Goal: Task Accomplishment & Management: Manage account settings

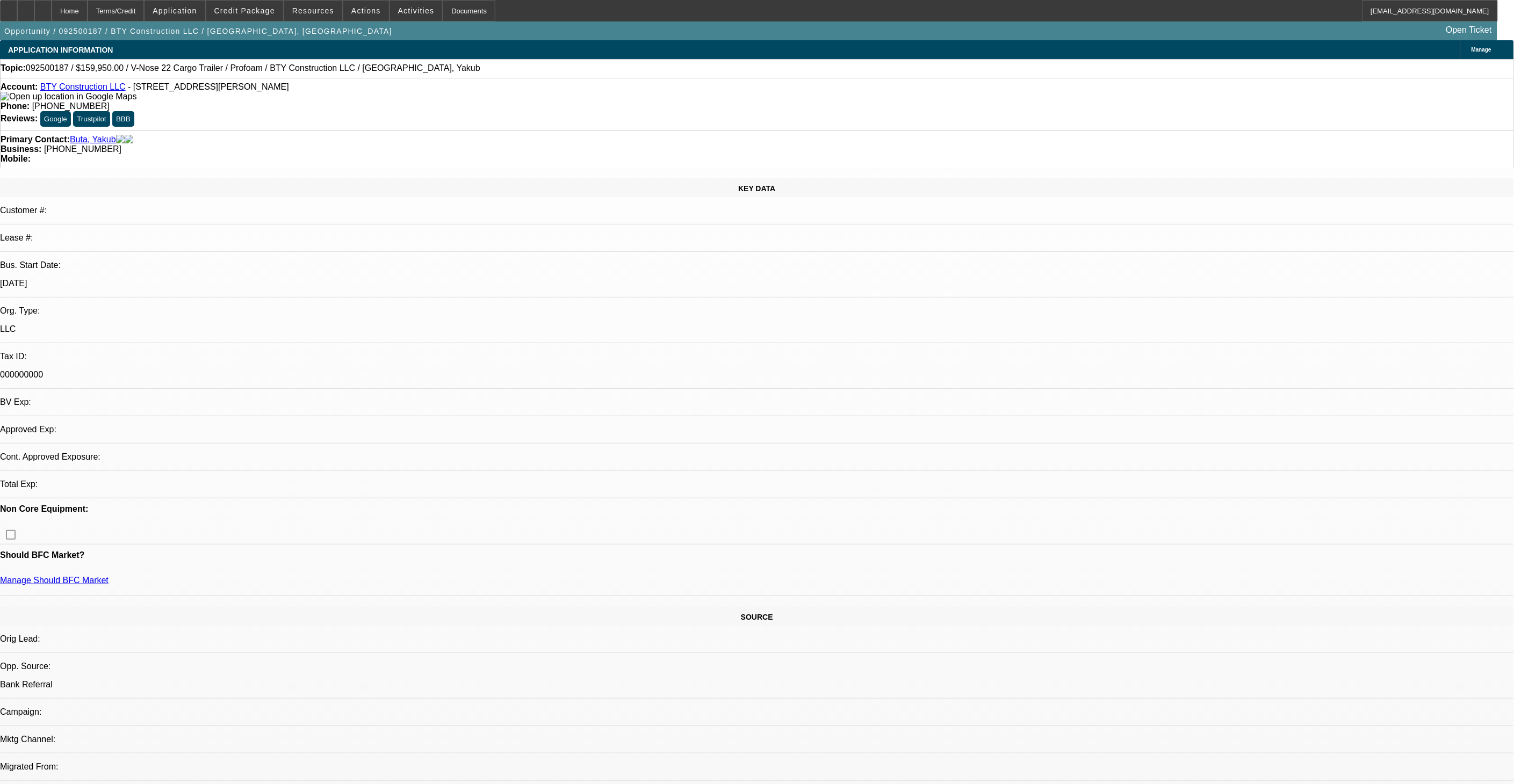
select select "0"
select select "2"
select select "0.1"
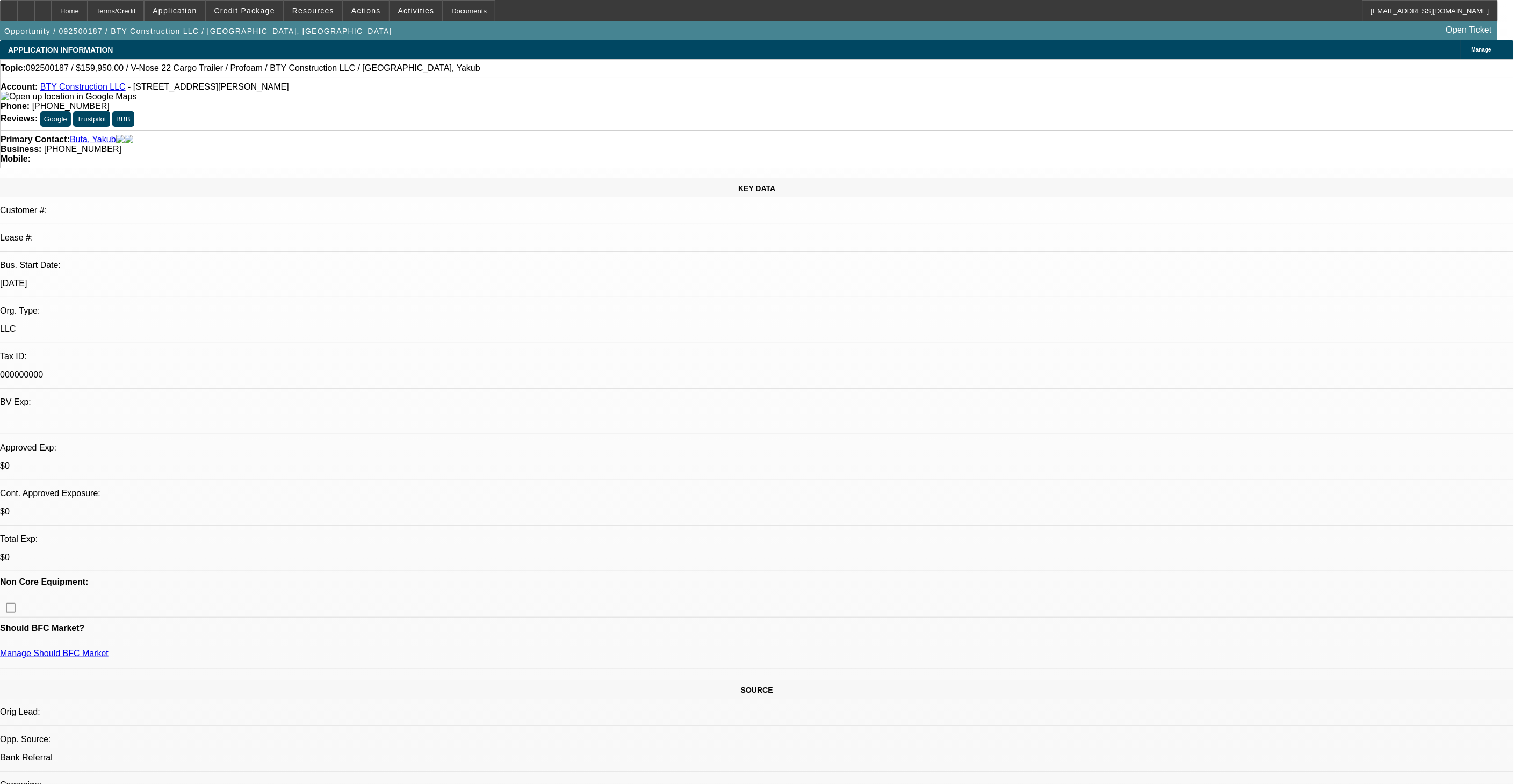
select select "1"
select select "2"
select select "4"
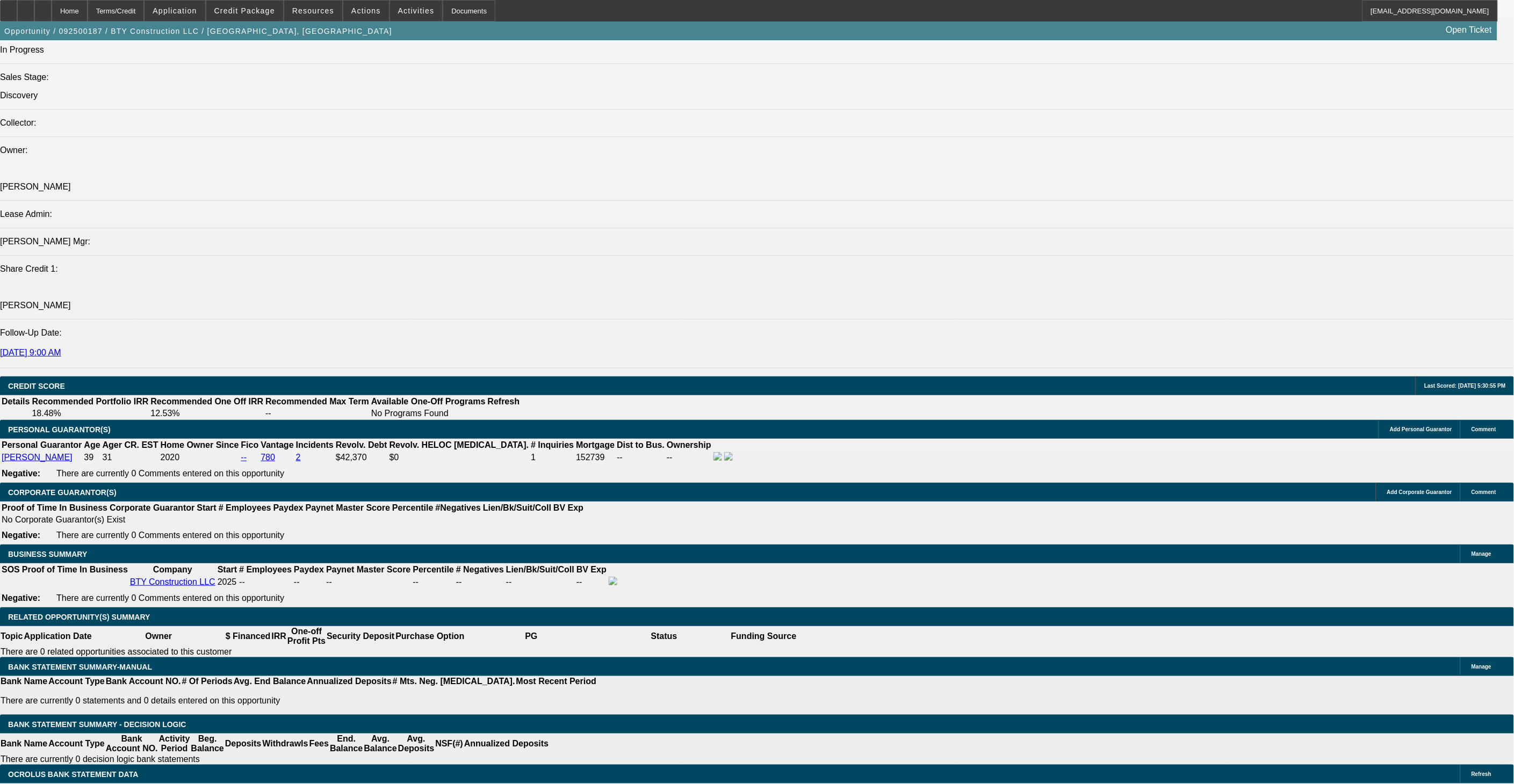
scroll to position [1252, 0]
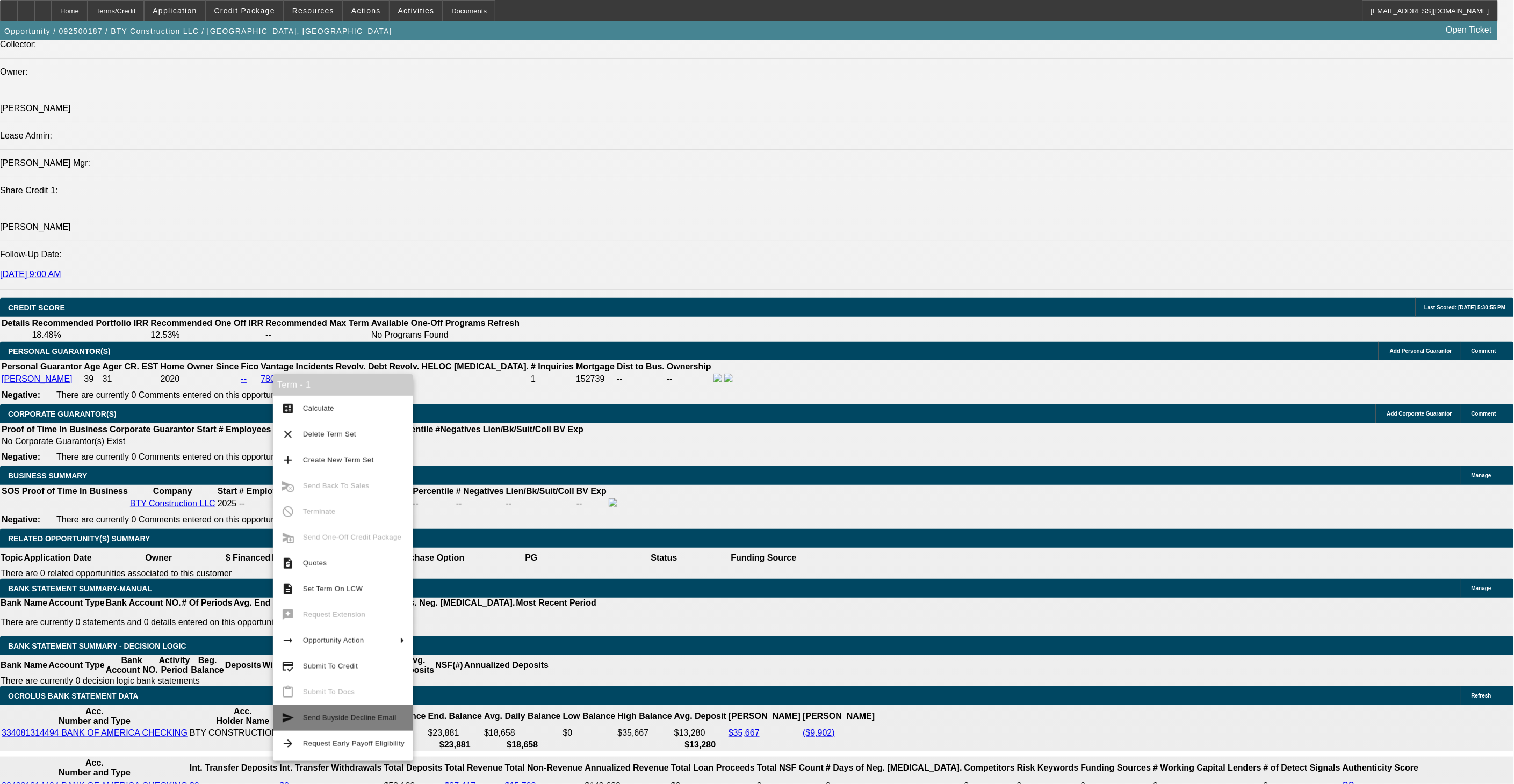
click at [316, 720] on span "Send Buyside Decline Email" at bounding box center [350, 717] width 93 height 8
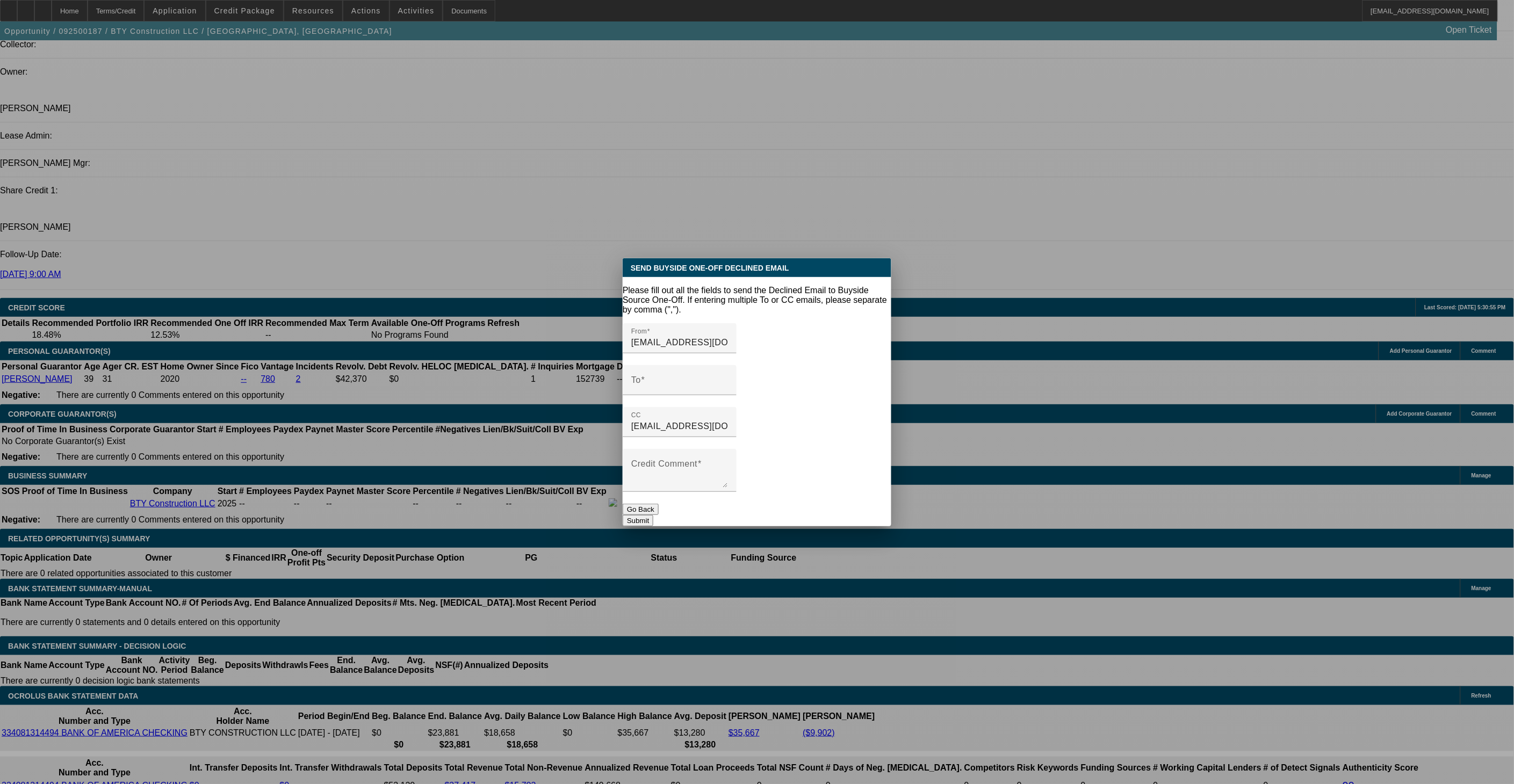
scroll to position [0, 0]
click at [718, 378] on input "To" at bounding box center [679, 384] width 97 height 13
type input "c"
click at [476, 621] on div at bounding box center [757, 392] width 1514 height 784
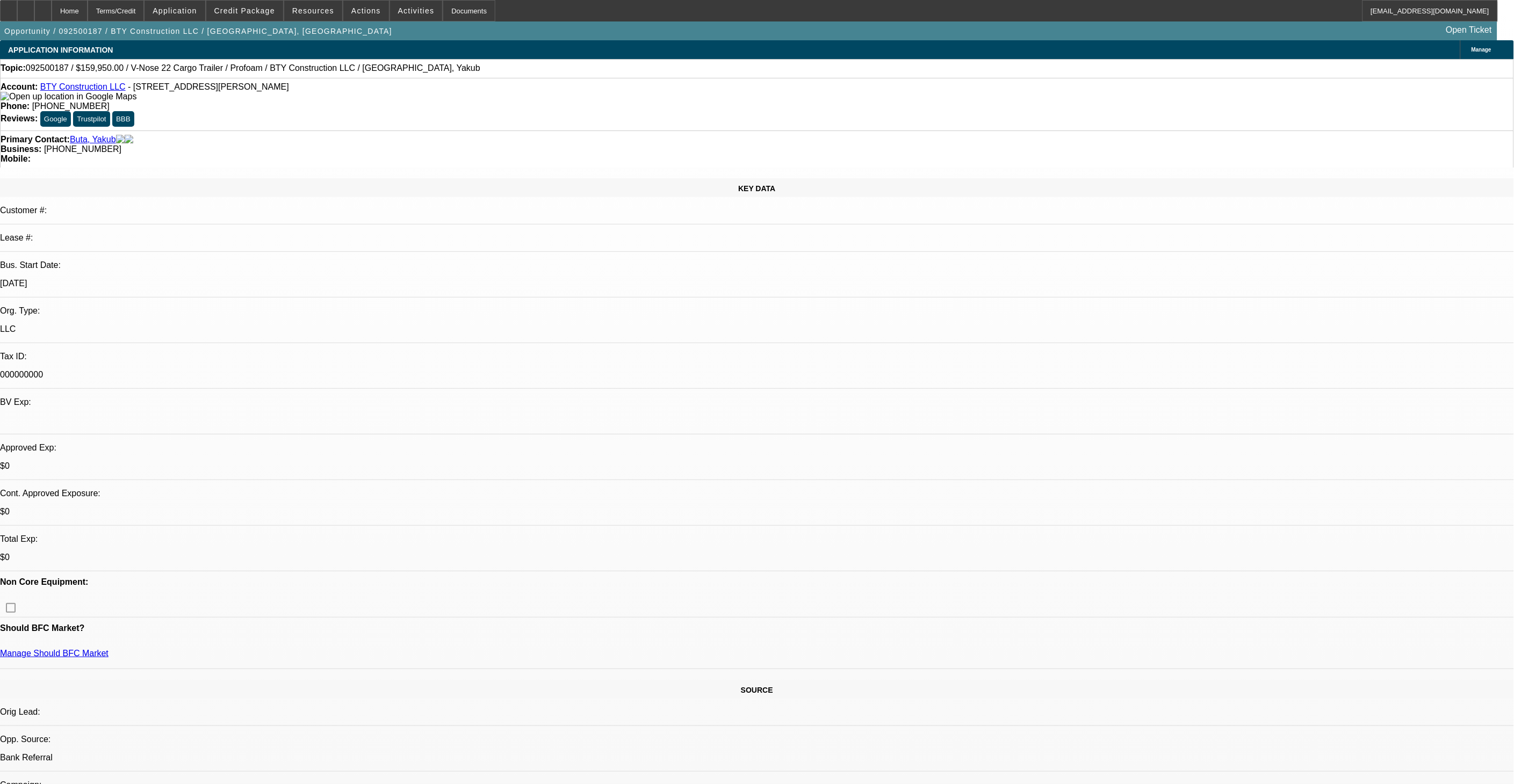
scroll to position [1252, 0]
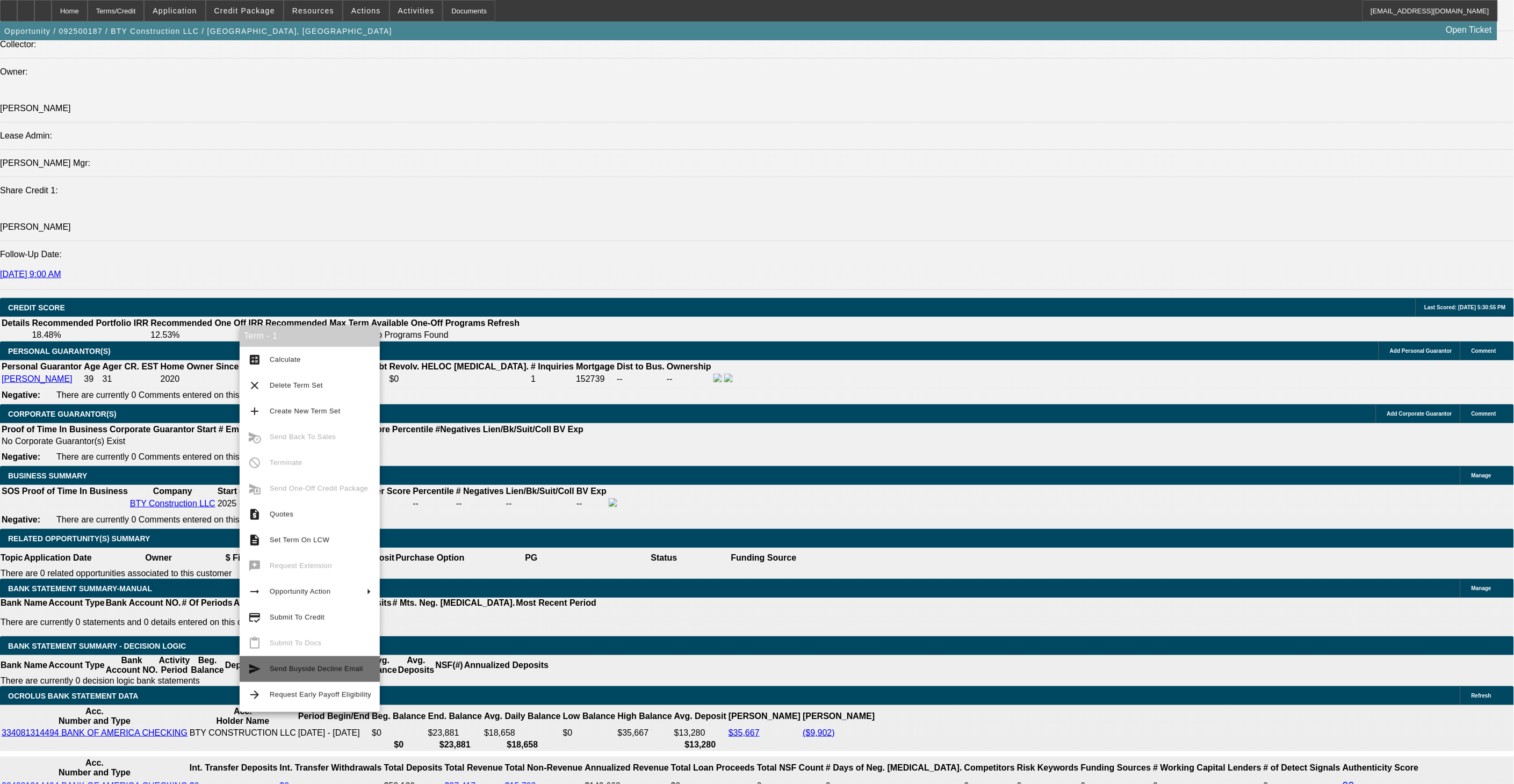
click at [316, 667] on span "Send Buyside Decline Email" at bounding box center [316, 668] width 93 height 8
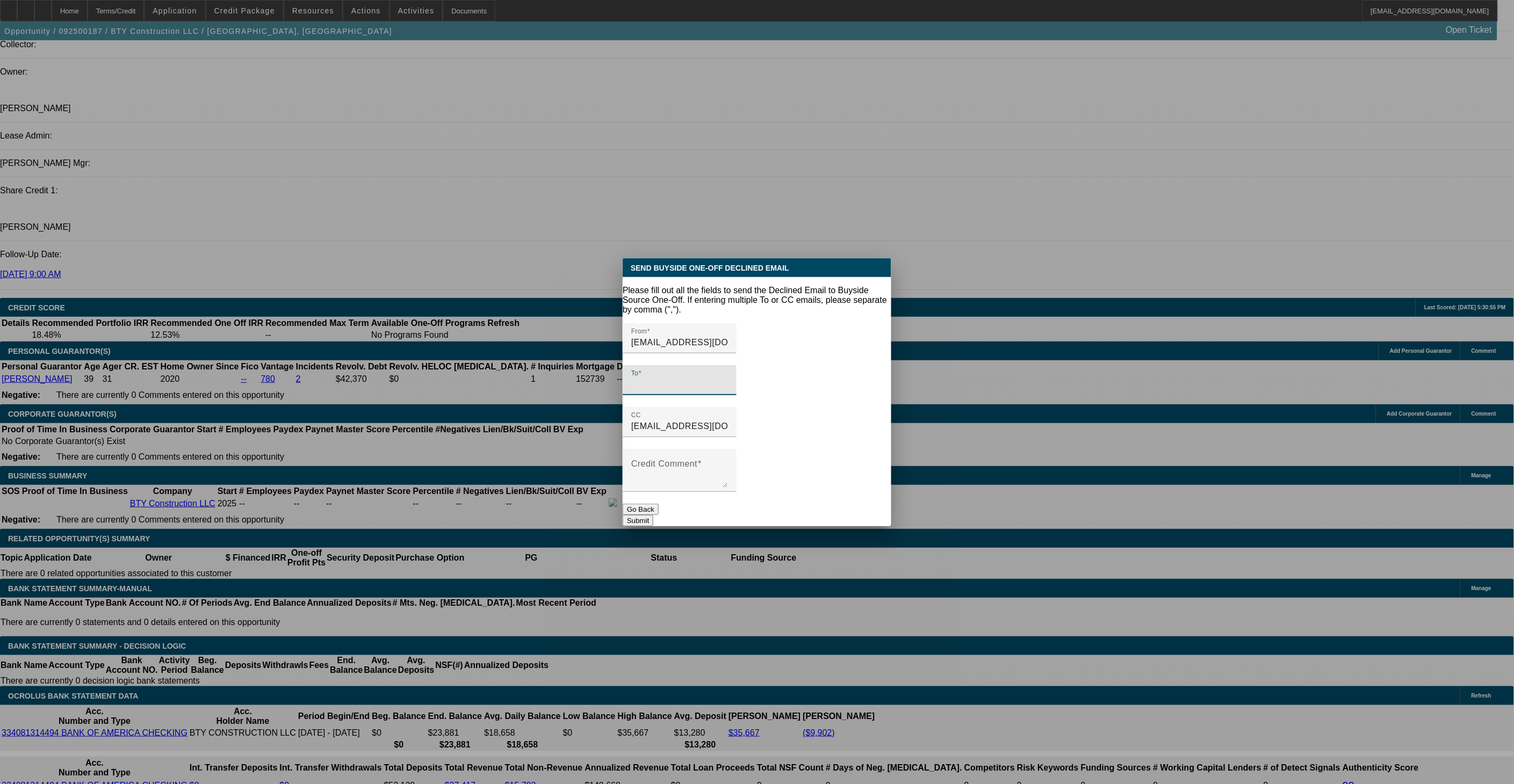
click at [695, 378] on input "To" at bounding box center [679, 384] width 97 height 13
paste input "credit@smarterfinanceusa.com"
type input "credit@smarterfinanceusa.com"
click at [688, 459] on mat-label "Credit Comment" at bounding box center [664, 463] width 66 height 9
click at [688, 461] on textarea "Credit Comment" at bounding box center [679, 474] width 97 height 26
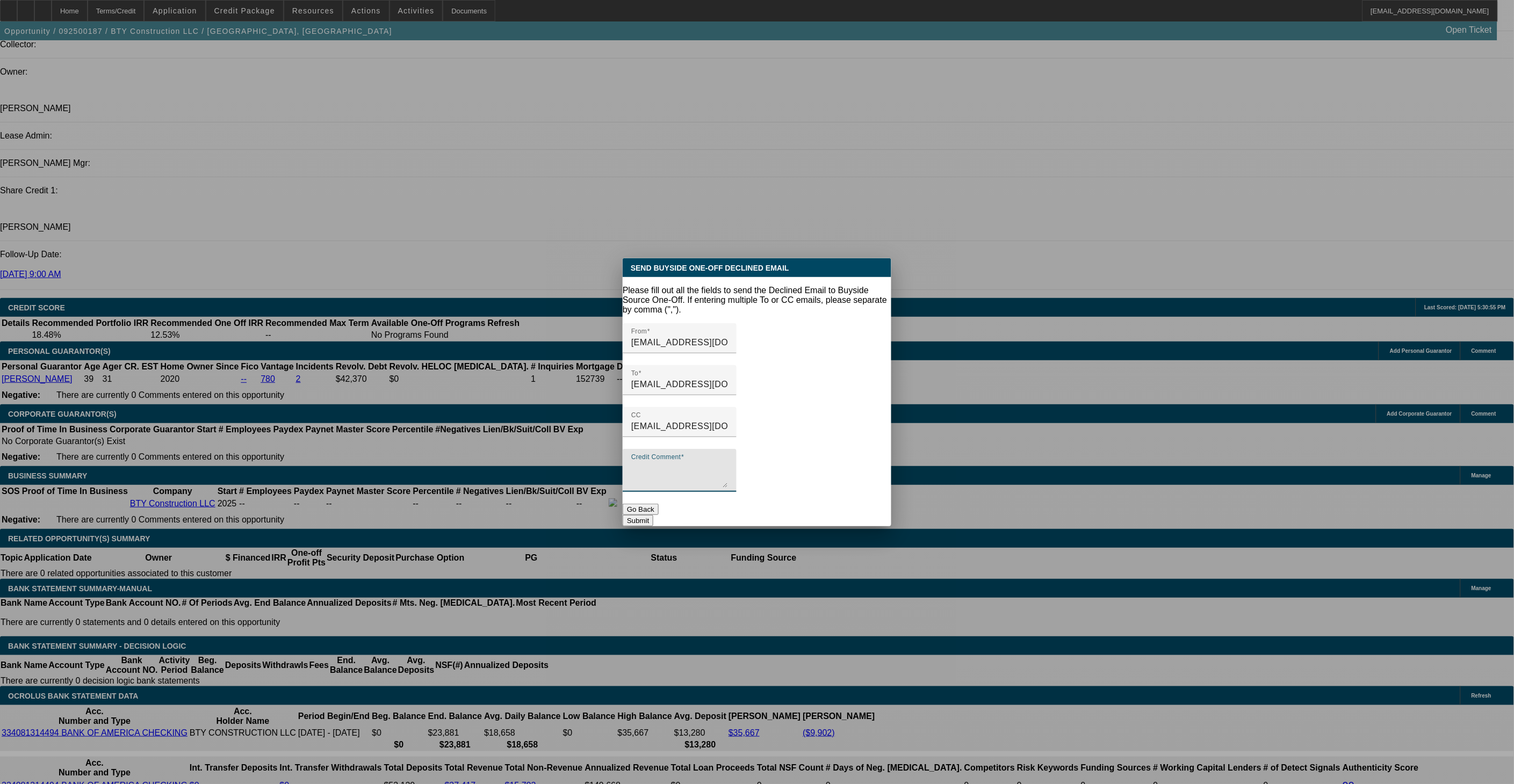
click at [676, 461] on textarea "Credit Comment" at bounding box center [679, 474] width 97 height 26
type textarea "u"
type textarea "U"
type textarea "S"
click at [728, 461] on textarea "Unfortunately, we will have to pass on this applicant." at bounding box center [679, 474] width 97 height 26
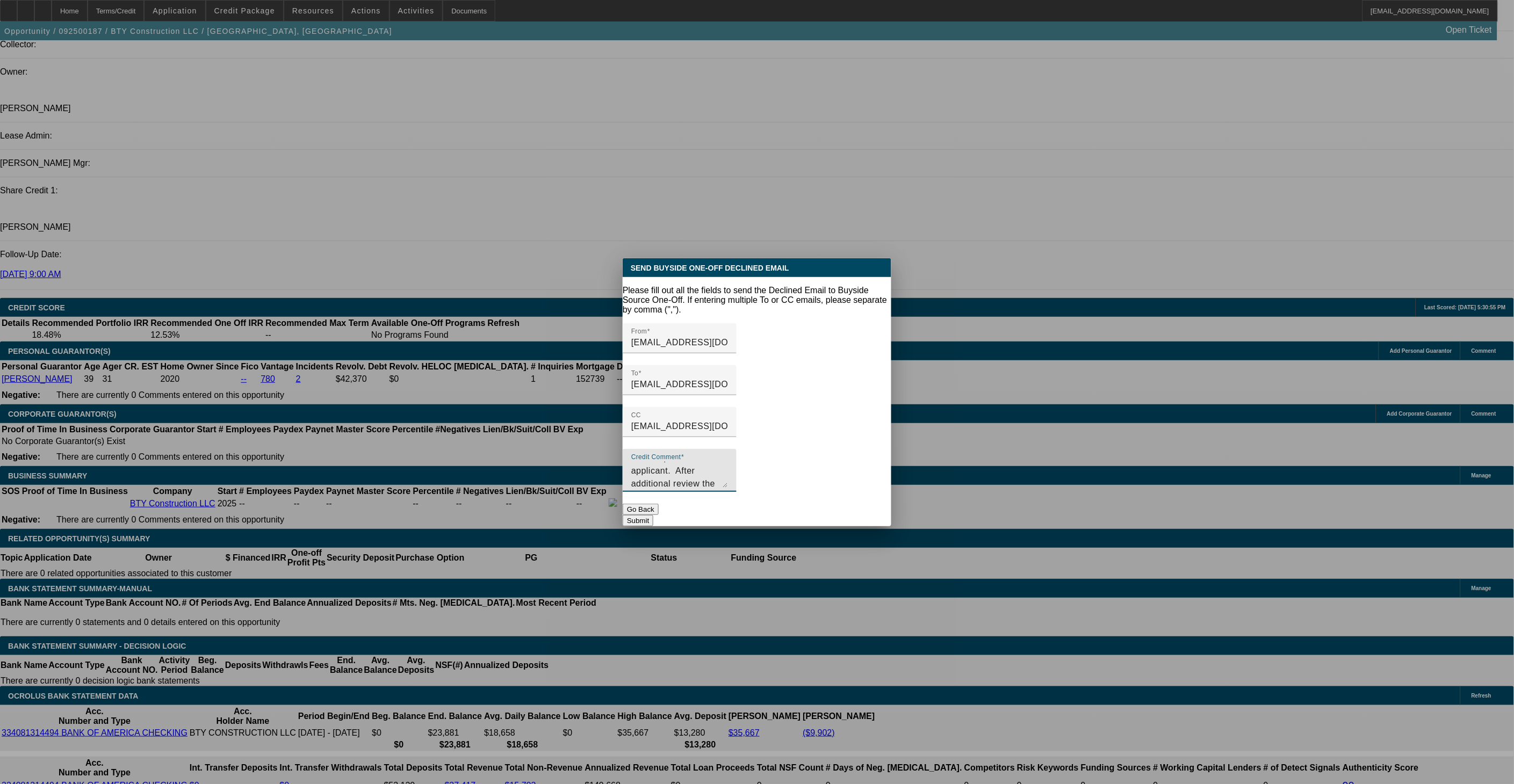
scroll to position [35, 0]
drag, startPoint x: 785, startPoint y: 474, endPoint x: 781, endPoint y: 468, distance: 7.2
type textarea "Unfortunately, we will have to pass on this applicant. After additional review …"
click at [653, 515] on button "Submit" at bounding box center [638, 521] width 30 height 11
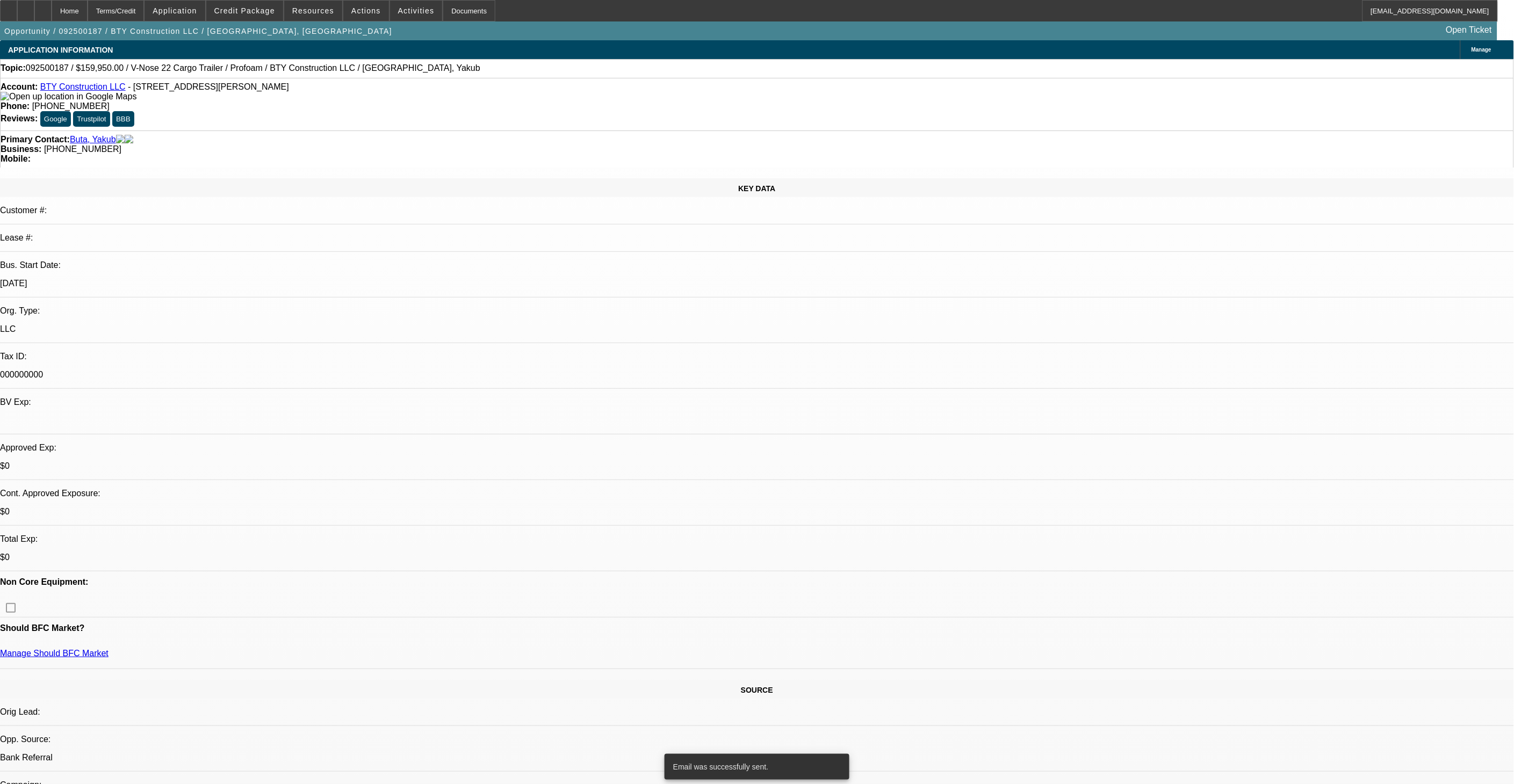
scroll to position [1252, 0]
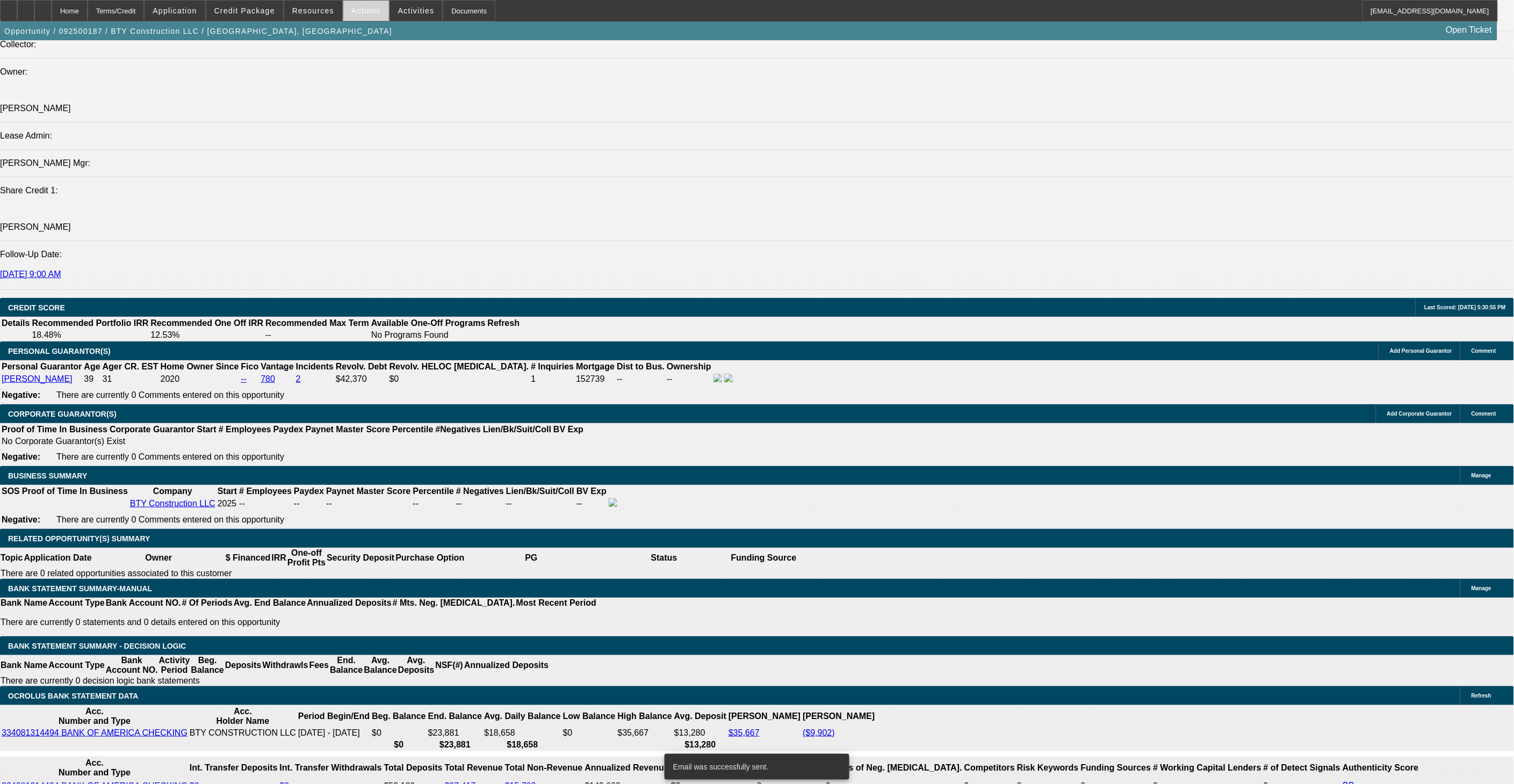
click at [357, 16] on span at bounding box center [366, 11] width 45 height 26
click at [386, 71] on button "Close" at bounding box center [390, 64] width 102 height 26
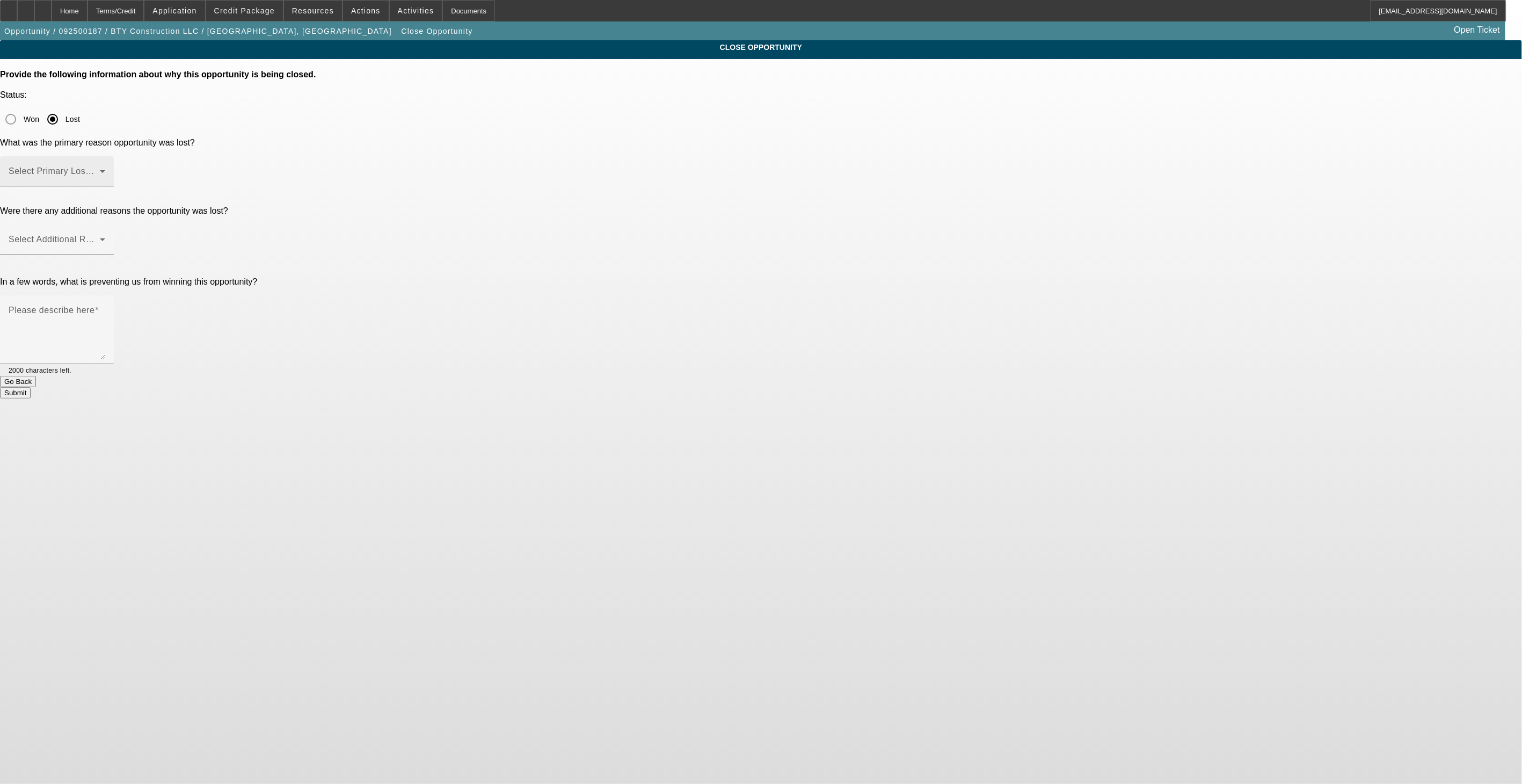
click at [100, 169] on span at bounding box center [54, 175] width 92 height 13
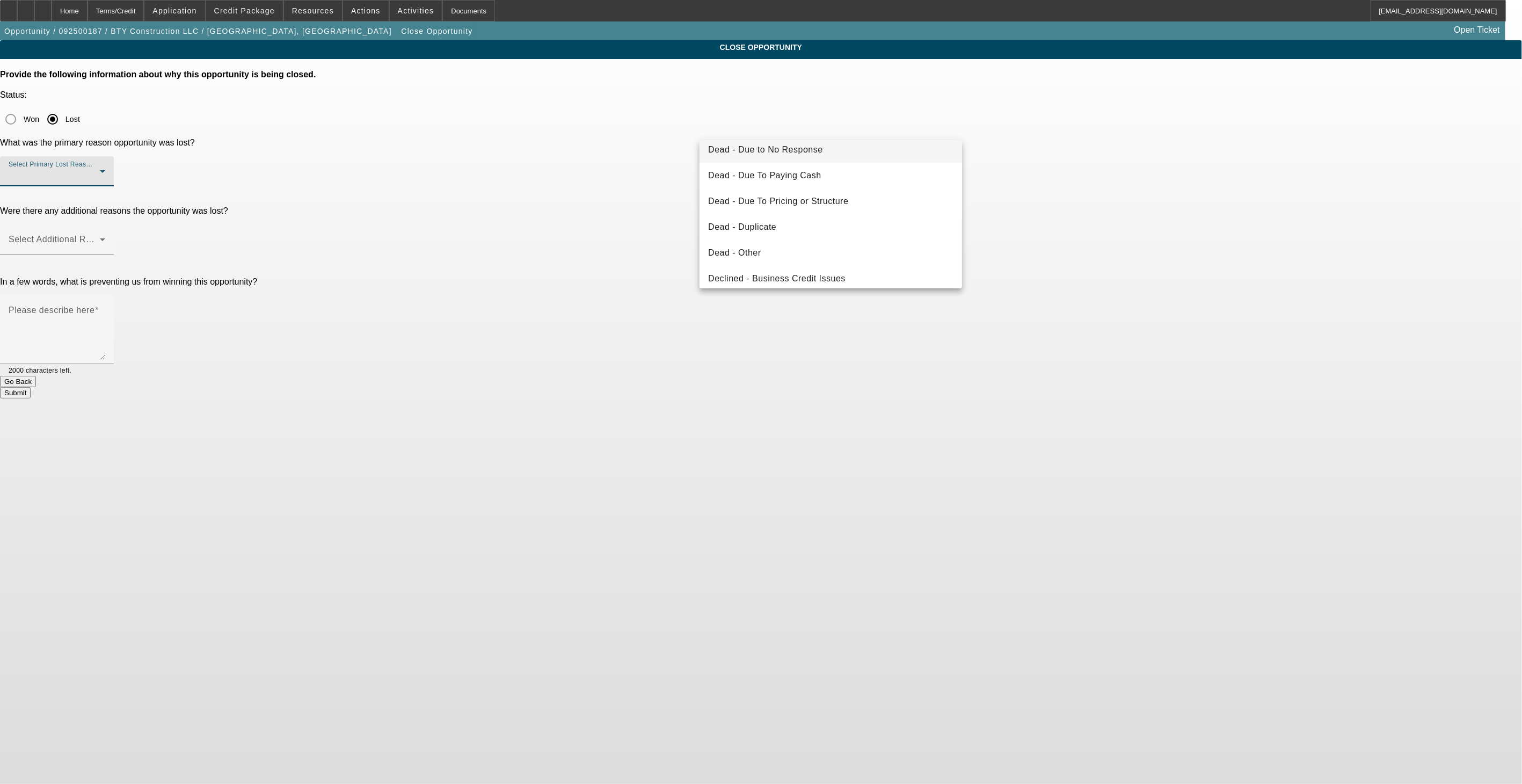
scroll to position [119, 0]
click at [817, 242] on span "Declined - Collateral Issues" at bounding box center [764, 245] width 112 height 13
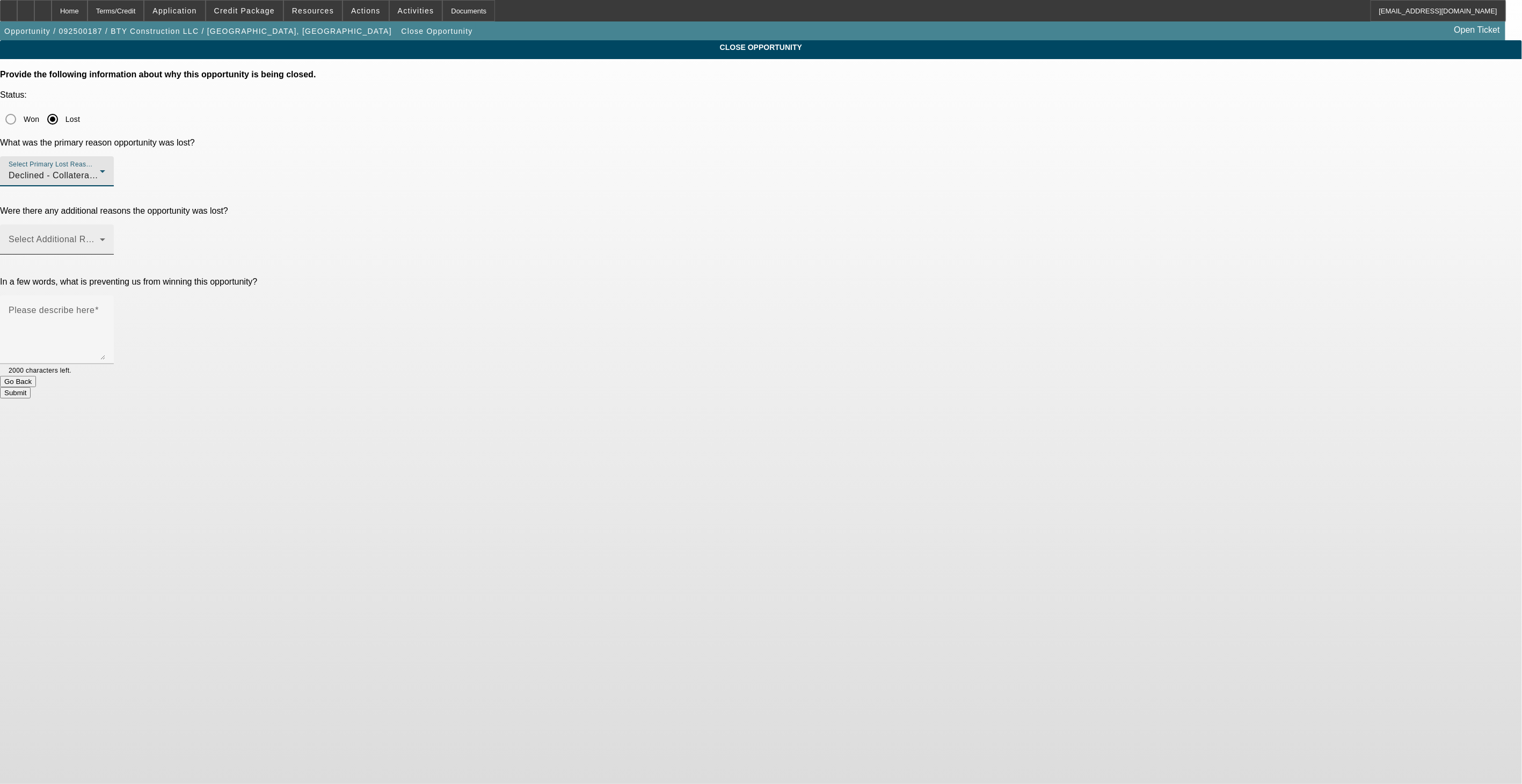
click at [100, 237] on span at bounding box center [54, 244] width 92 height 13
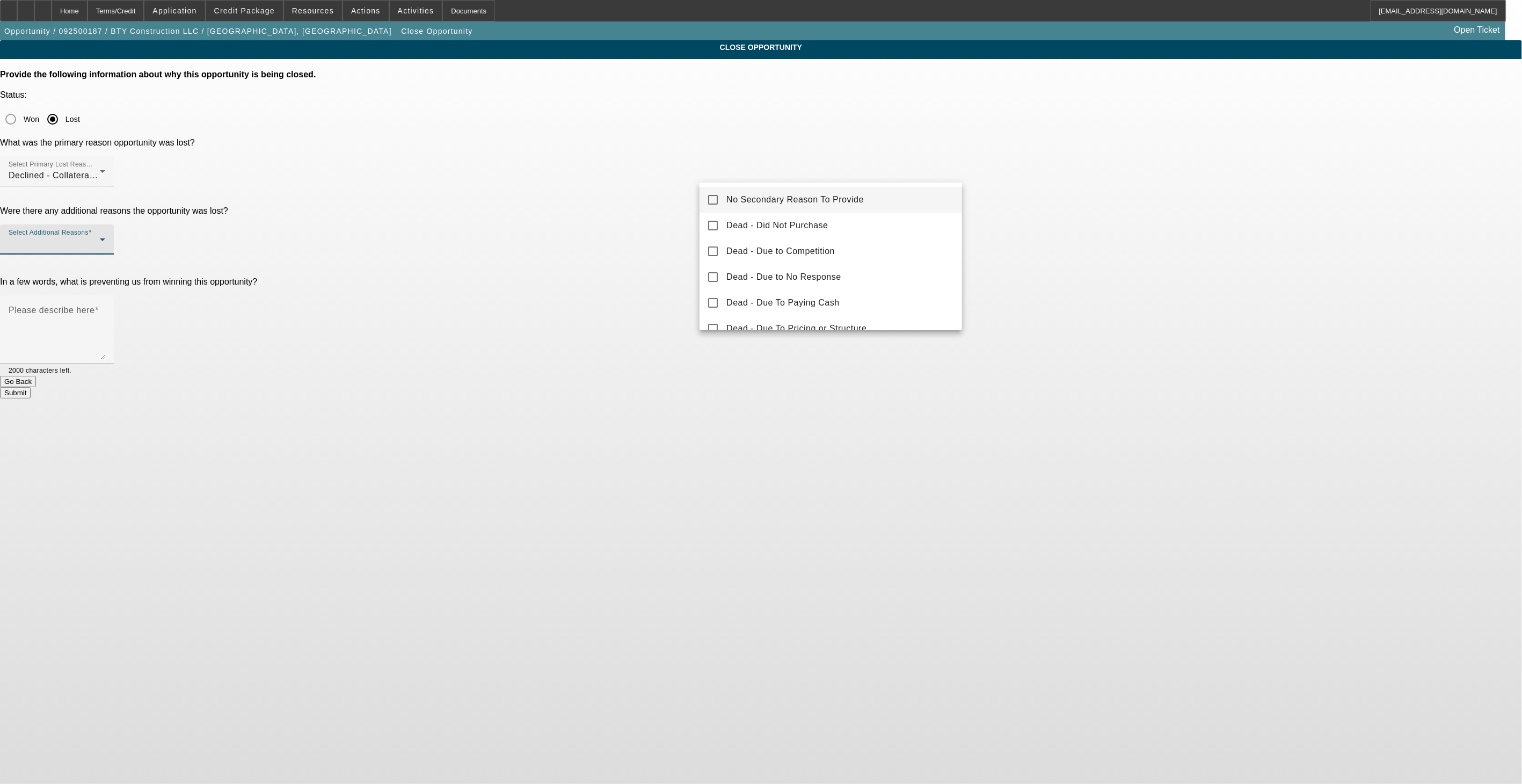
click at [730, 201] on span "No Secondary Reason To Provide" at bounding box center [795, 199] width 138 height 13
click at [674, 230] on div at bounding box center [761, 392] width 1522 height 784
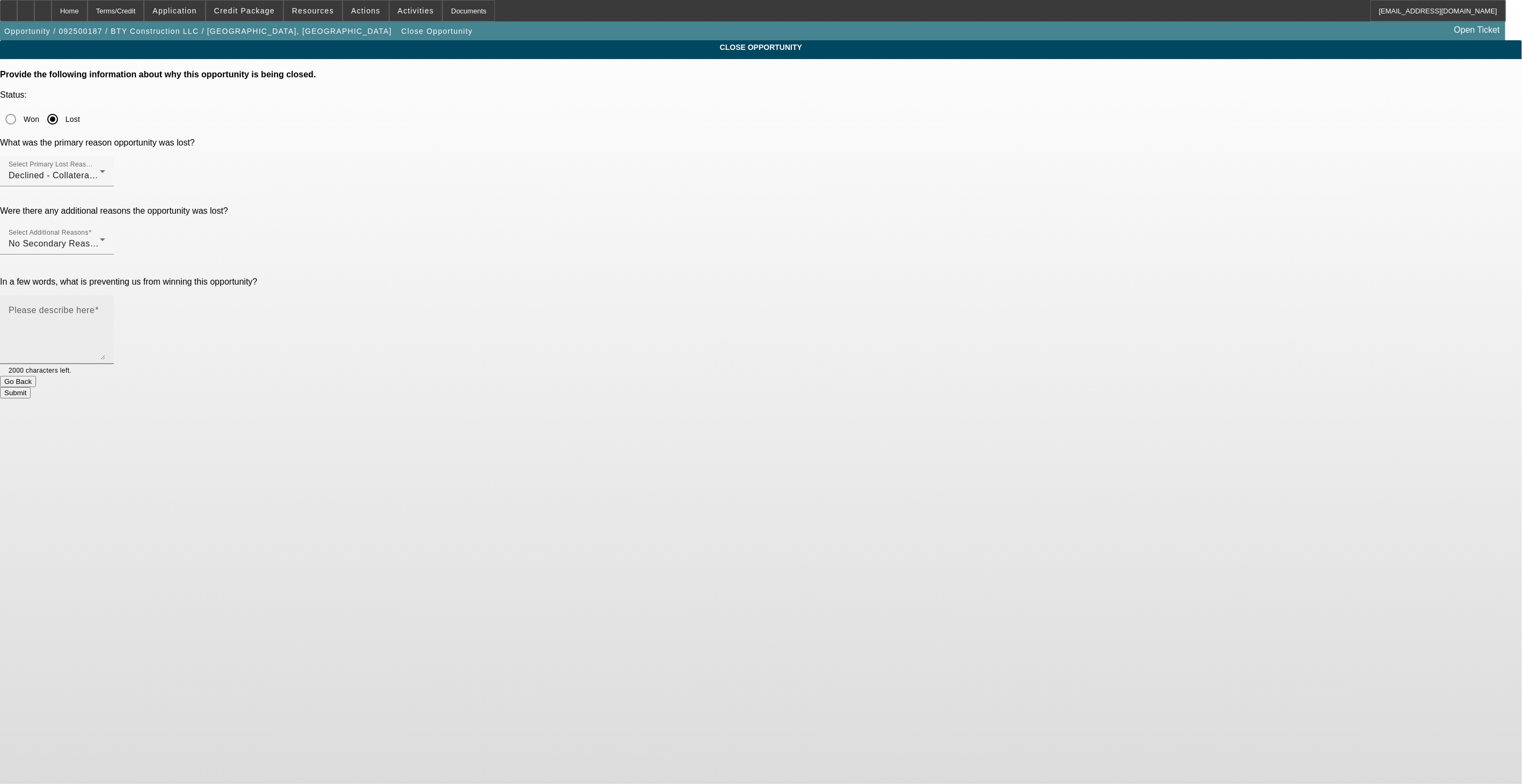
click at [105, 308] on textarea "Please describe here" at bounding box center [57, 334] width 97 height 52
type textarea "N"
click at [105, 308] on textarea "Asset not a fit for BFC Portfolio. Sam reviewed the vendor and the industry and…" at bounding box center [57, 334] width 97 height 52
type textarea "Asset not a fit for BFC Portfolio. Sam reviewed the vendor and the industry and…"
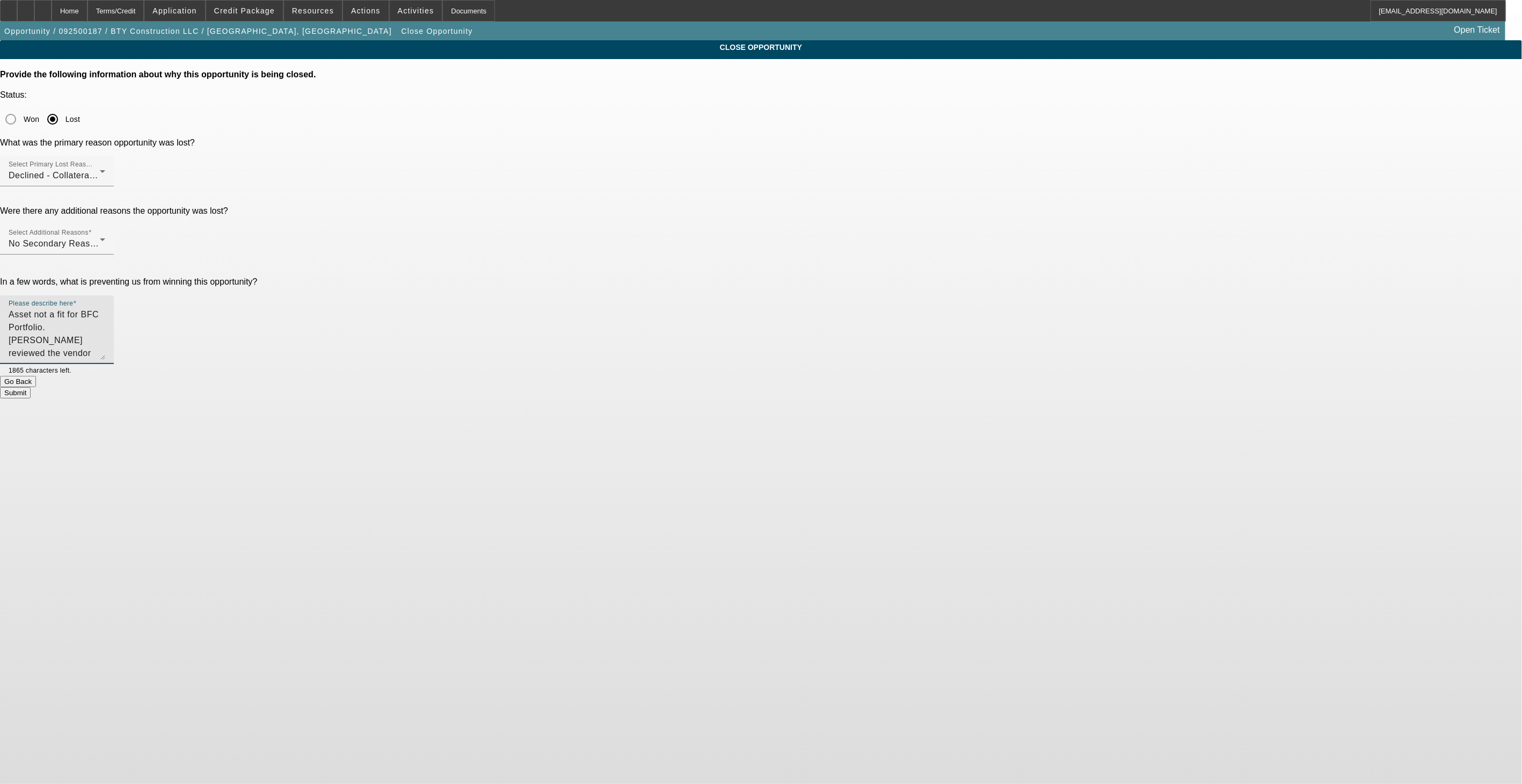
click at [30, 387] on button "Submit" at bounding box center [15, 393] width 30 height 11
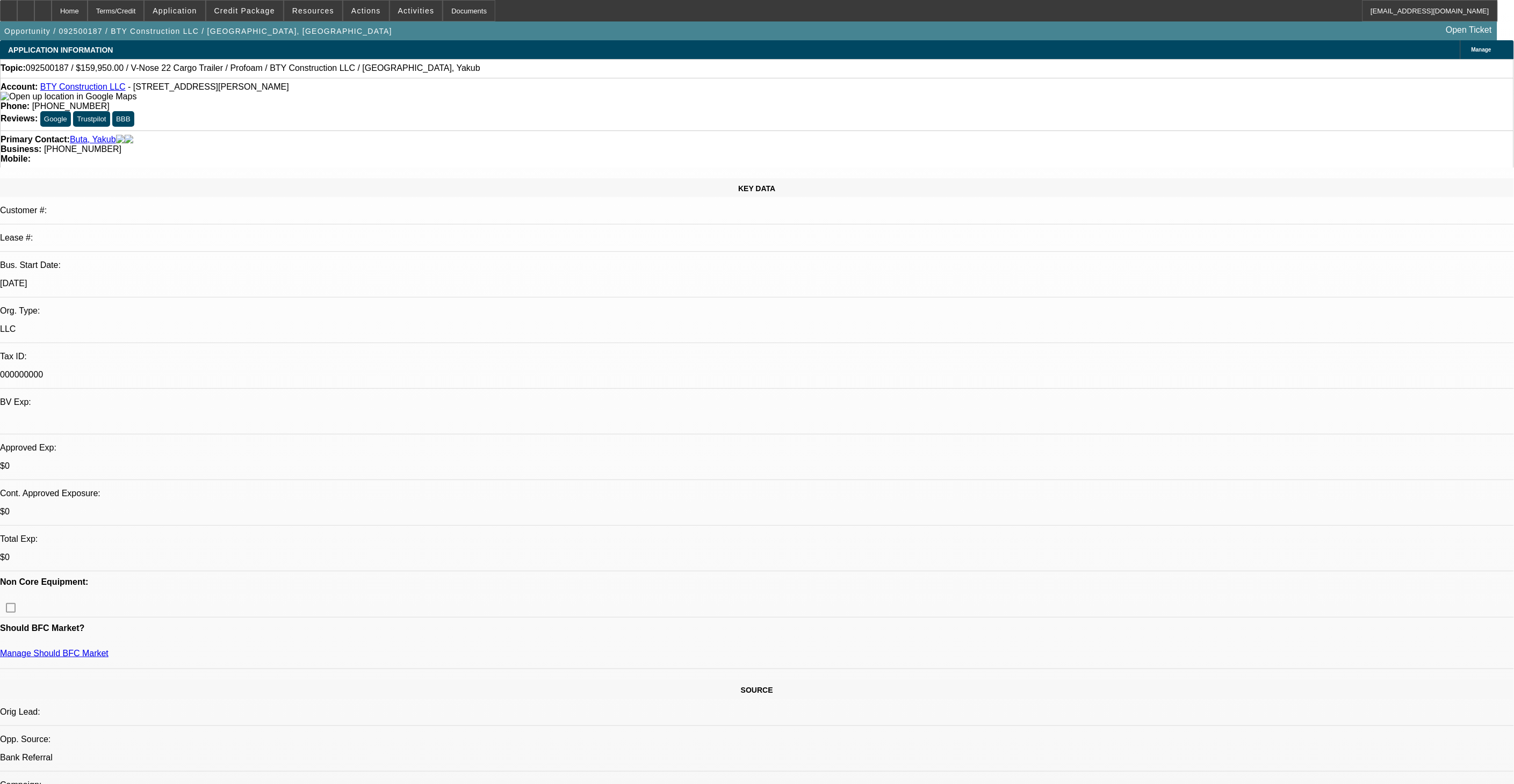
select select "0"
select select "2"
select select "0.1"
select select "1"
select select "2"
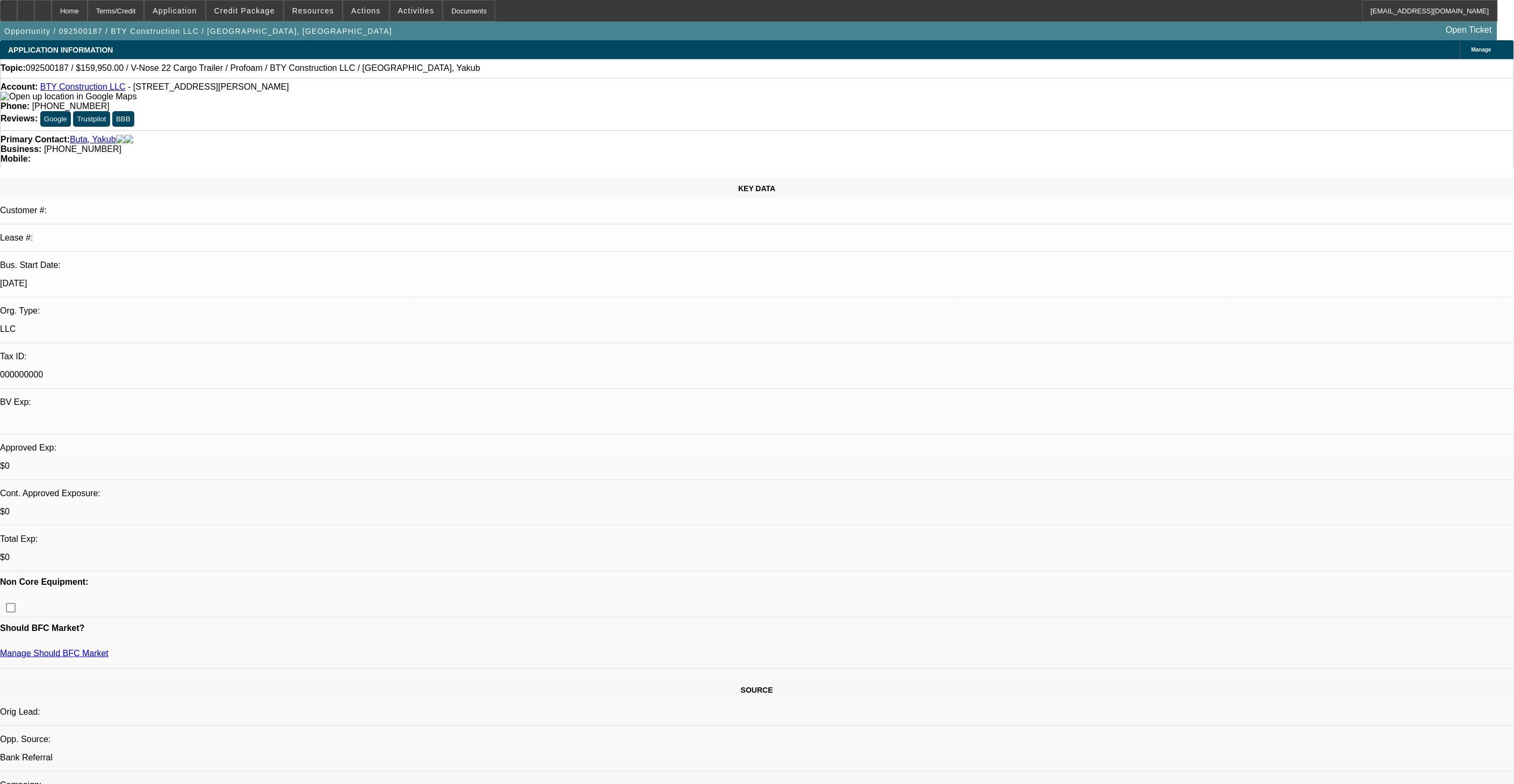
select select "4"
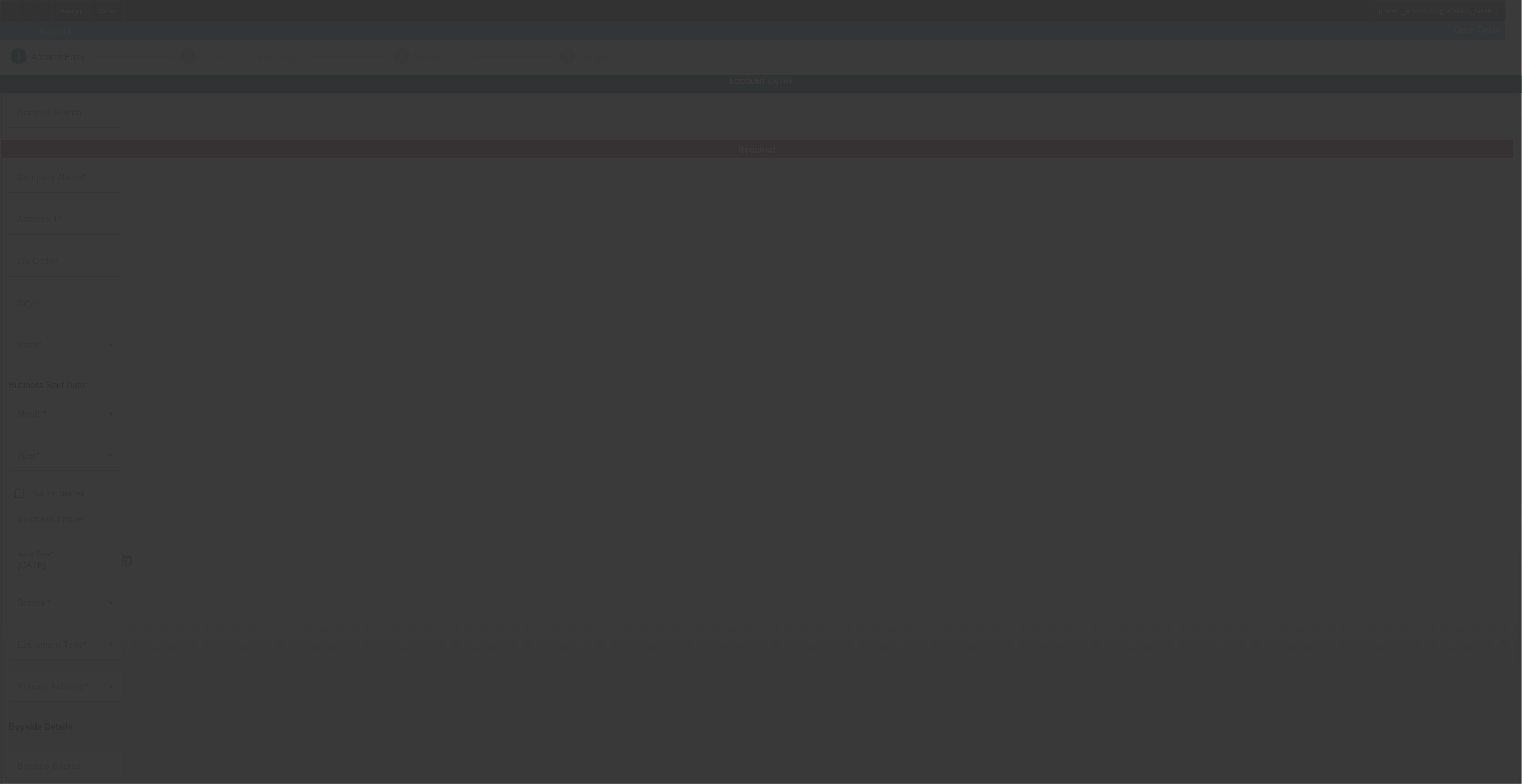
type input "Currency"
type input "Gramentos Services"
type input "5111 80th Ave W"
type input "98467"
type input "University Place"
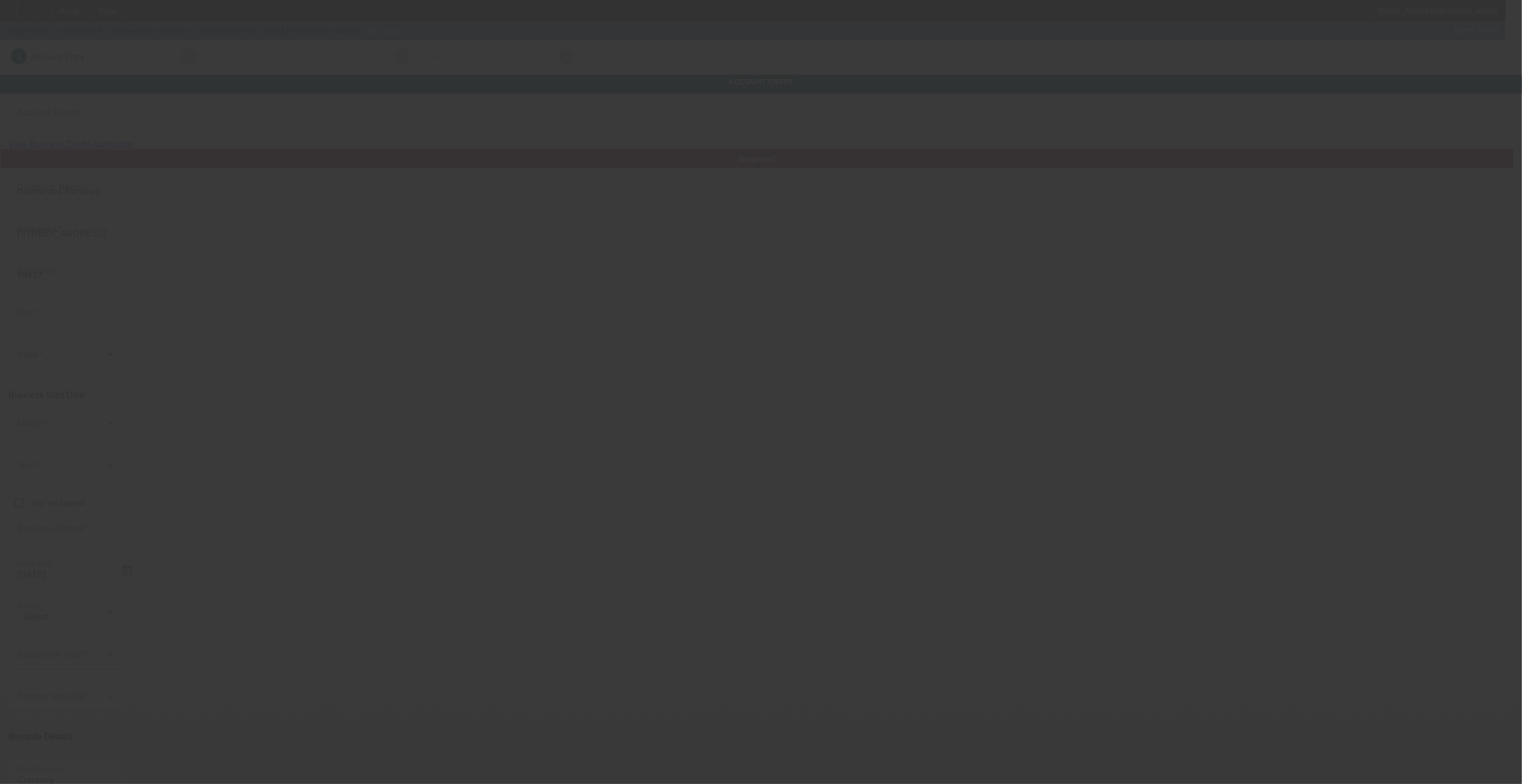
type input "(253) 279-2730"
type input "tgramento@hotmail.com"
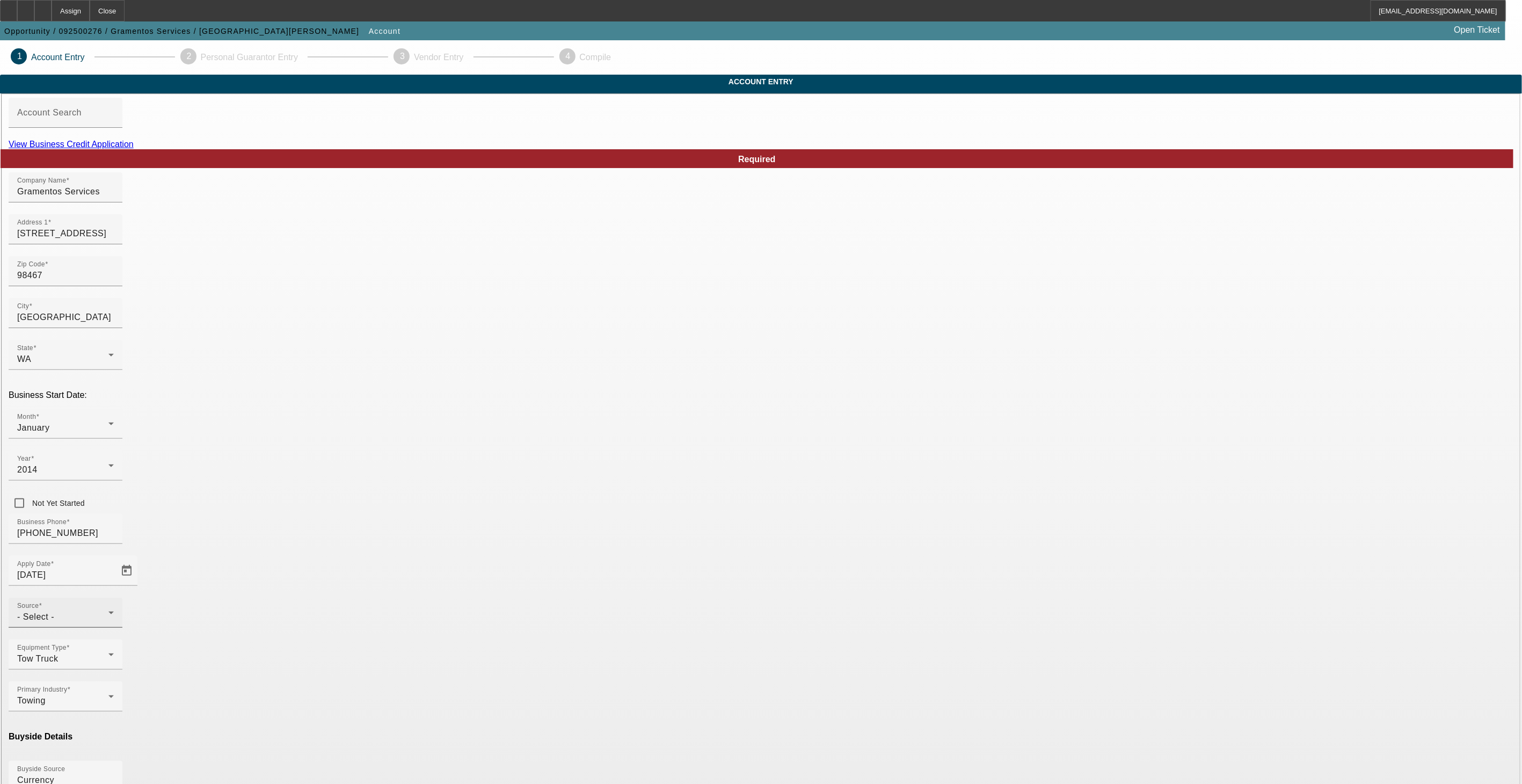
click at [109, 610] on div "- Select -" at bounding box center [62, 617] width 92 height 13
click at [666, 530] on span "Bank Referral" at bounding box center [649, 528] width 56 height 13
click at [519, 654] on mat-option "Ineligible" at bounding box center [526, 655] width 141 height 26
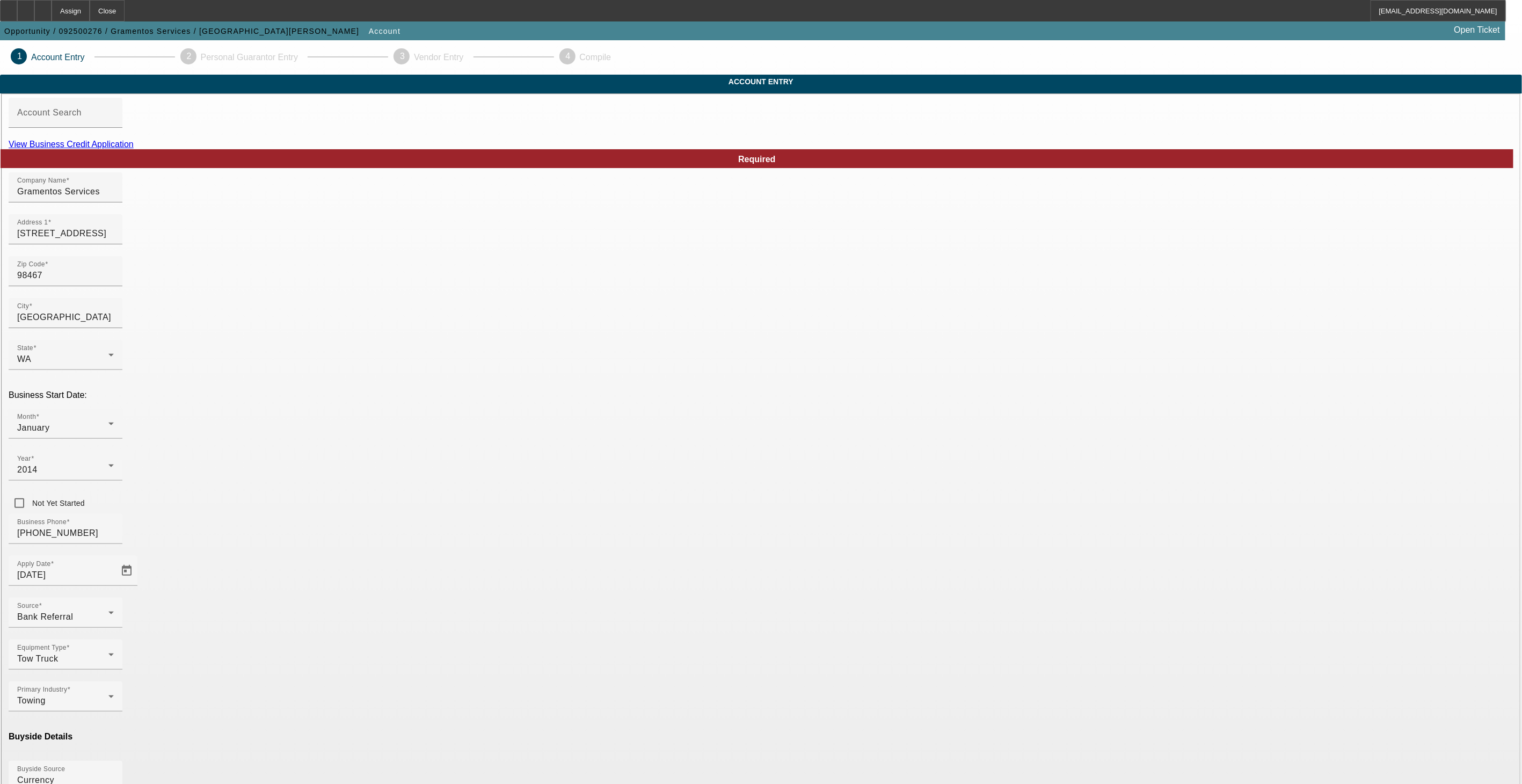
click at [679, 722] on mat-option "Currency" at bounding box center [682, 720] width 141 height 26
type input "Currency"
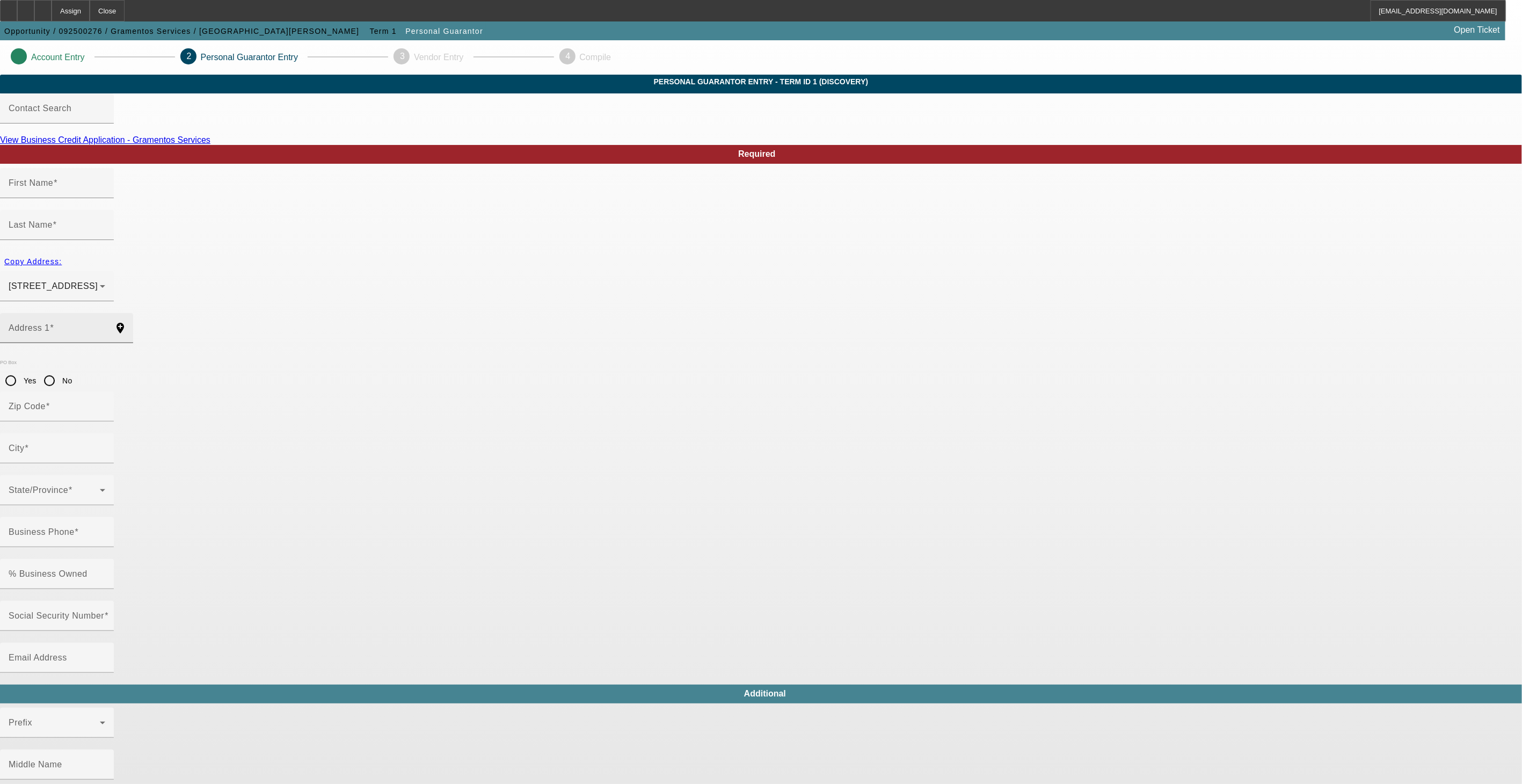
type input "Timothy"
type input "Gramento"
type input "5111 80th Avenue W"
radio input "true"
type input "98467"
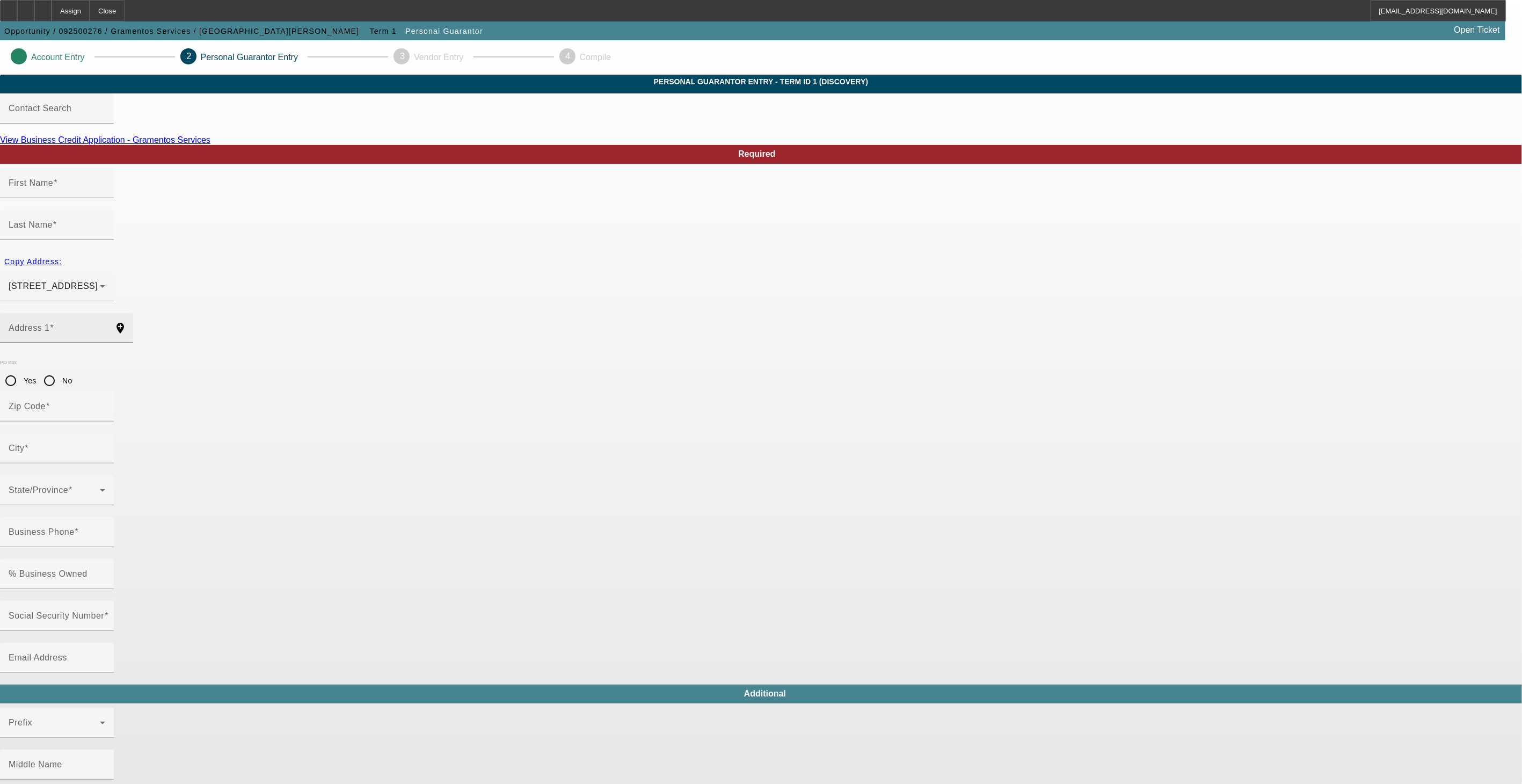
type input "University Place"
type input "(253) 279-2730"
type input "50"
type input "531-02-6774"
type input "tgramento@hotmail.com"
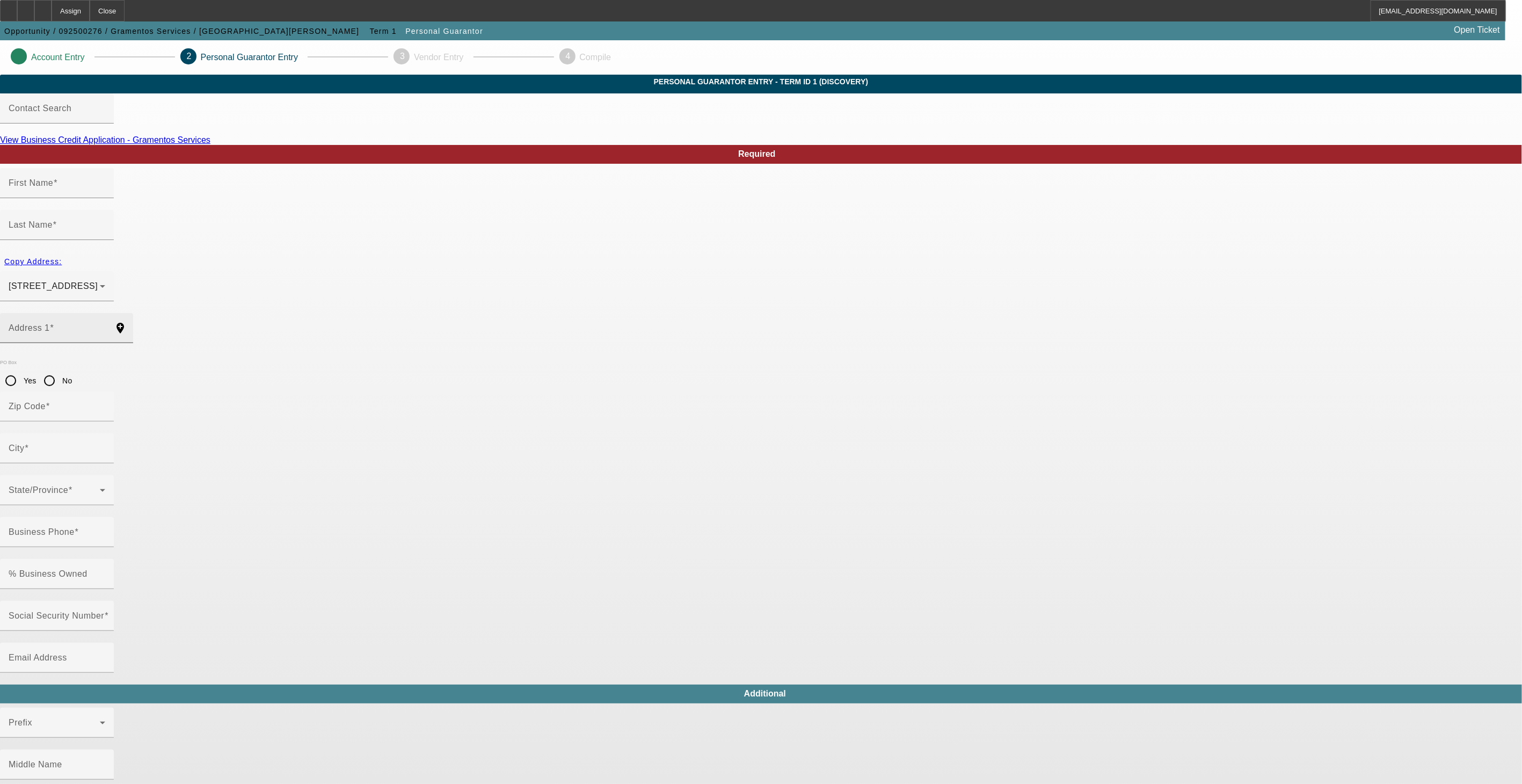
type input "(253) 905-1253"
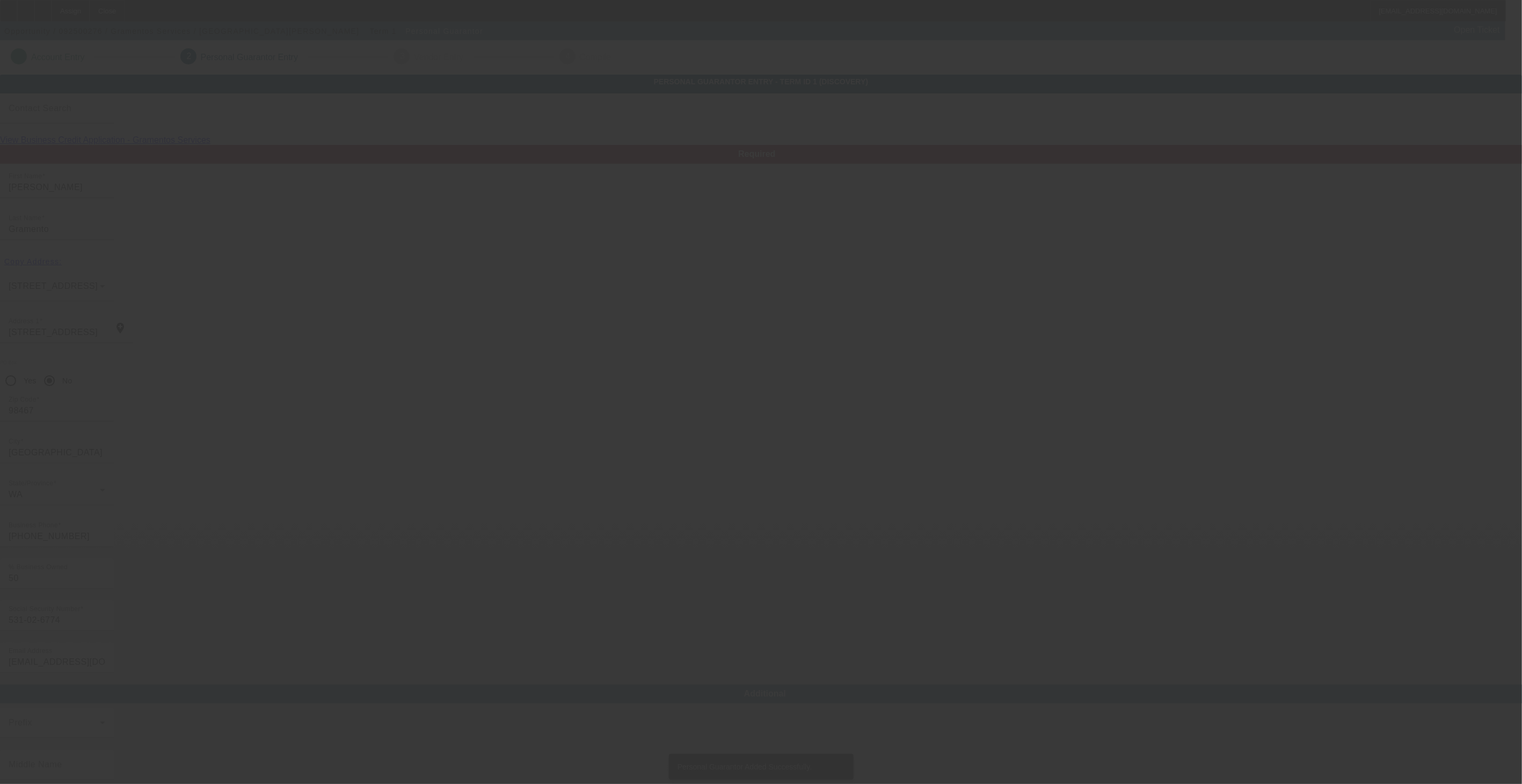
type input "Timothy"
type input "Gramento"
type input "5111 80th Avenue W"
type input "98467"
type input "University Place"
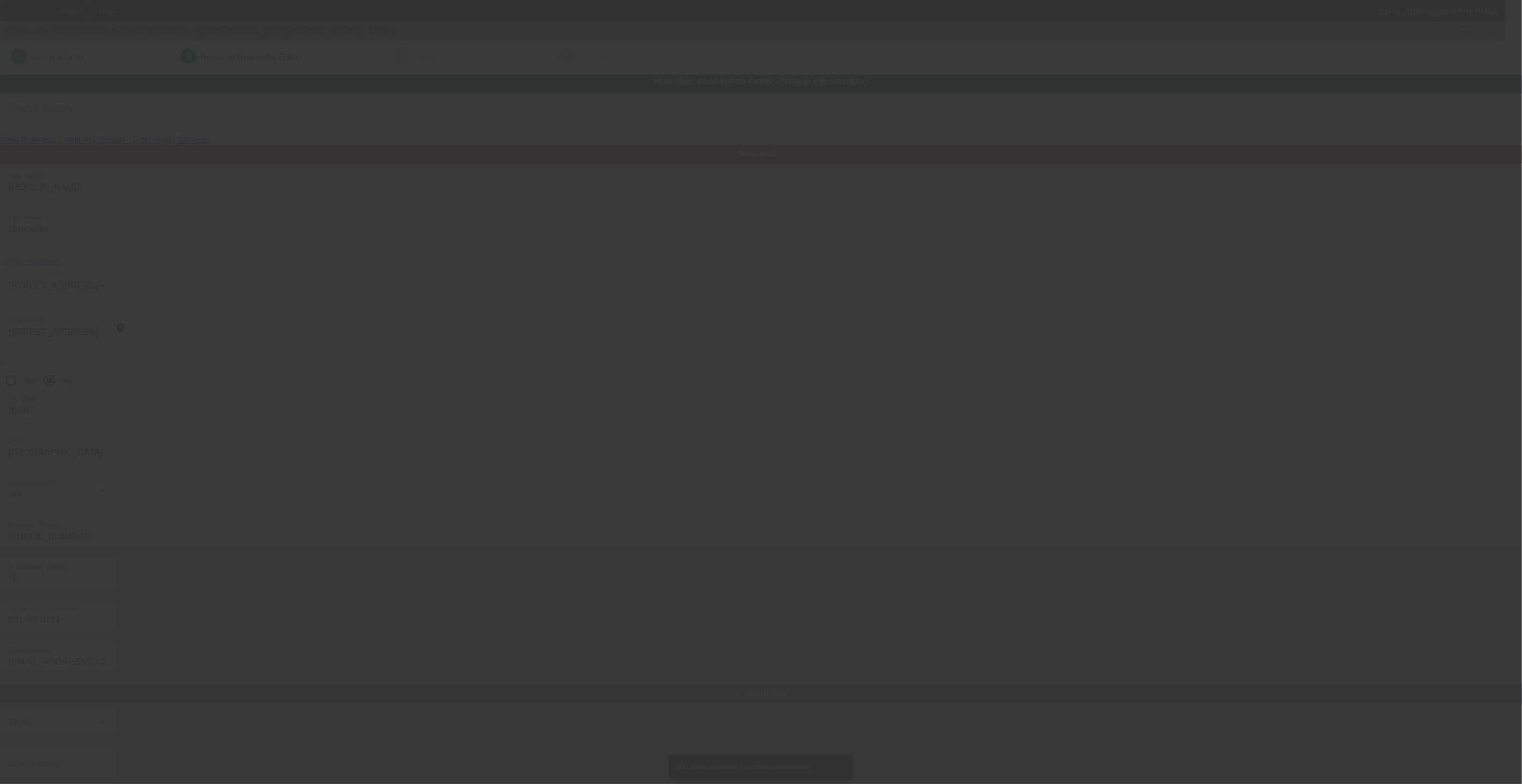
type input "(253) 279-2730"
type input "50"
type input "531-02-6774"
type input "tgramento@hotmail.com"
type input "(253) 905-1253"
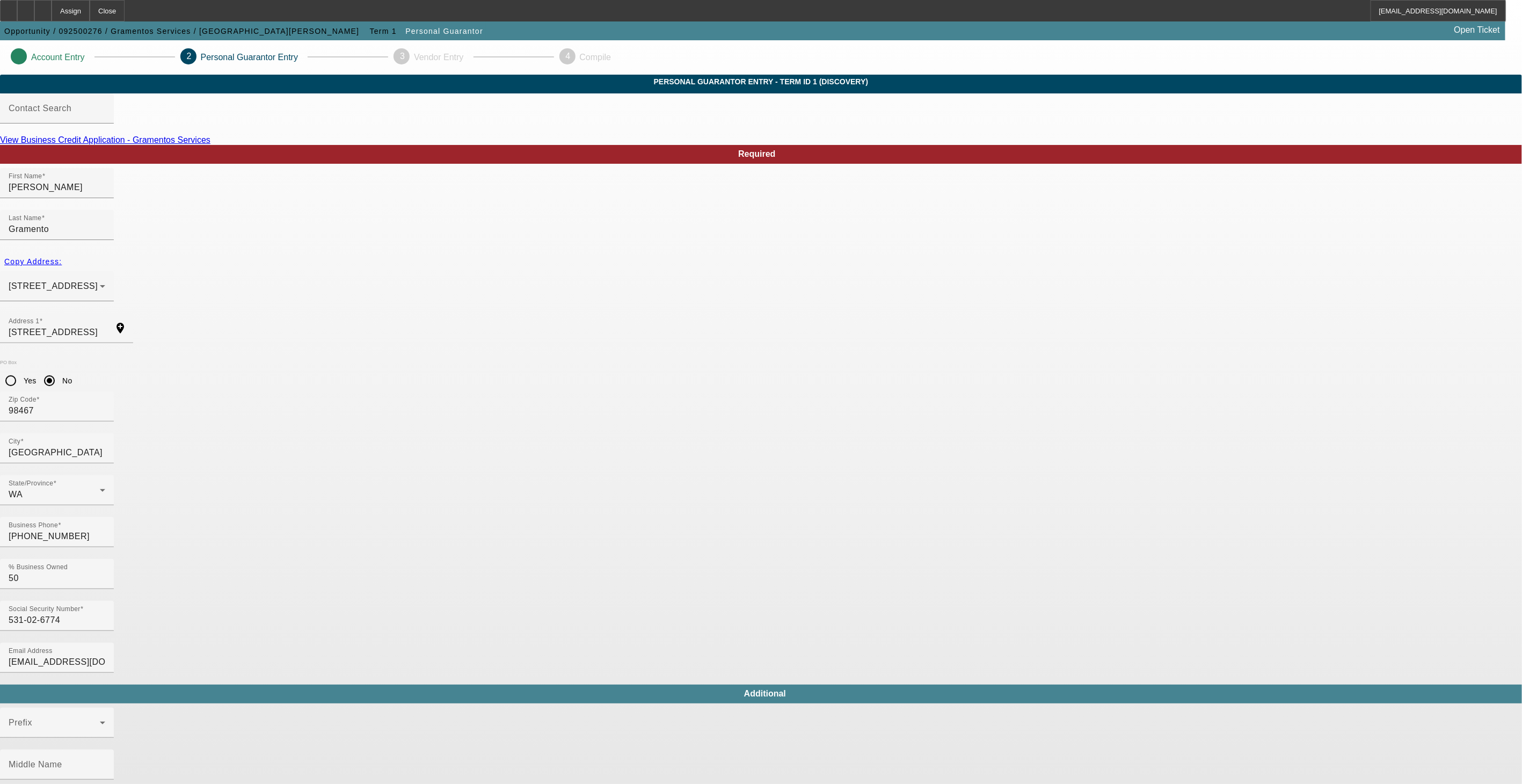
click at [991, 481] on div "Required First Name Timothy Last Name Gramento Copy Address: 5111 80th Avenue W…" at bounding box center [761, 636] width 1522 height 982
drag, startPoint x: 852, startPoint y: 487, endPoint x: 1050, endPoint y: 530, distance: 202.6
click at [1115, 561] on body "Assign Close koconnor@beaconfunding.com Opportunity / 092500276 / Gramentos Ser…" at bounding box center [761, 569] width 1522 height 1137
click at [298, 56] on p "Personal Guarantor Entry" at bounding box center [249, 57] width 97 height 9
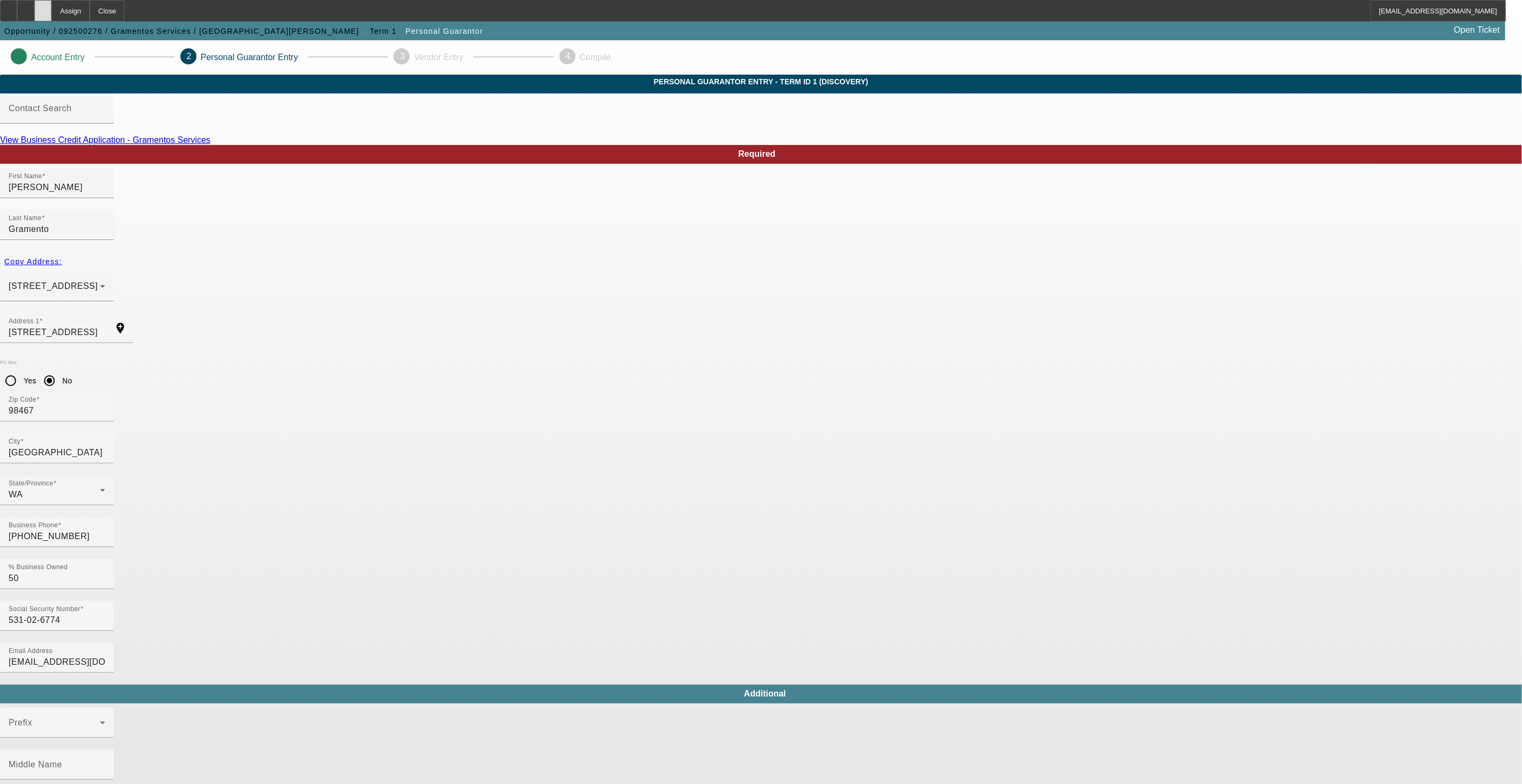
click at [43, 7] on icon at bounding box center [43, 7] width 0 height 0
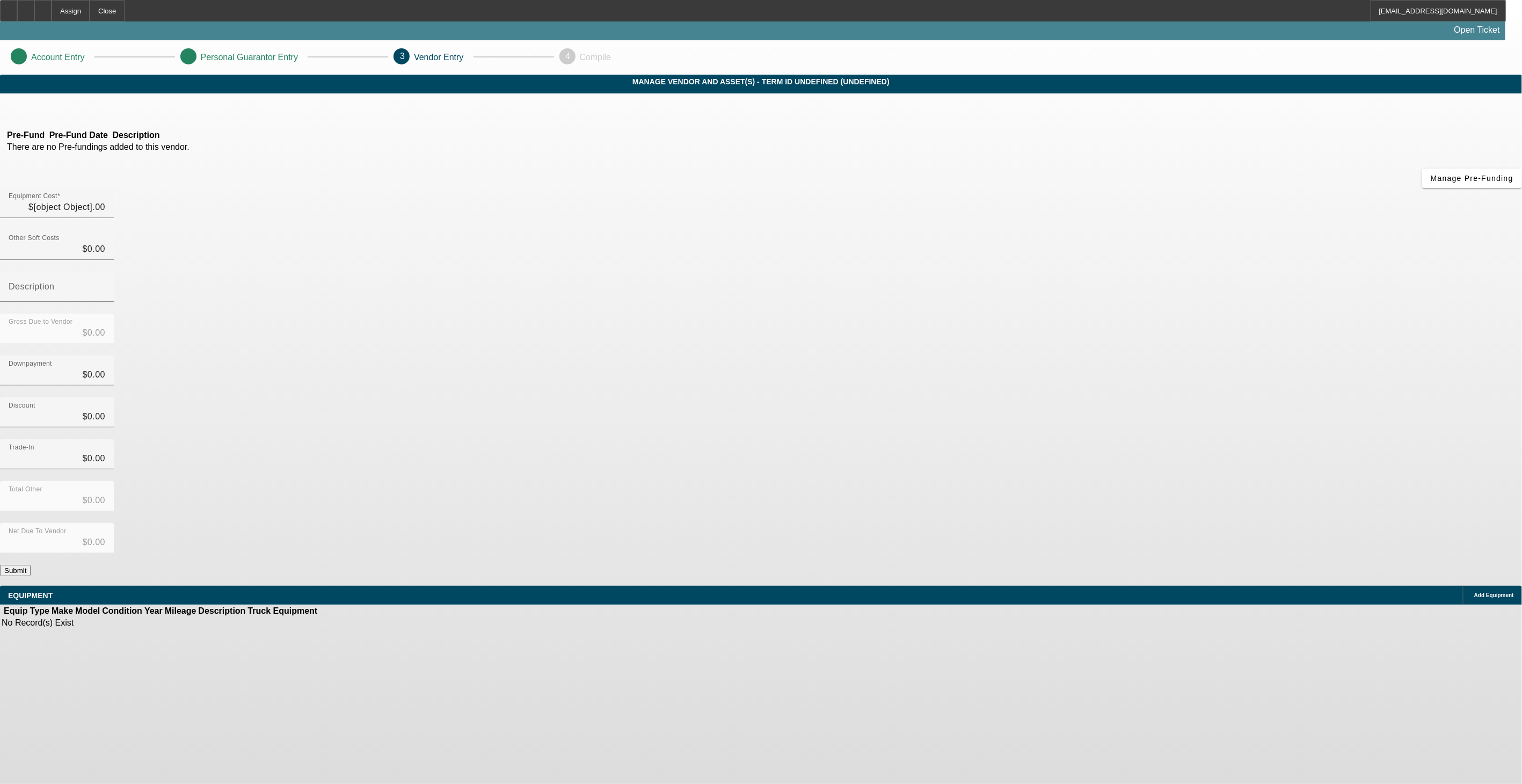
type input "$159,900.00"
type input "$9,900.00"
type input "$150,000.00"
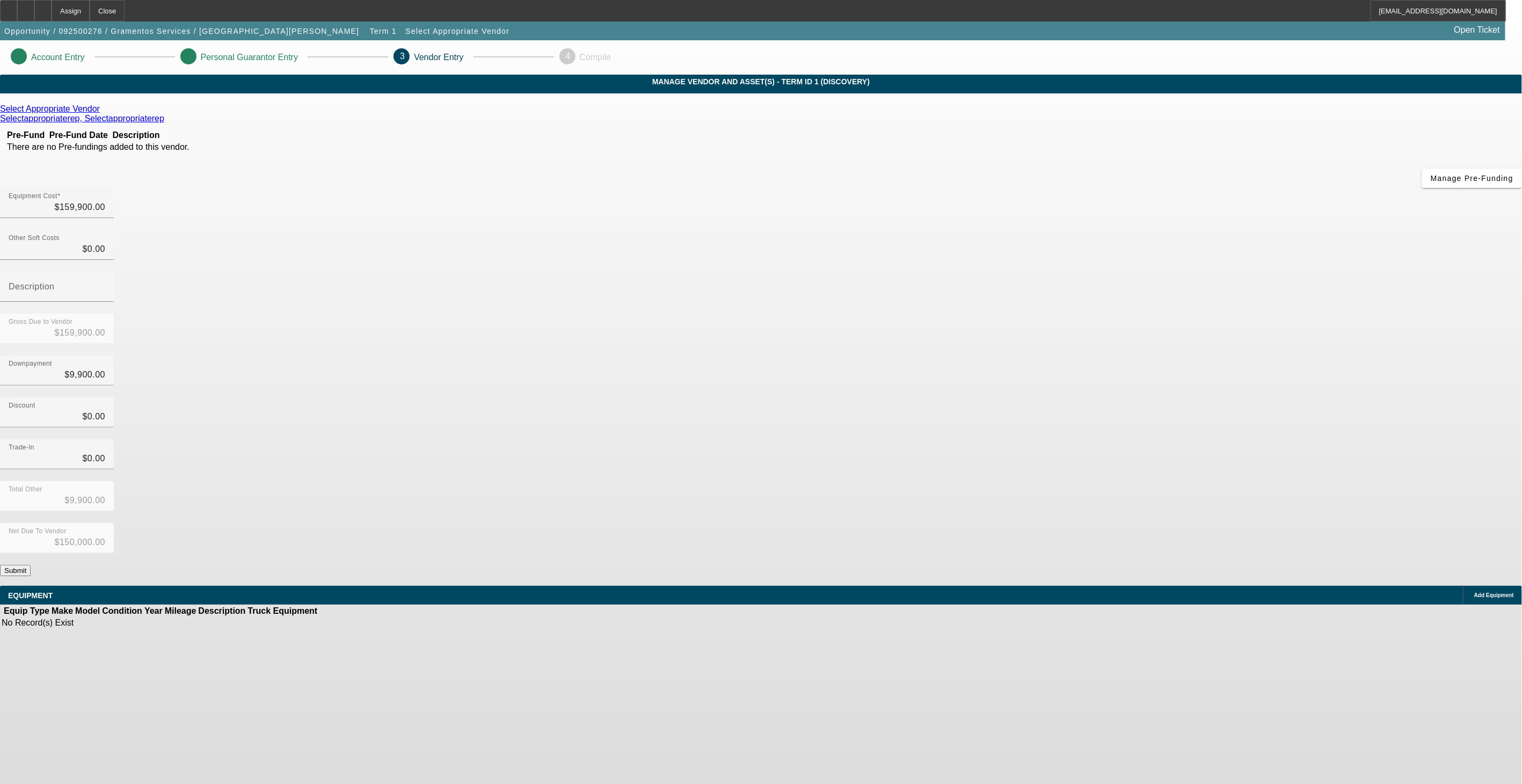
click at [30, 565] on button "Submit" at bounding box center [15, 571] width 30 height 11
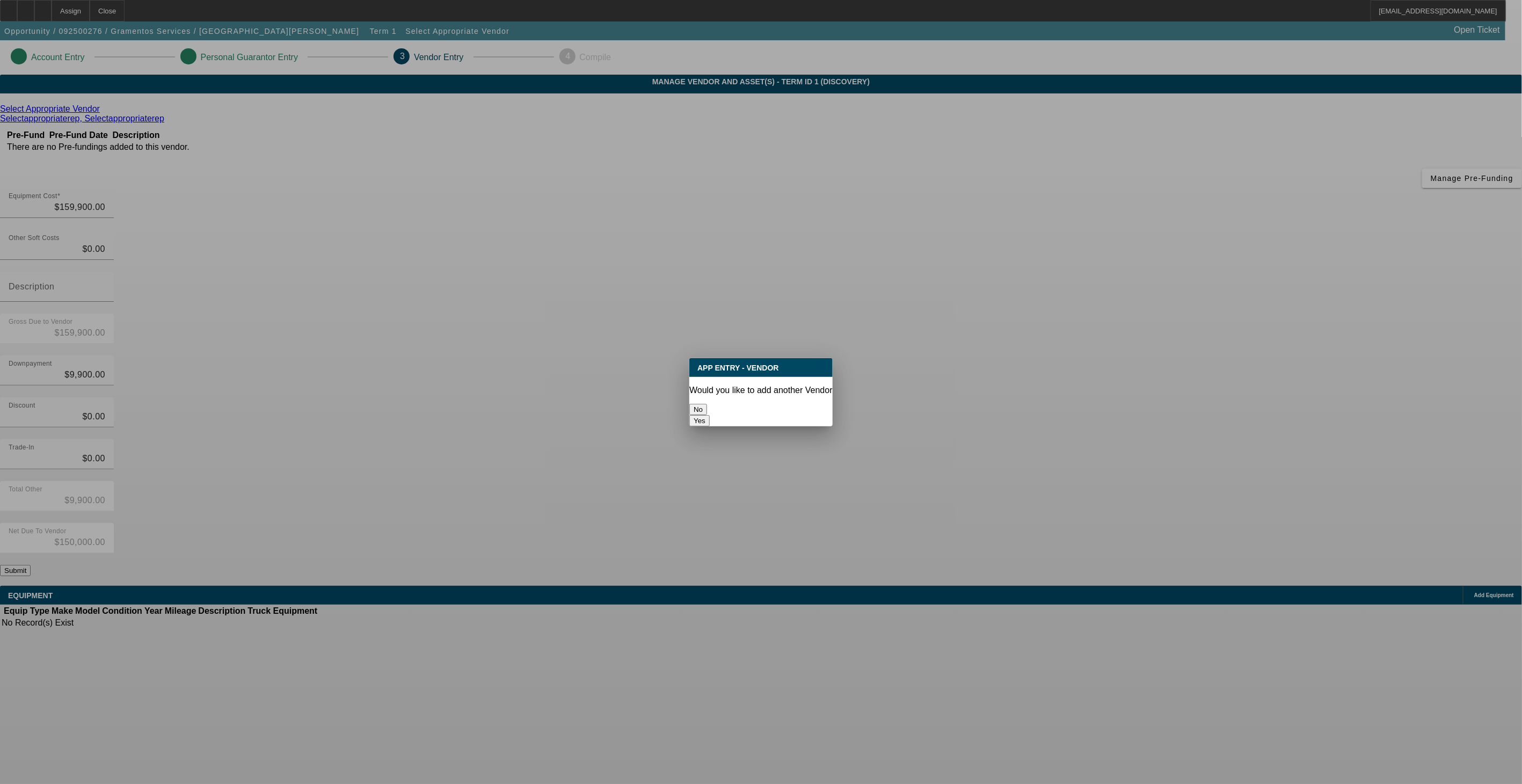
click at [707, 412] on button "No" at bounding box center [698, 410] width 18 height 11
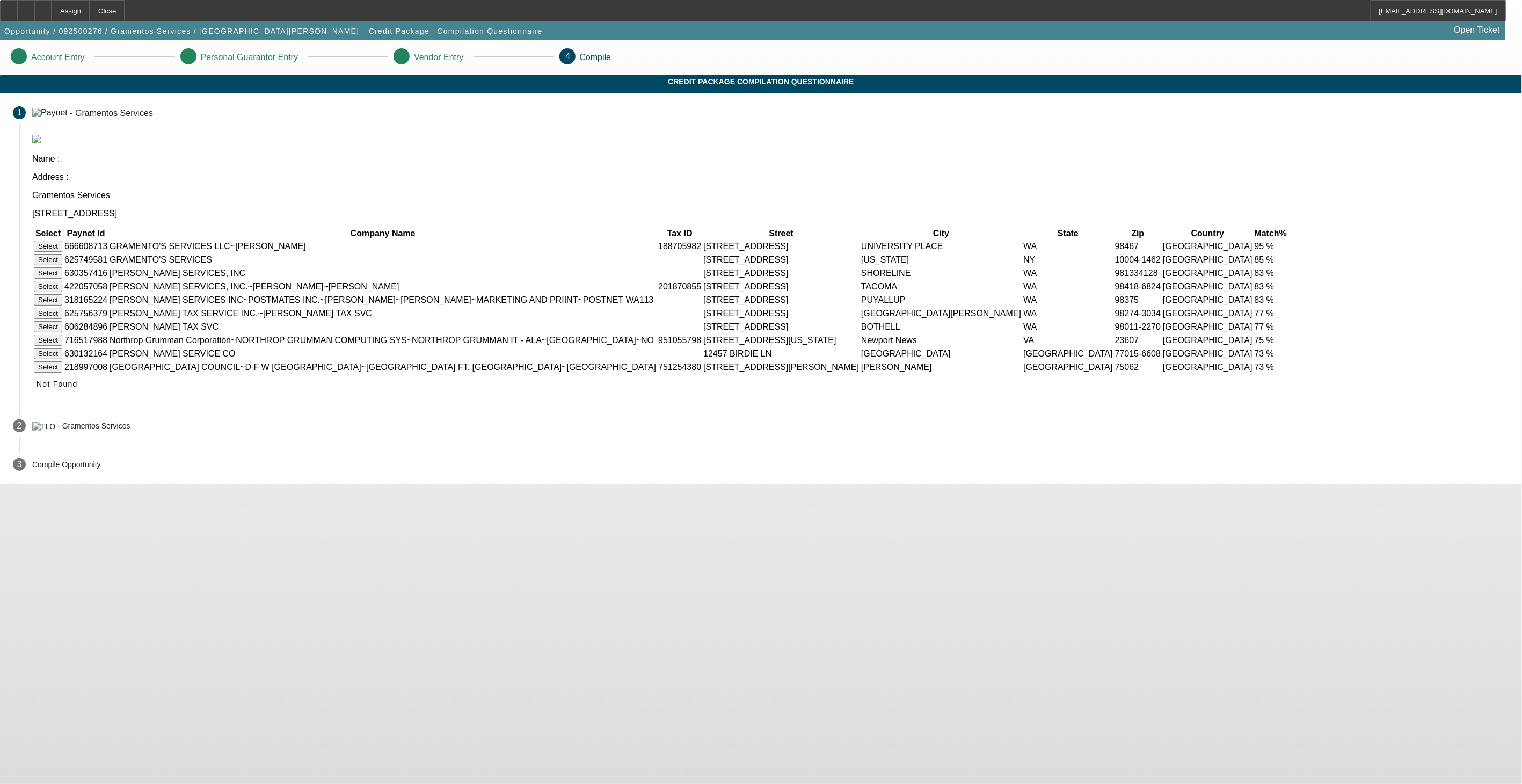
click at [62, 241] on button "Select" at bounding box center [48, 246] width 28 height 11
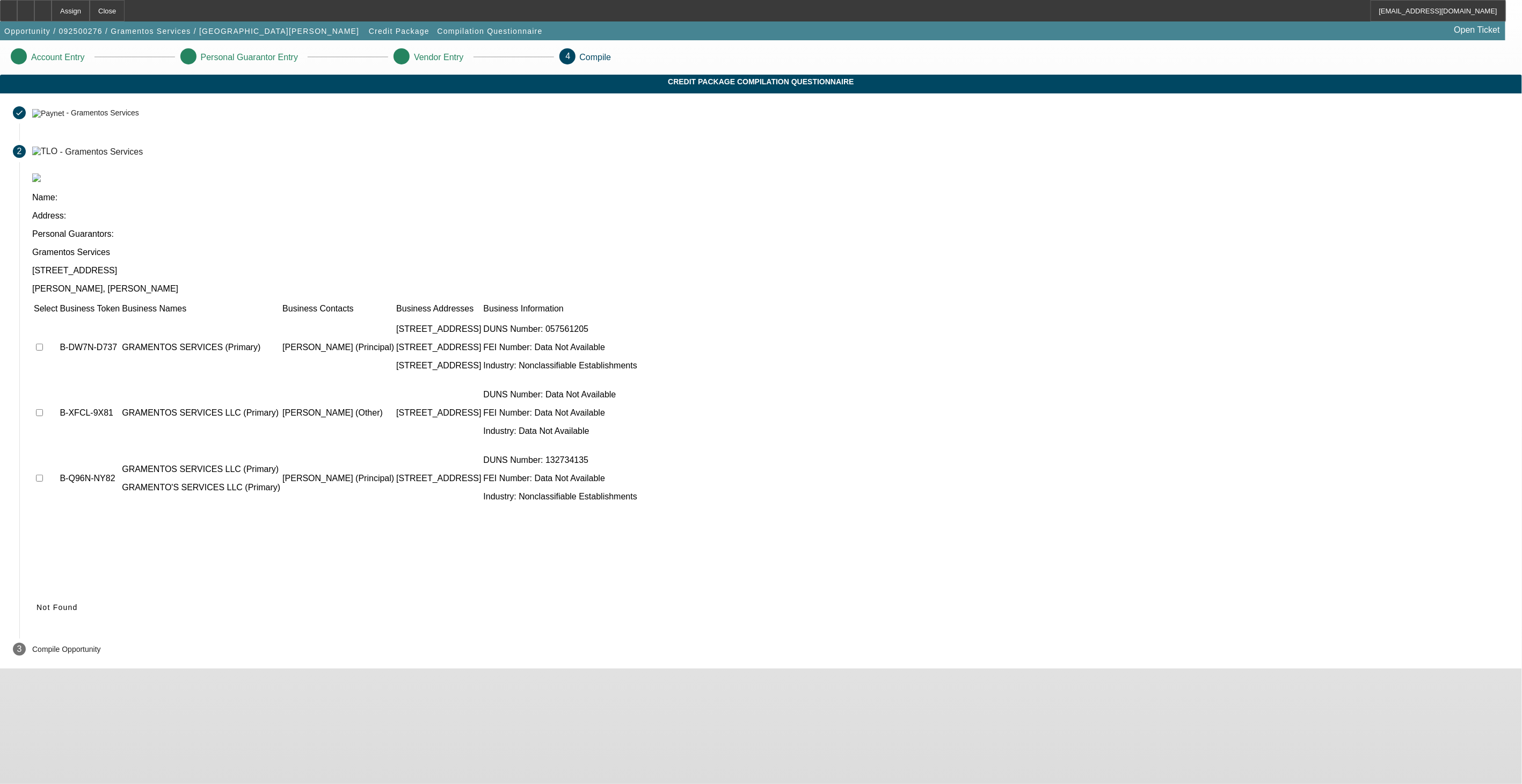
click at [43, 343] on input "checkbox" at bounding box center [39, 347] width 7 height 7
checkbox input "true"
click at [43, 409] on input "checkbox" at bounding box center [39, 412] width 7 height 7
checkbox input "true"
click at [58, 446] on td at bounding box center [45, 478] width 25 height 64
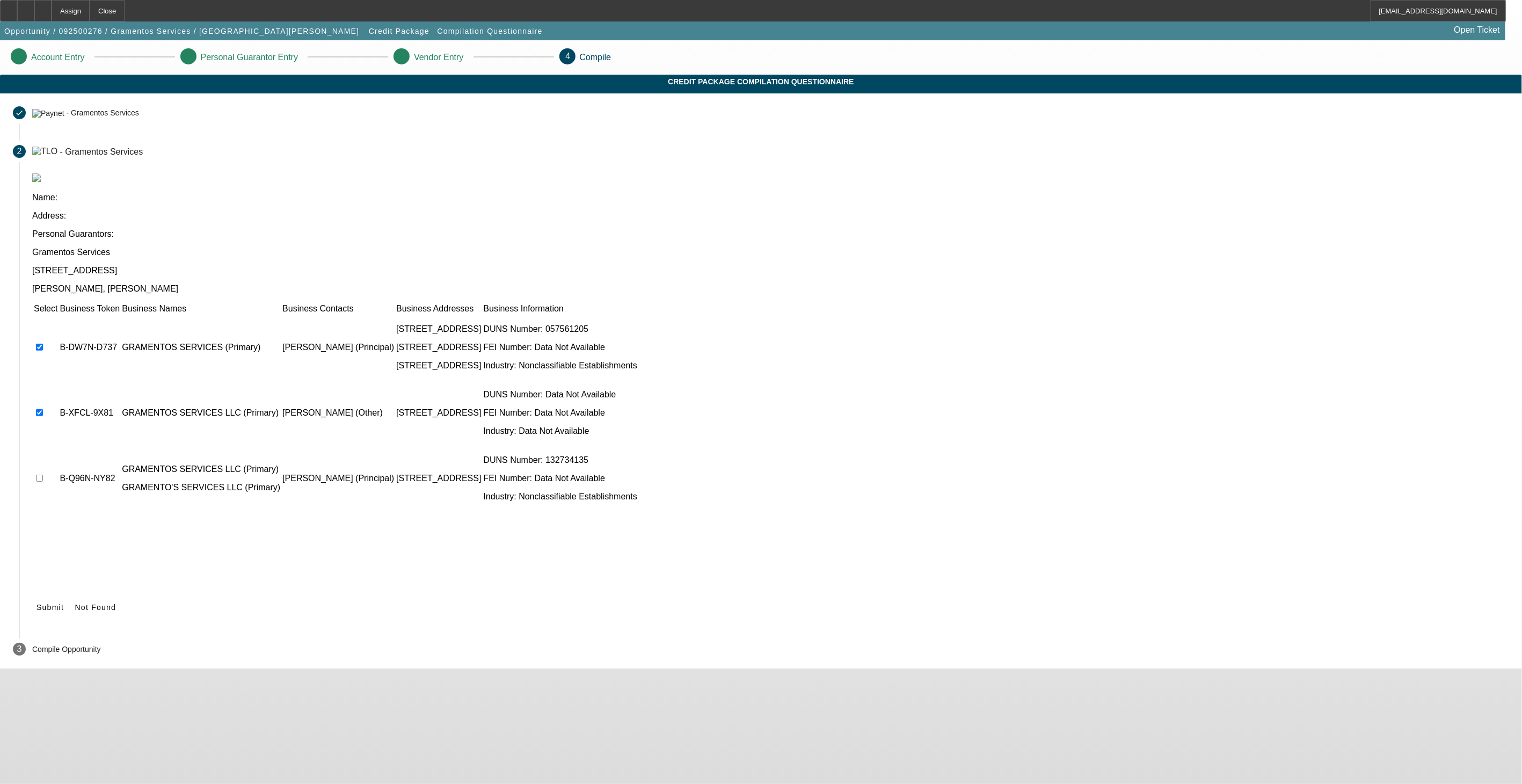
click at [43, 475] on input "checkbox" at bounding box center [39, 478] width 7 height 7
checkbox input "true"
click at [37, 603] on icon at bounding box center [37, 607] width 0 height 9
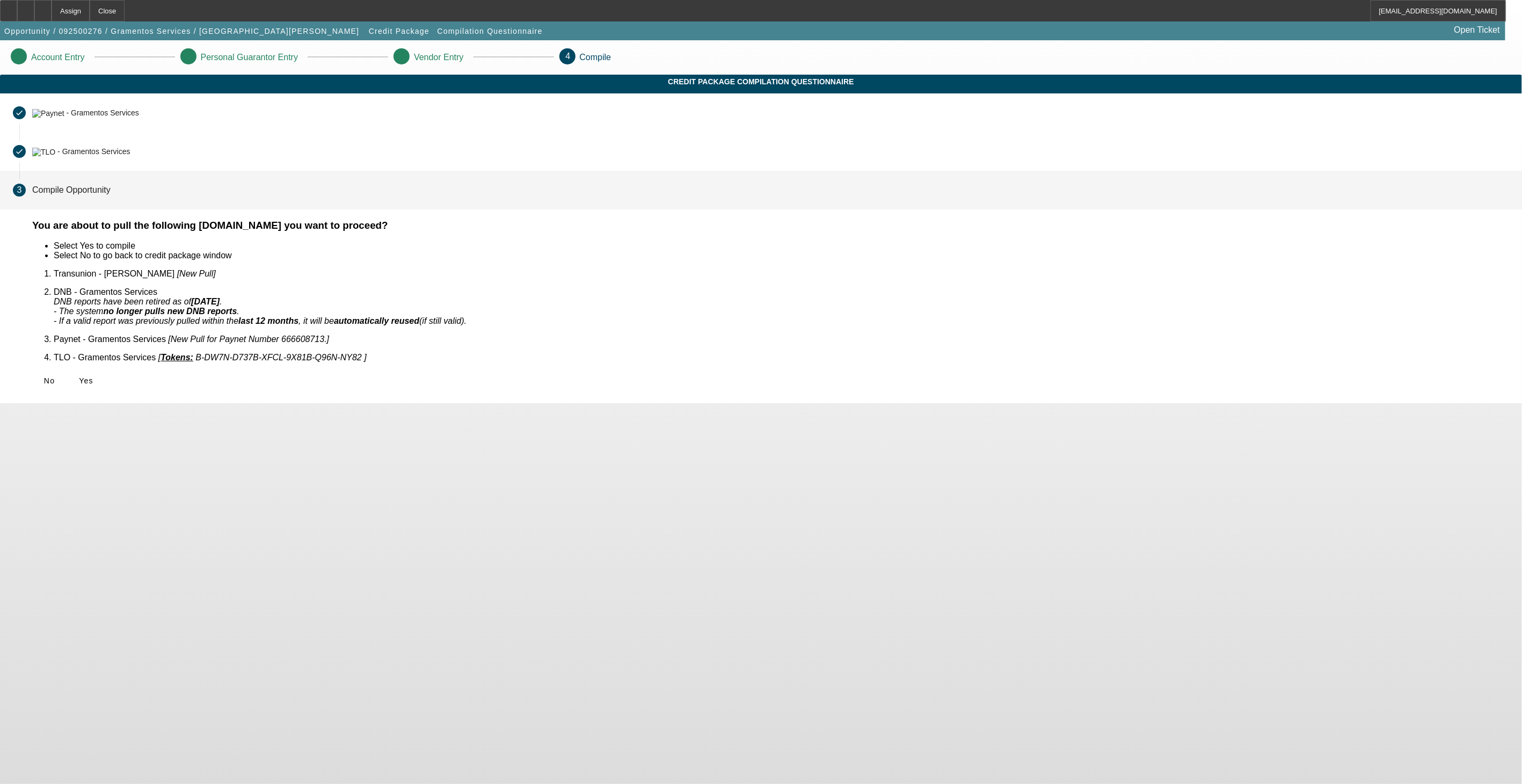
click at [544, 371] on div "No Yes" at bounding box center [771, 381] width 1477 height 20
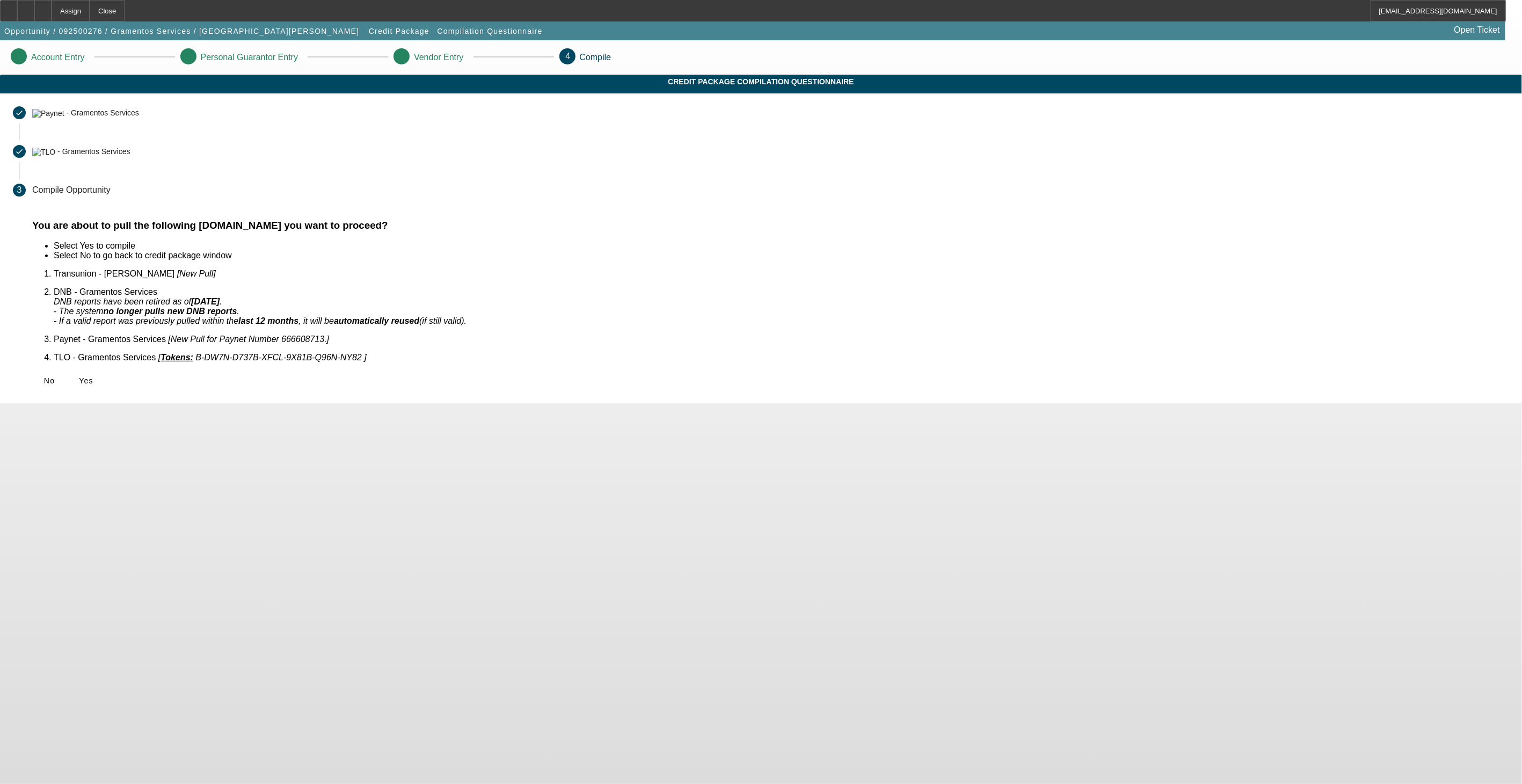
drag, startPoint x: 529, startPoint y: 368, endPoint x: 541, endPoint y: 368, distance: 12.0
click at [93, 376] on span "Yes" at bounding box center [86, 381] width 15 height 9
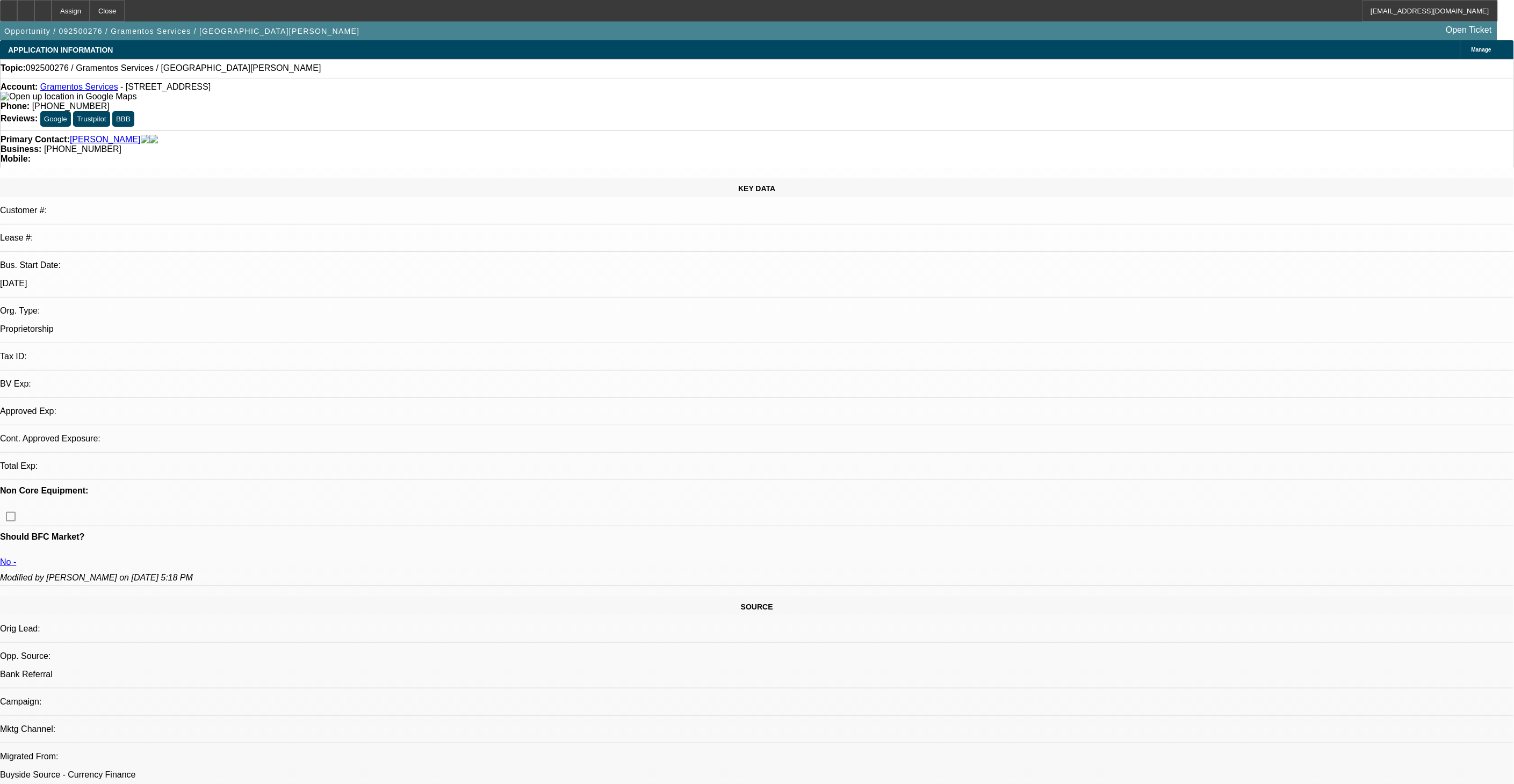
select select "0"
select select "2"
select select "0"
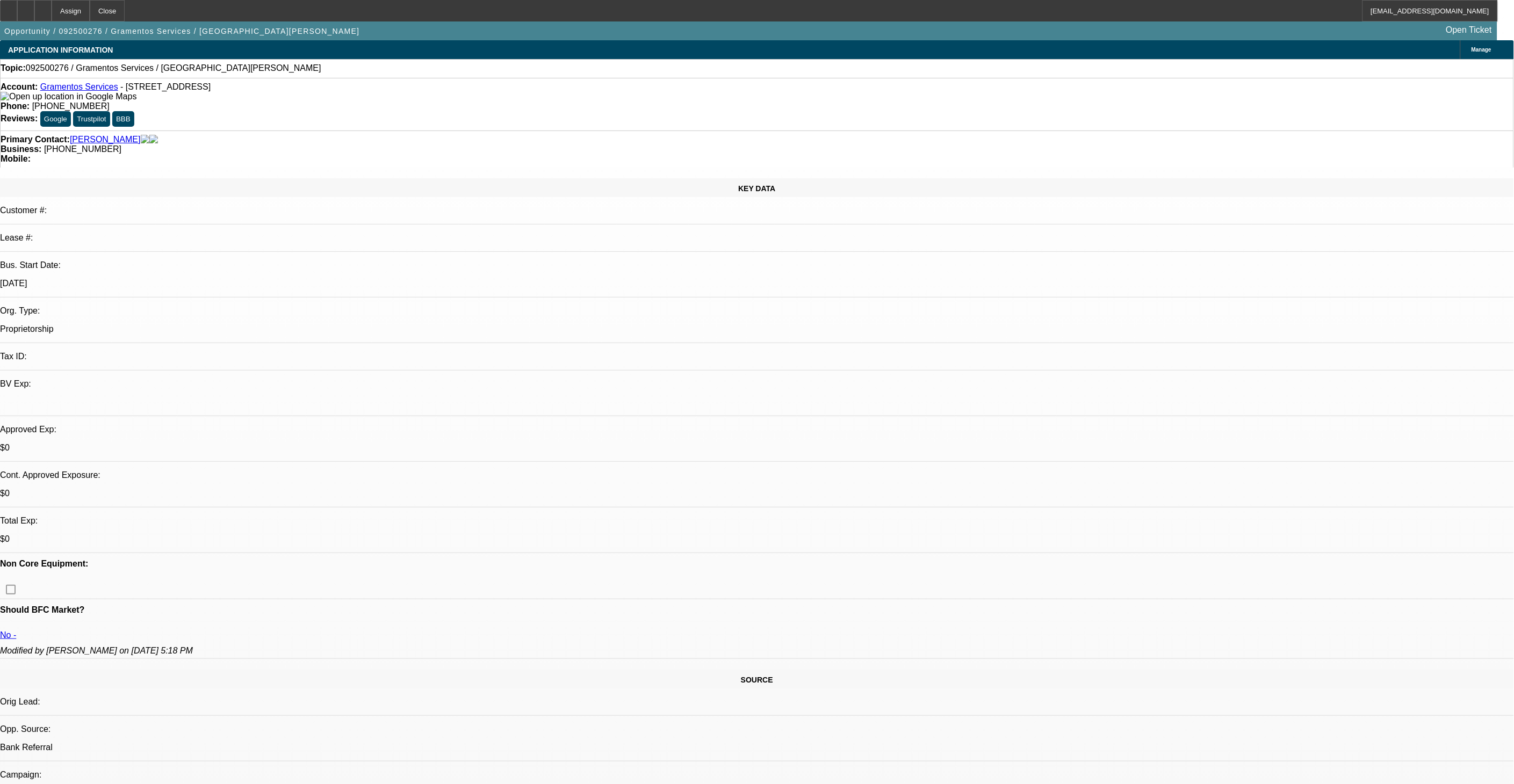
select select "1"
select select "2"
select select "6"
drag, startPoint x: 903, startPoint y: 248, endPoint x: 920, endPoint y: 248, distance: 17.0
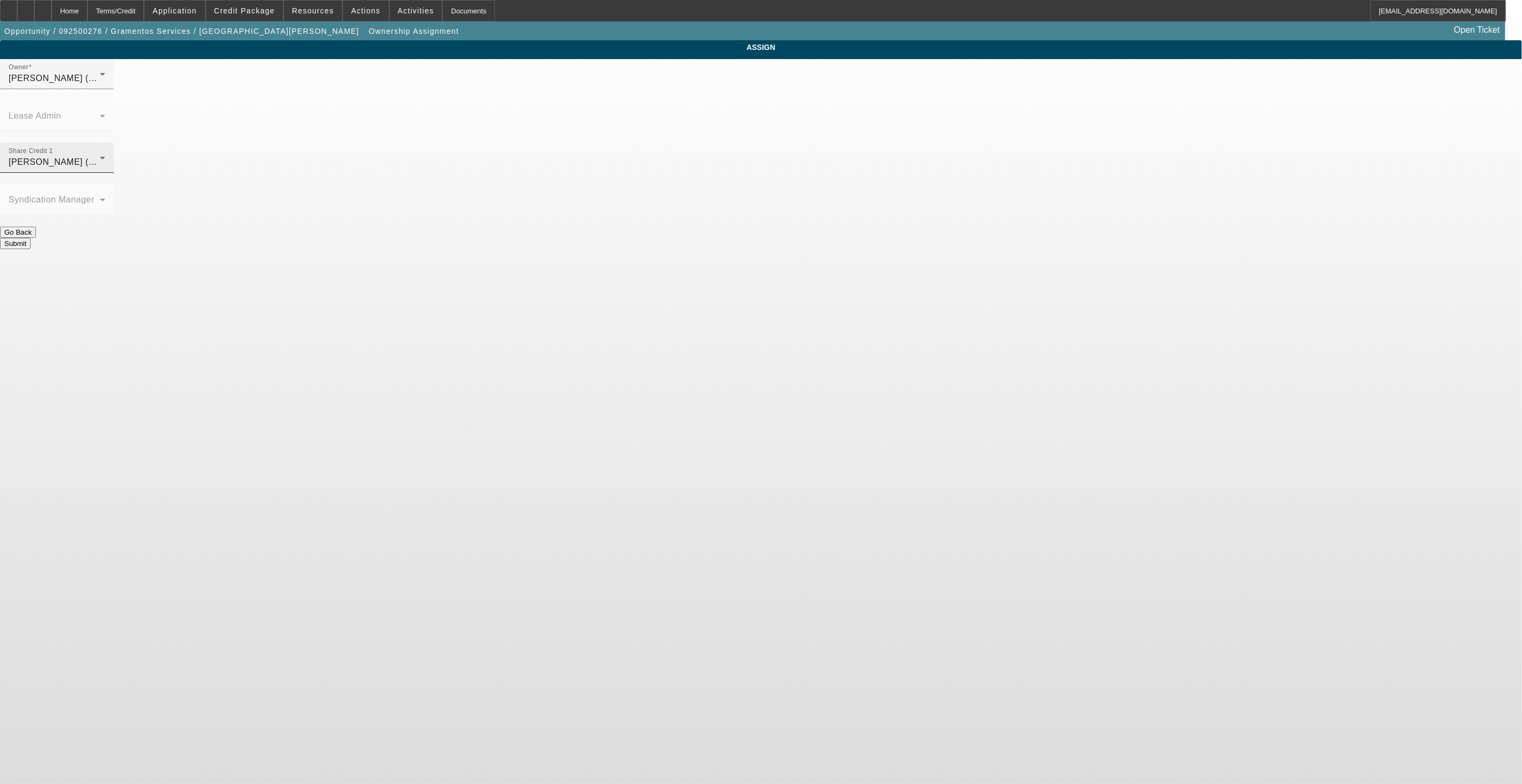
click at [100, 156] on div "O'Connor, Kevin (Lvl 19)" at bounding box center [54, 162] width 92 height 13
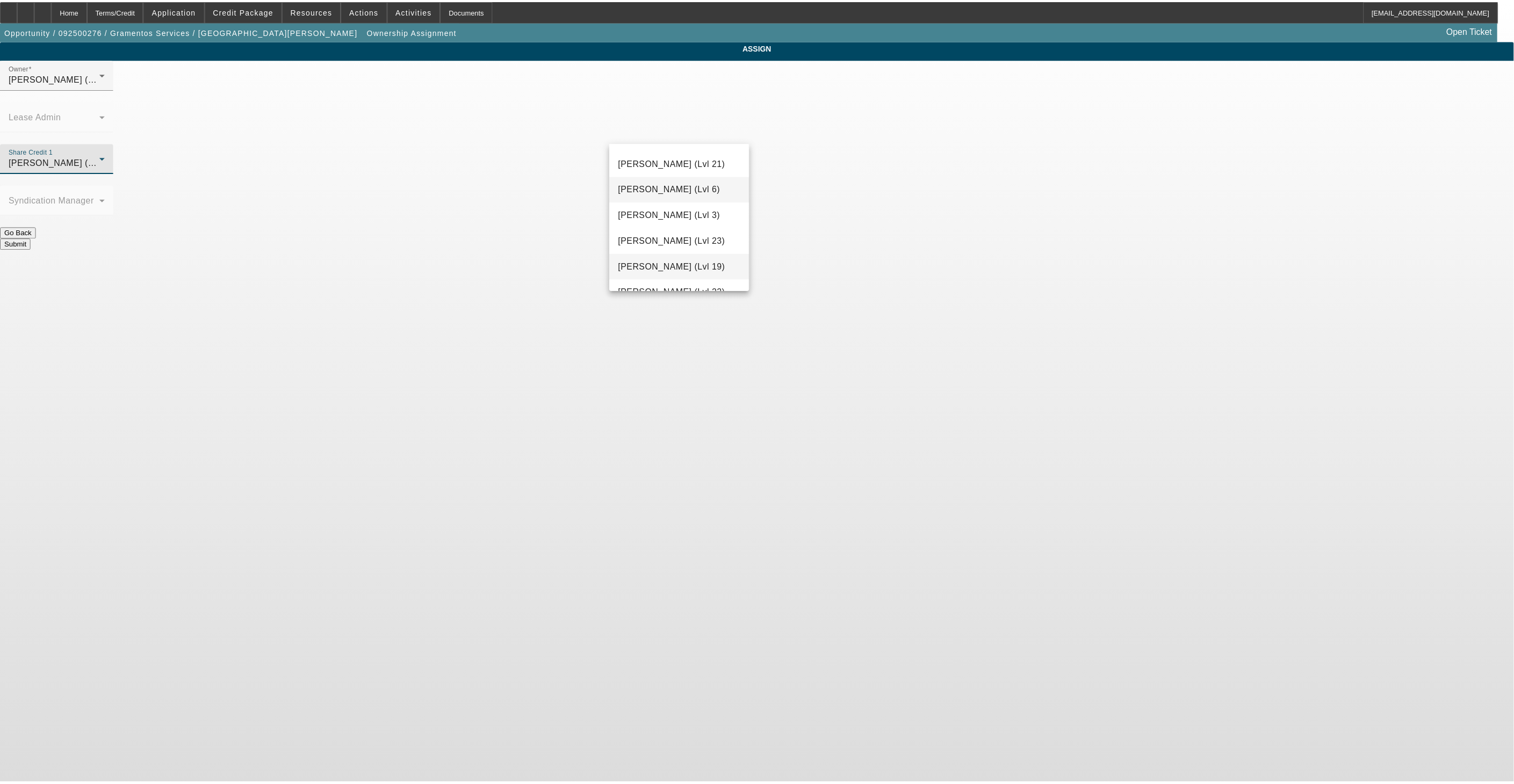
scroll to position [1161, 0]
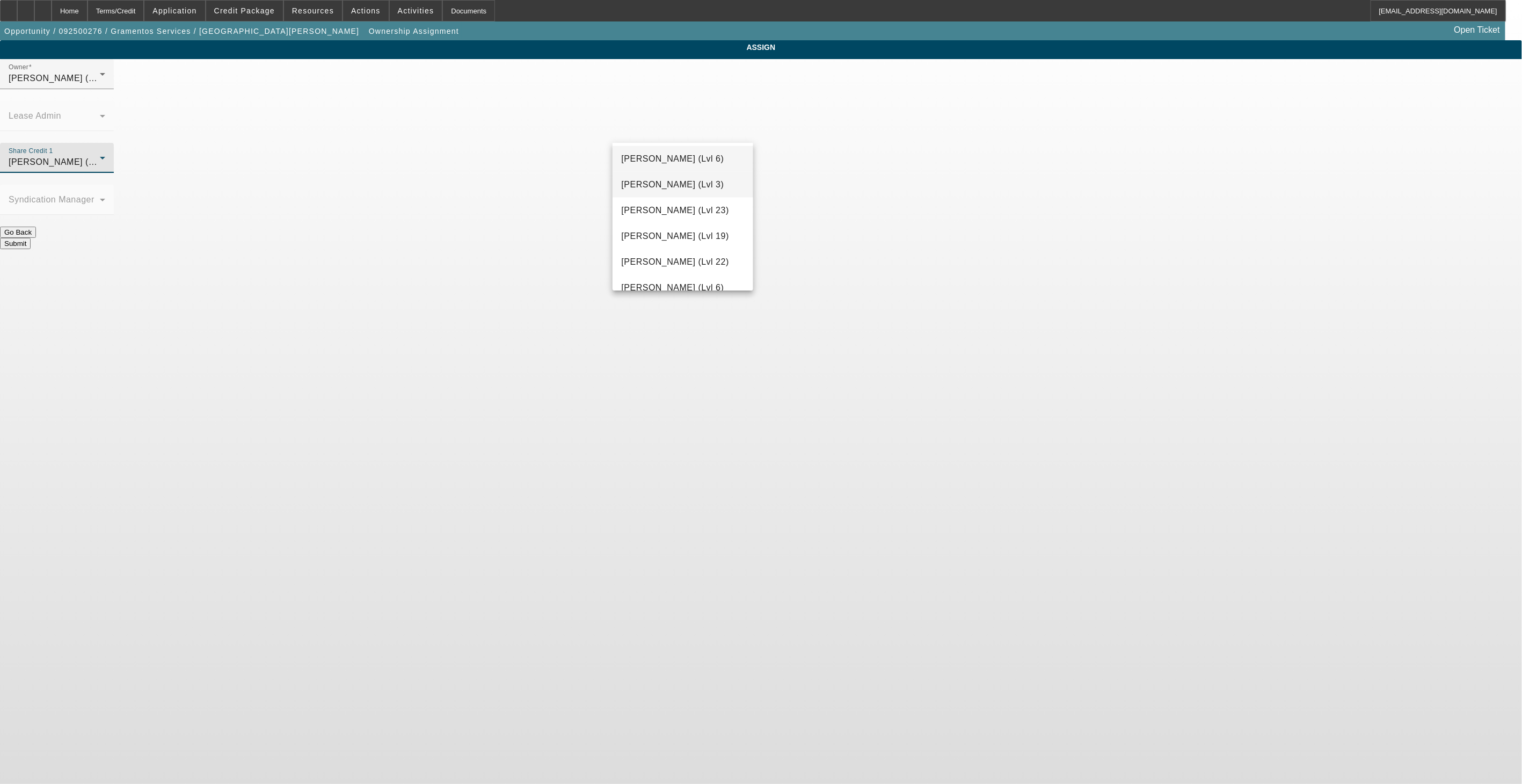
click at [684, 191] on mat-option "Richards, Stephanie (Lvl 3)" at bounding box center [682, 184] width 140 height 26
click at [30, 238] on button "Submit" at bounding box center [15, 244] width 30 height 11
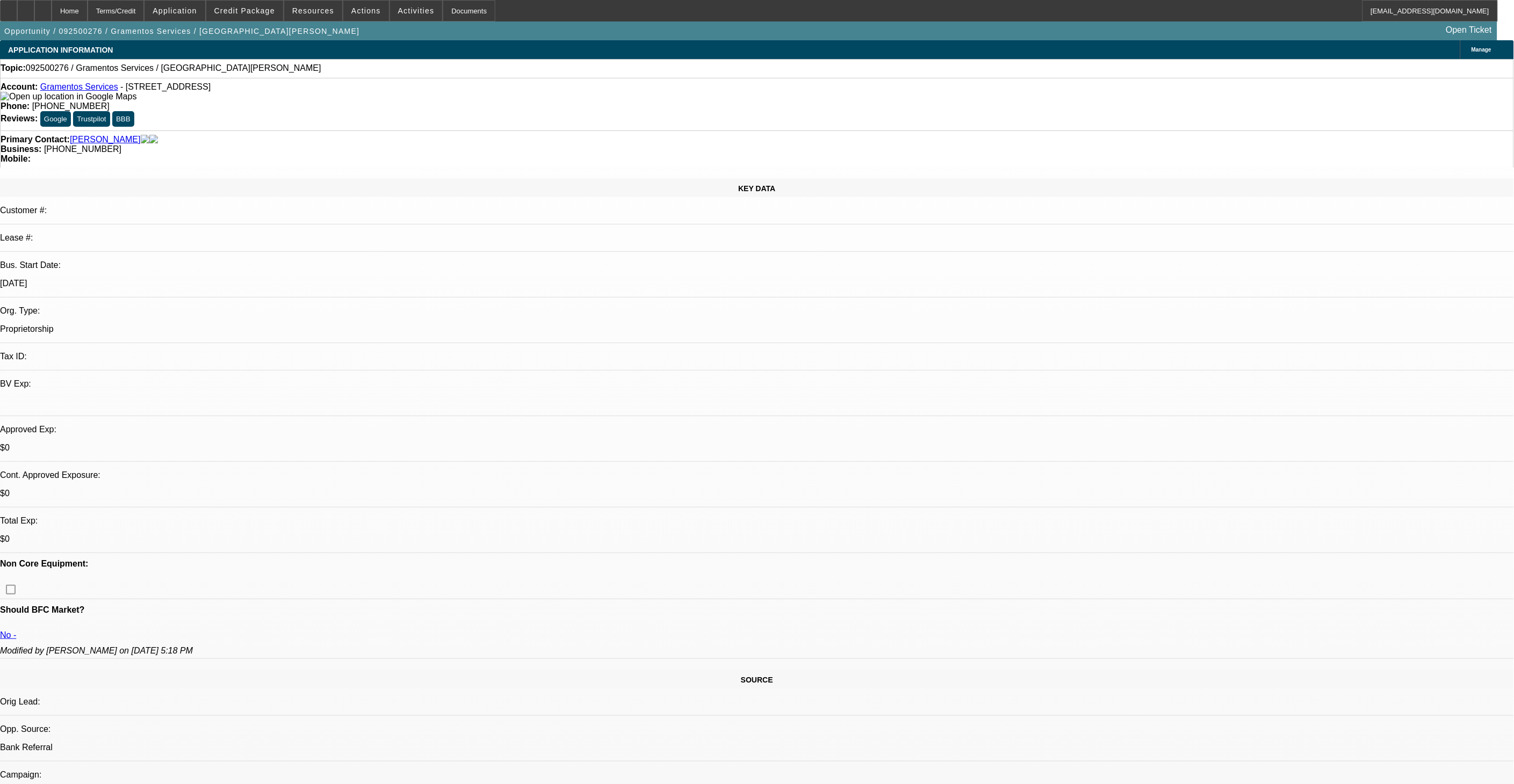
select select "0"
select select "2"
select select "0"
select select "6"
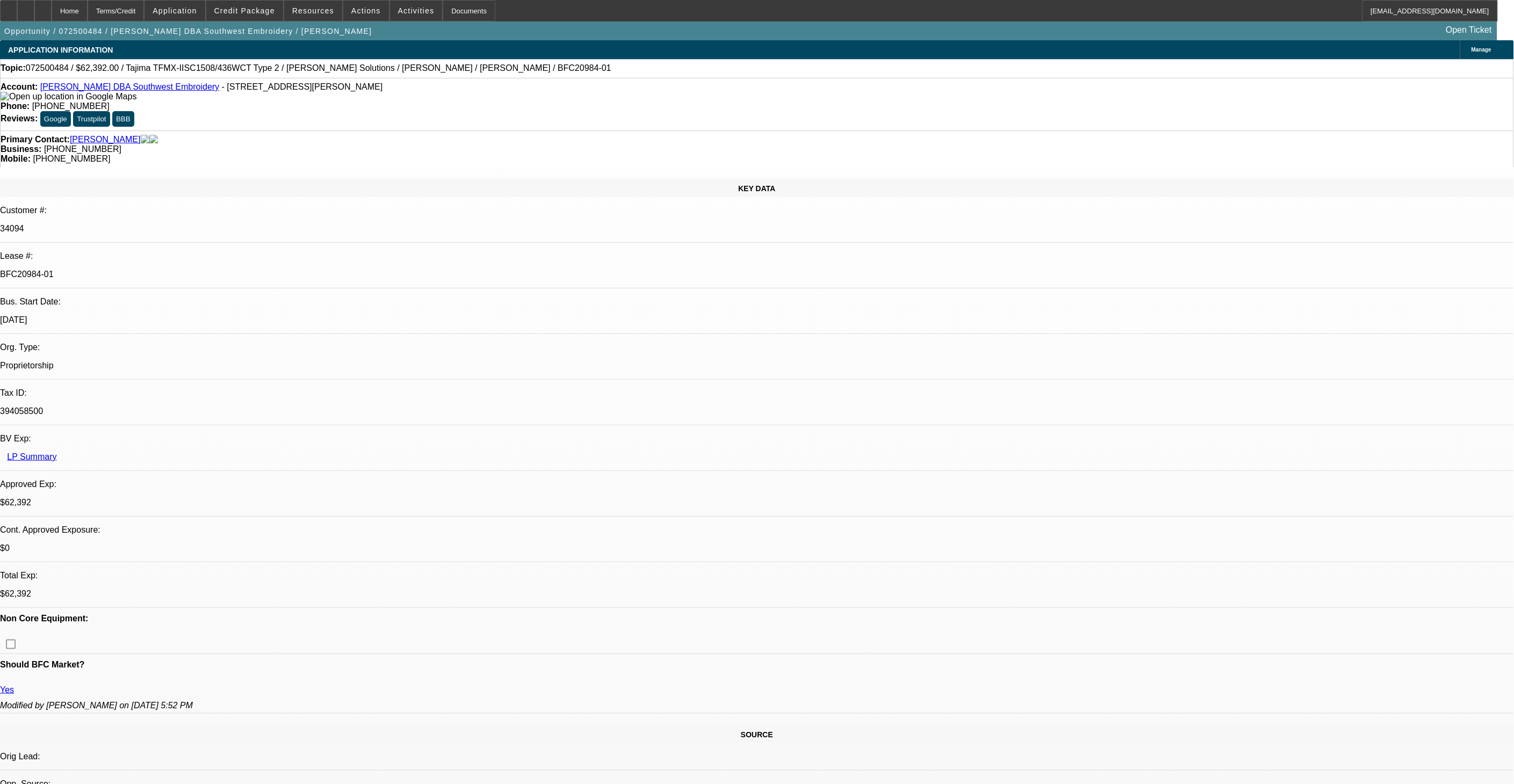
select select "0.2"
select select "2"
select select "0.1"
select select "0.2"
select select "2"
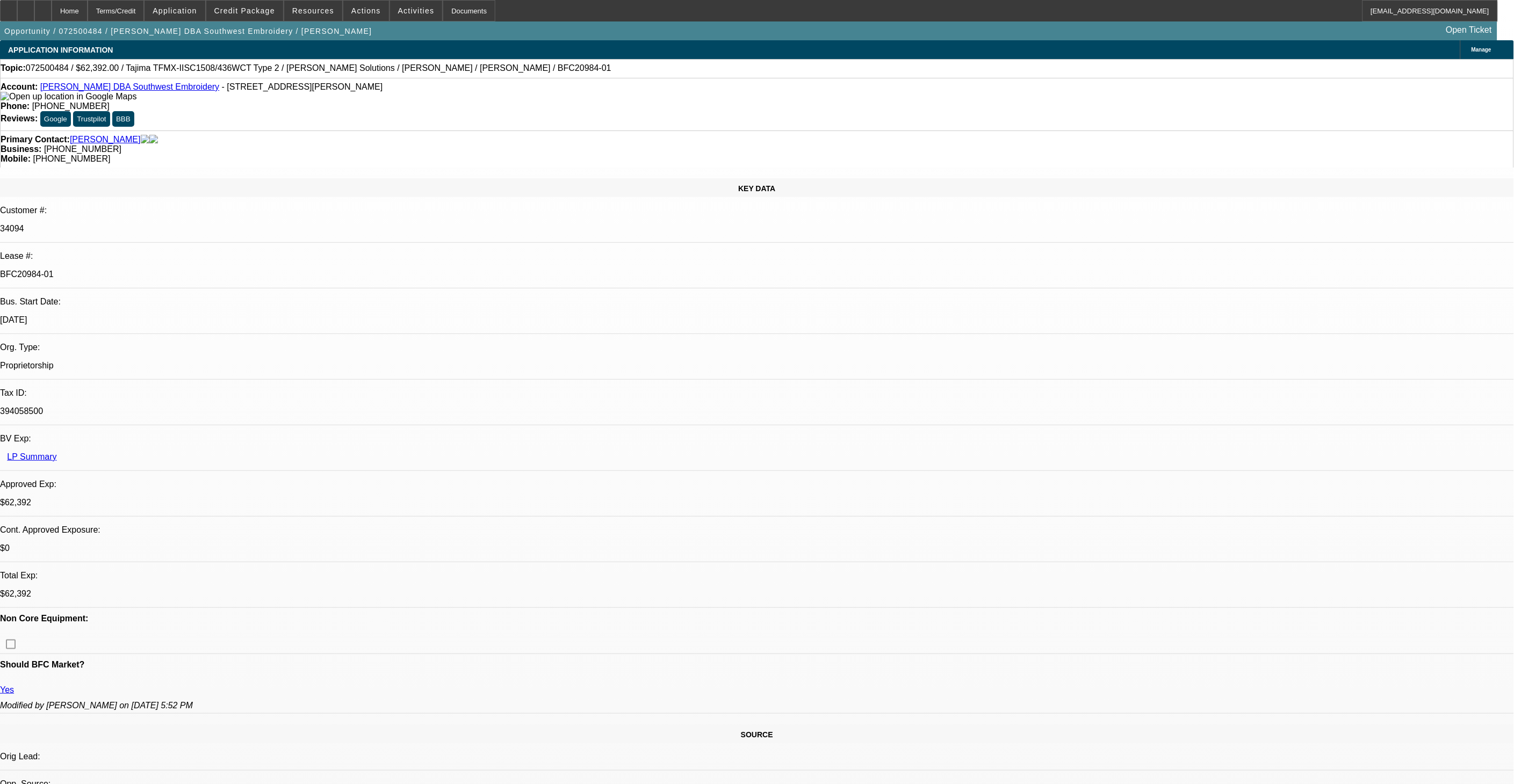
select select "0.1"
select select "0.15"
select select "2"
select select "0.1"
select select "0.15"
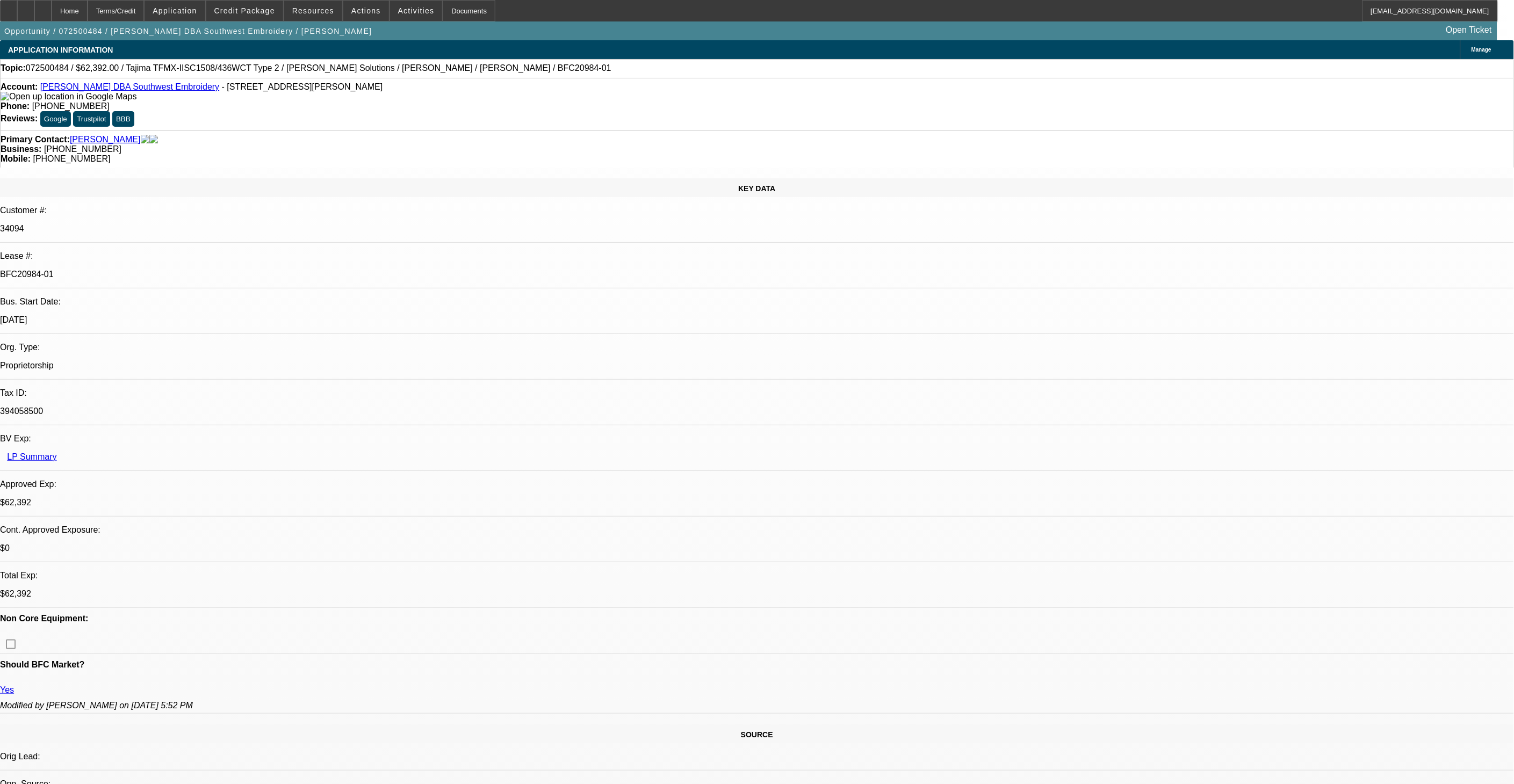
select select "2"
select select "0.1"
select select "1"
select select "2"
select select "4"
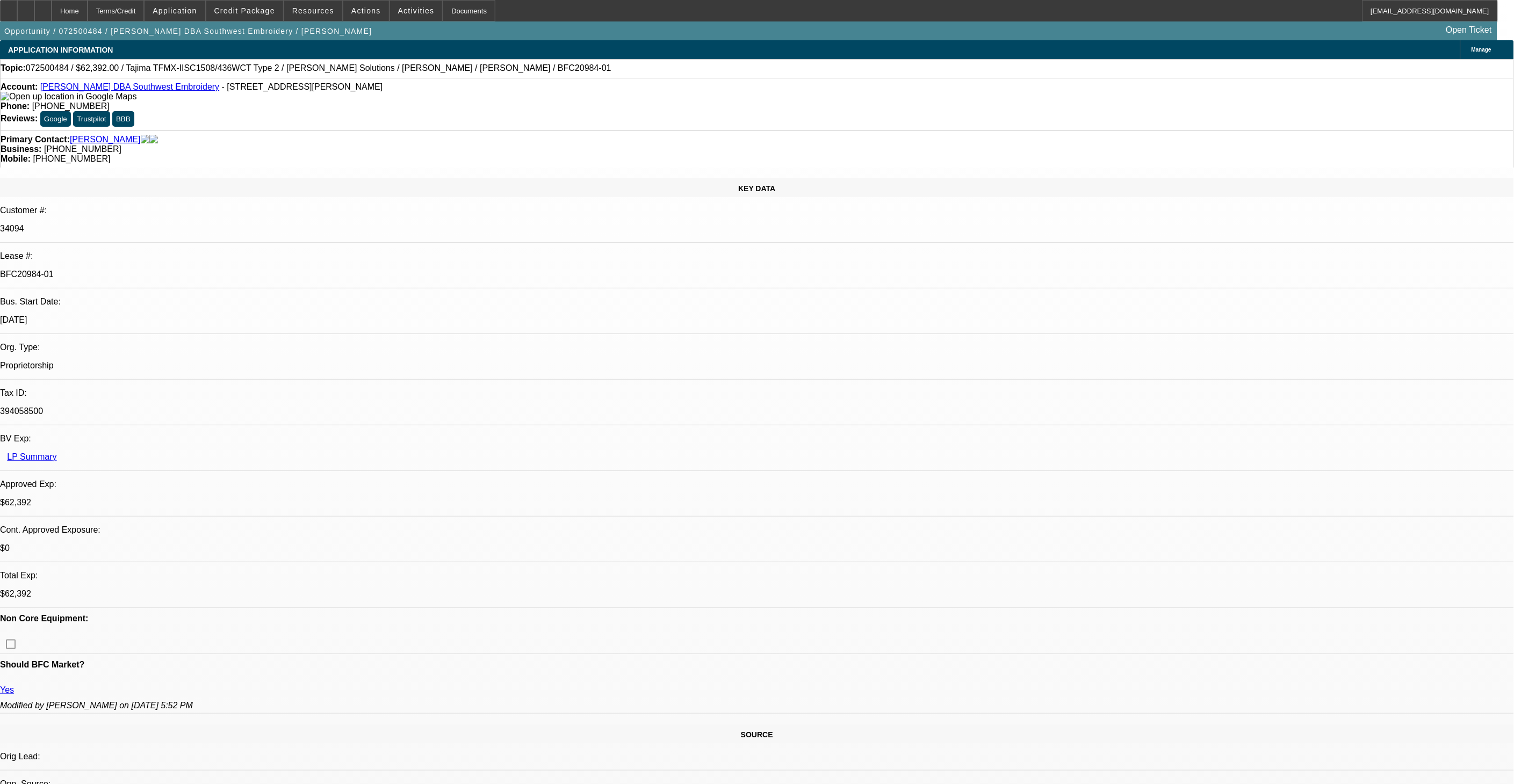
select select "1"
select select "2"
select select "4"
select select "1"
select select "2"
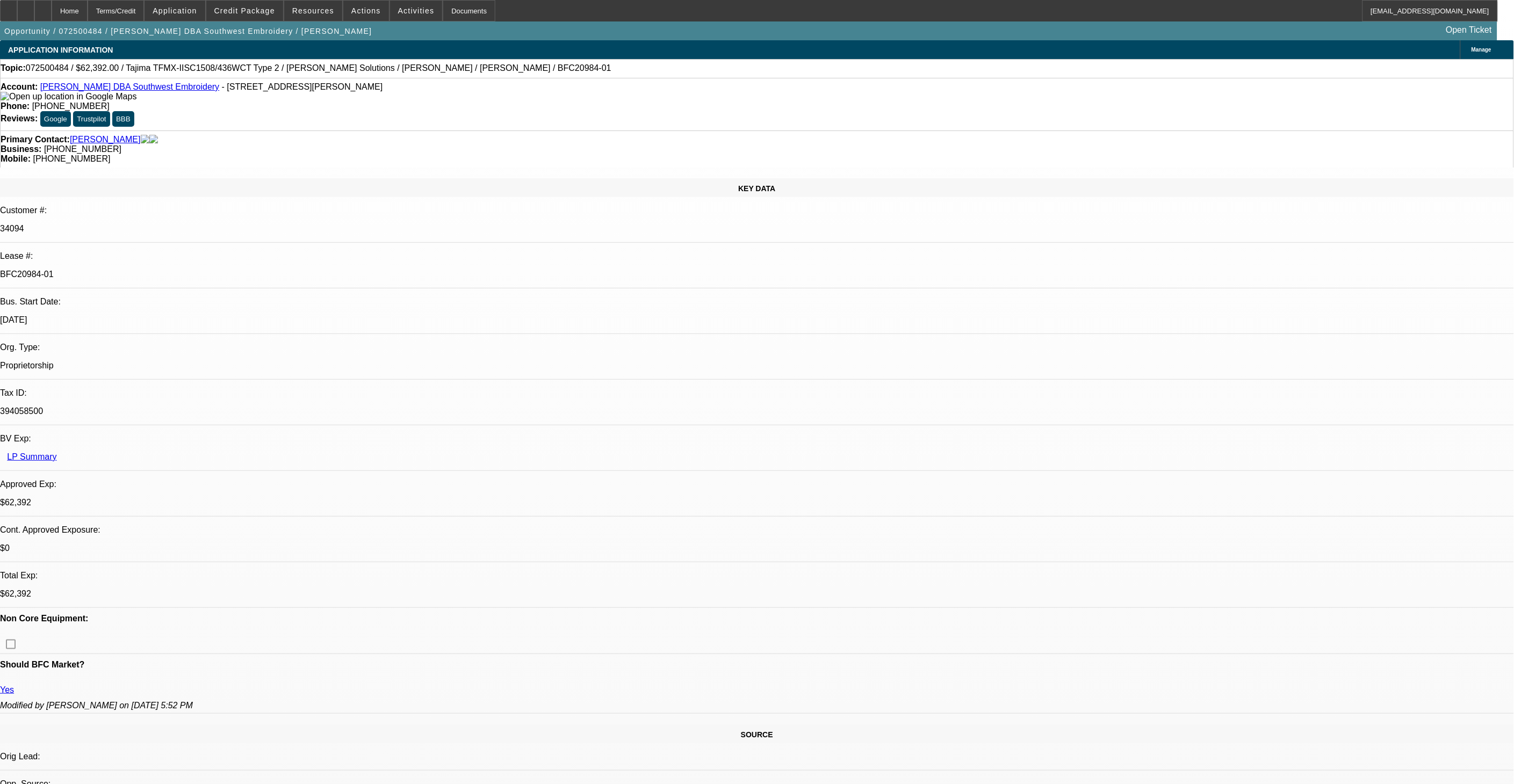
select select "4"
select select "1"
select select "2"
select select "4"
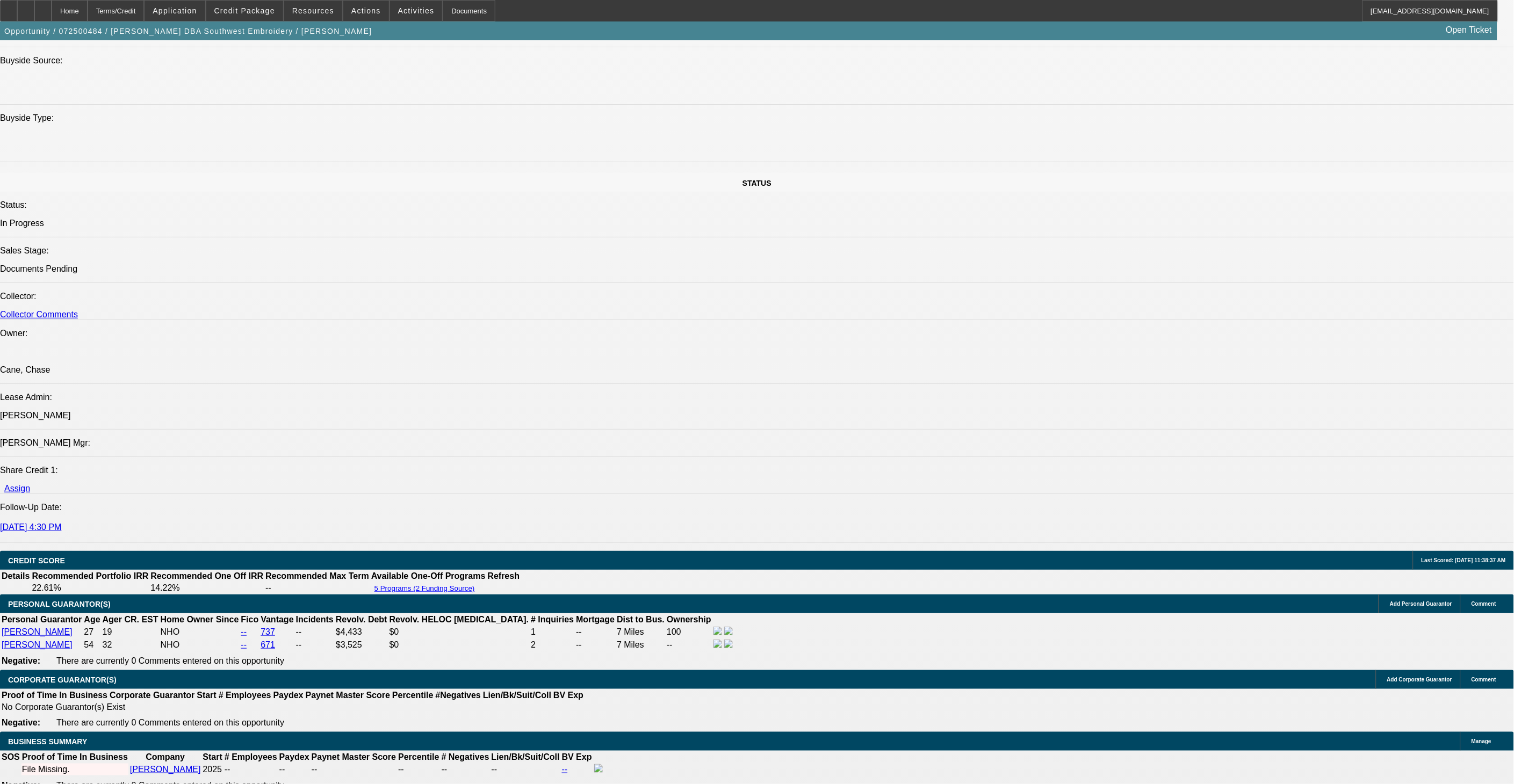
scroll to position [1312, 0]
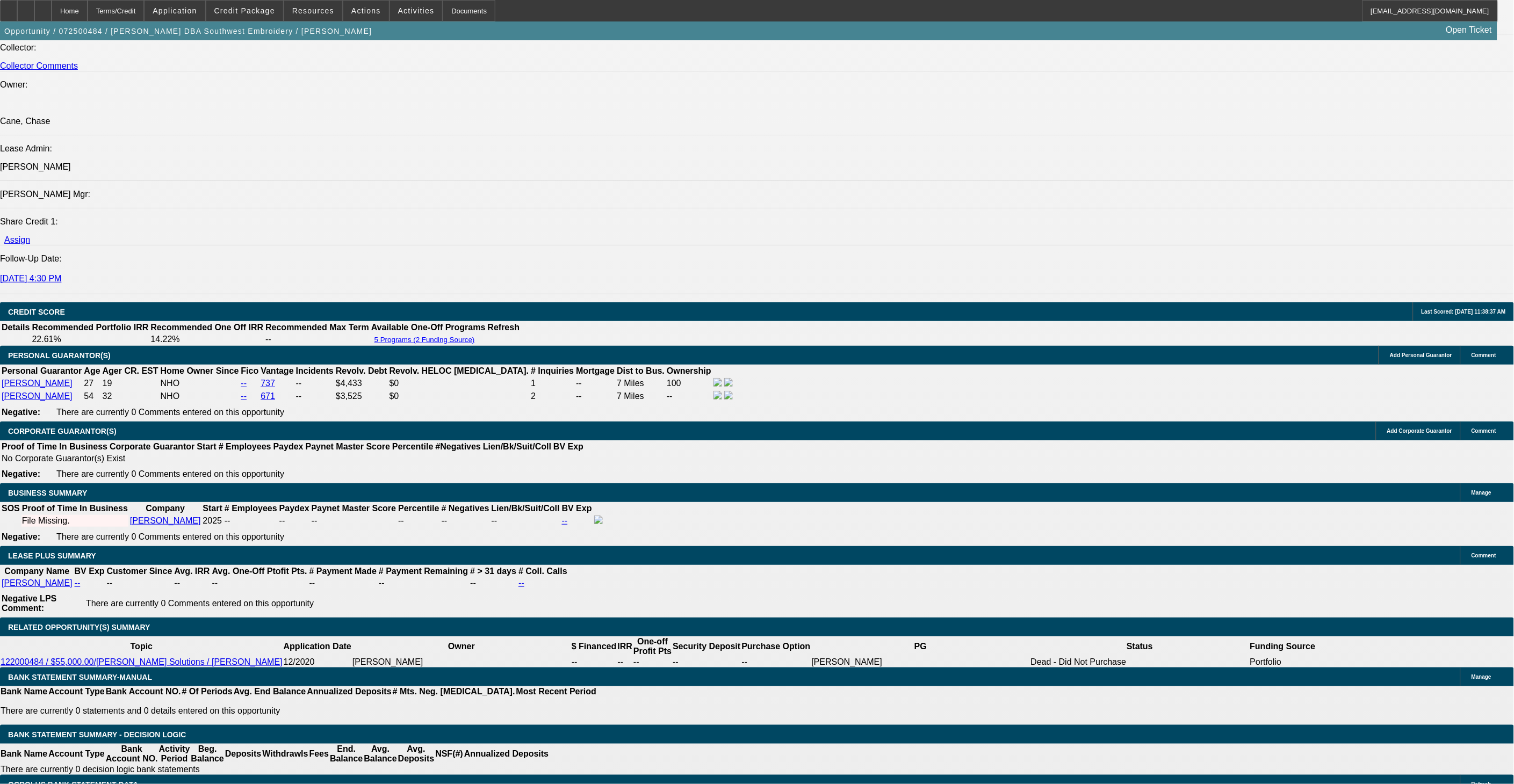
drag, startPoint x: 1040, startPoint y: 189, endPoint x: 1052, endPoint y: 189, distance: 12.0
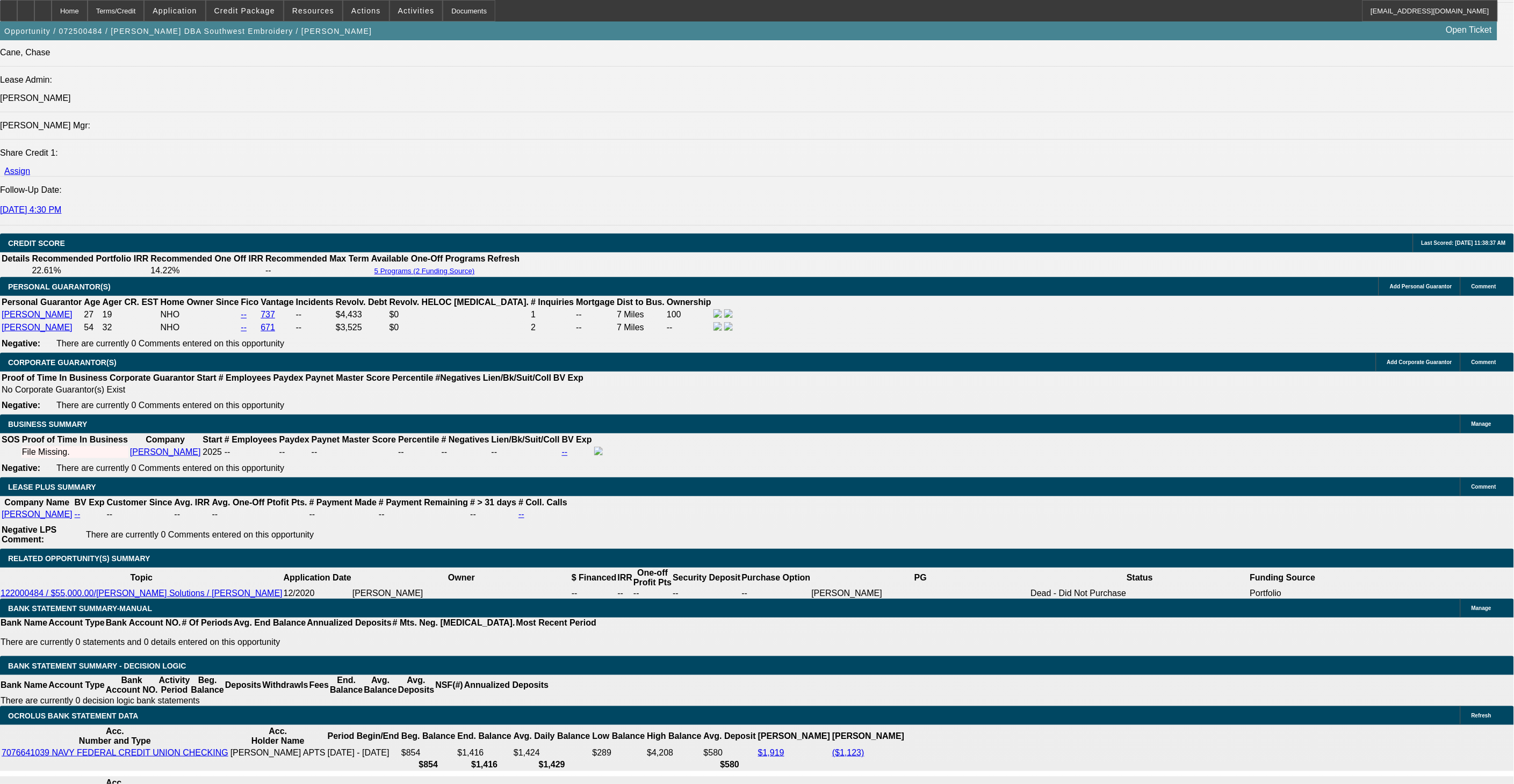
scroll to position [1550, 0]
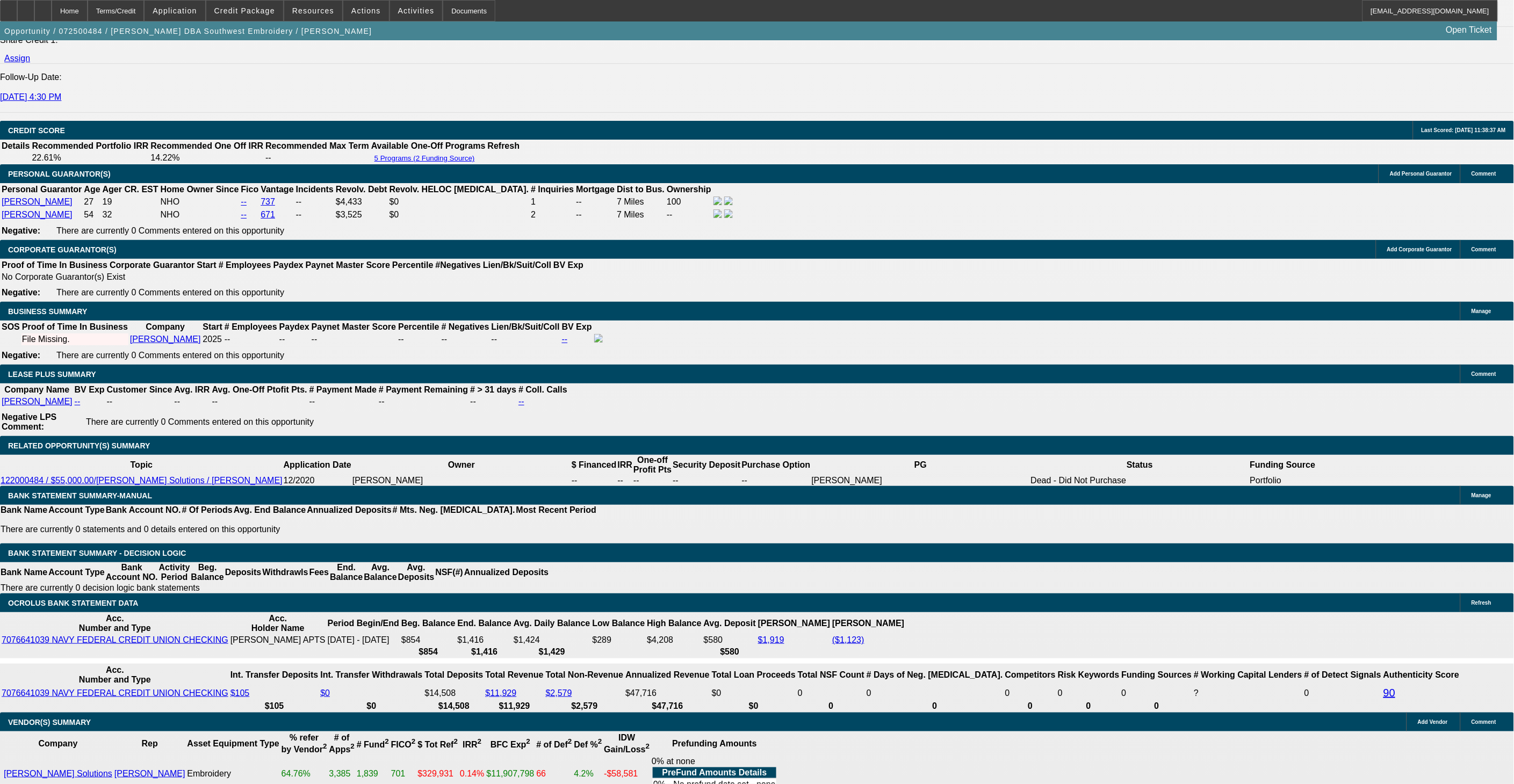
scroll to position [1431, 0]
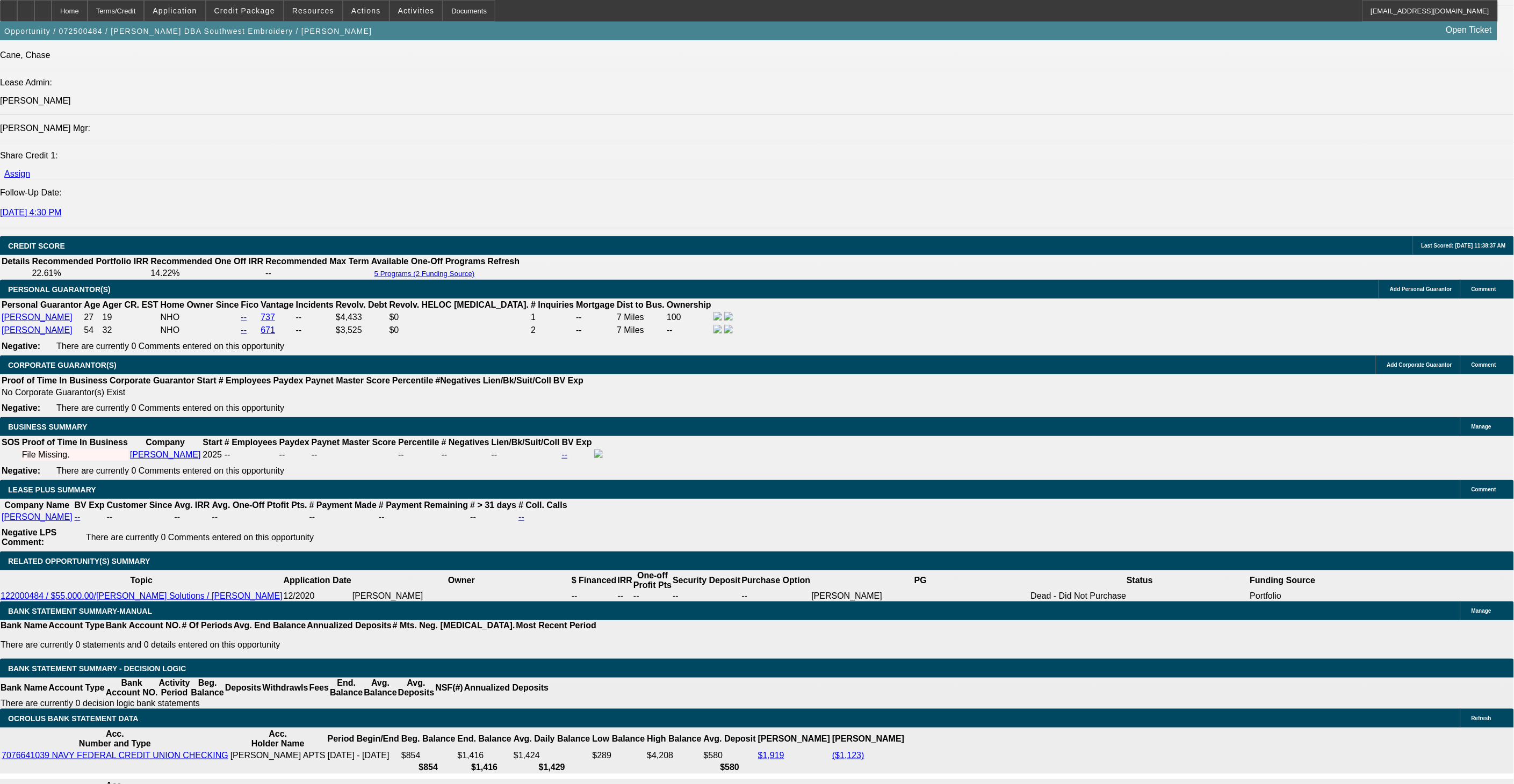
scroll to position [1372, 0]
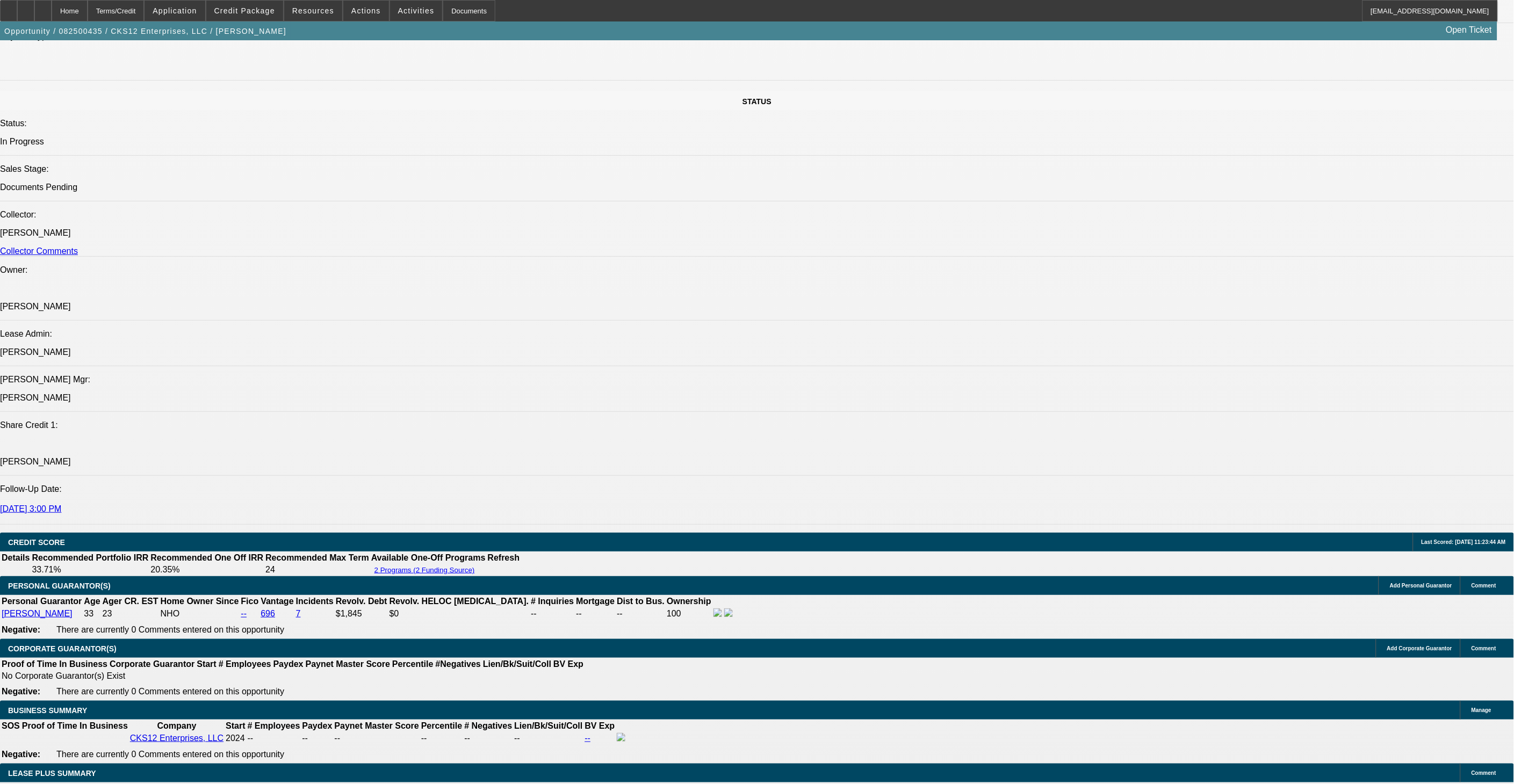
select select "0"
select select "2"
select select "0.1"
select select "0"
select select "2"
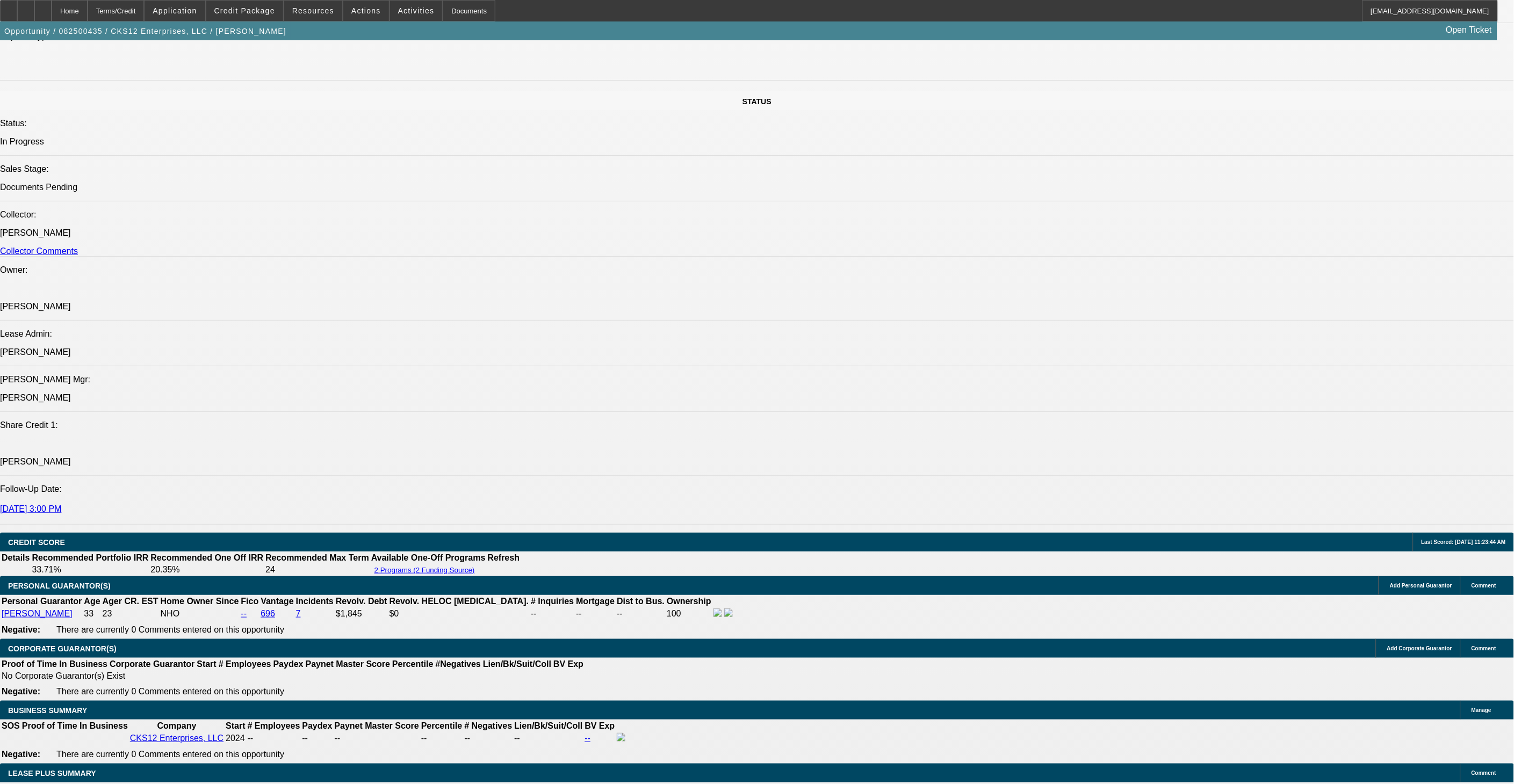
select select "0.1"
select select "0.15"
select select "0.1"
select select "0"
select select "2"
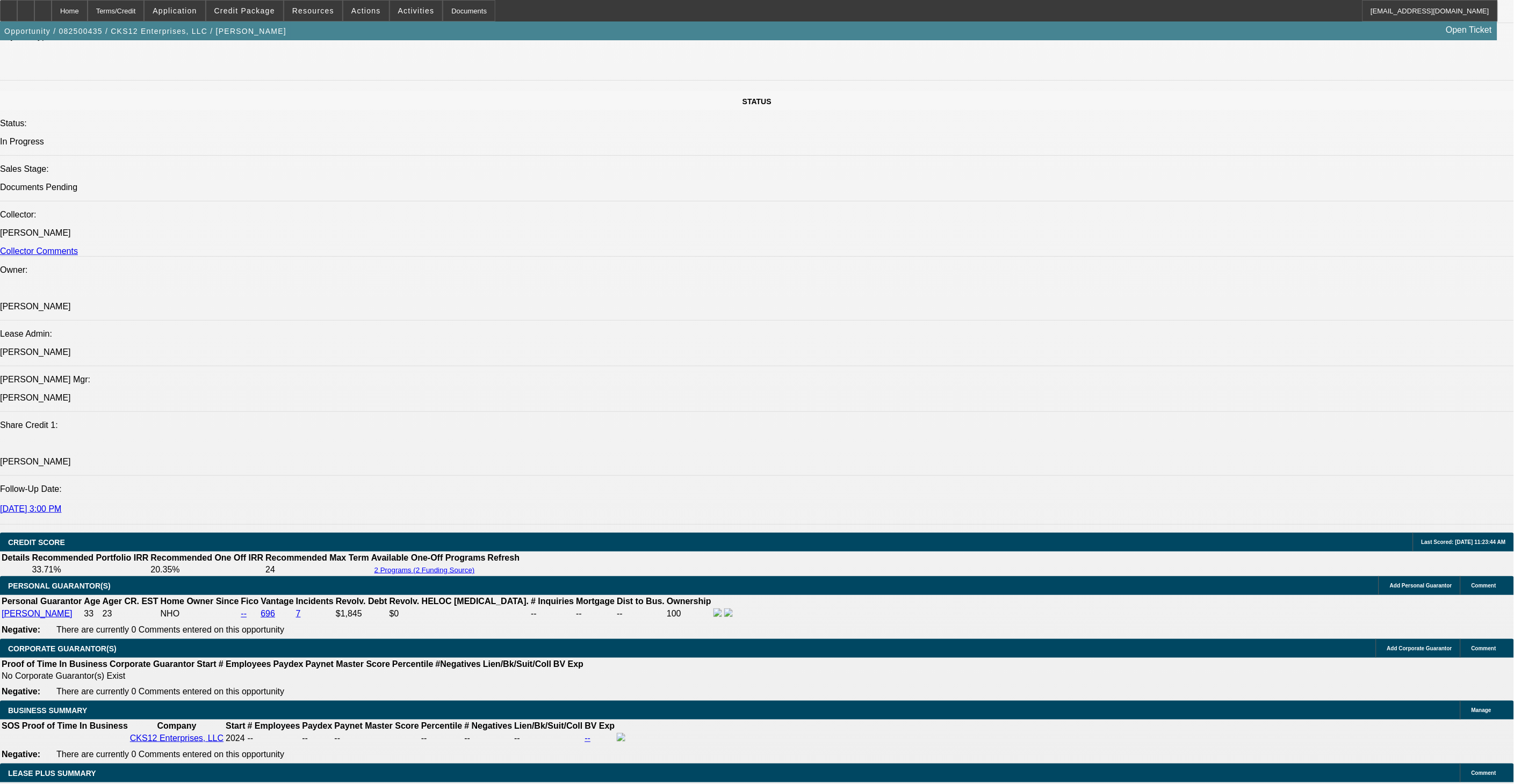
select select "0.1"
select select "1"
select select "2"
select select "4"
select select "1"
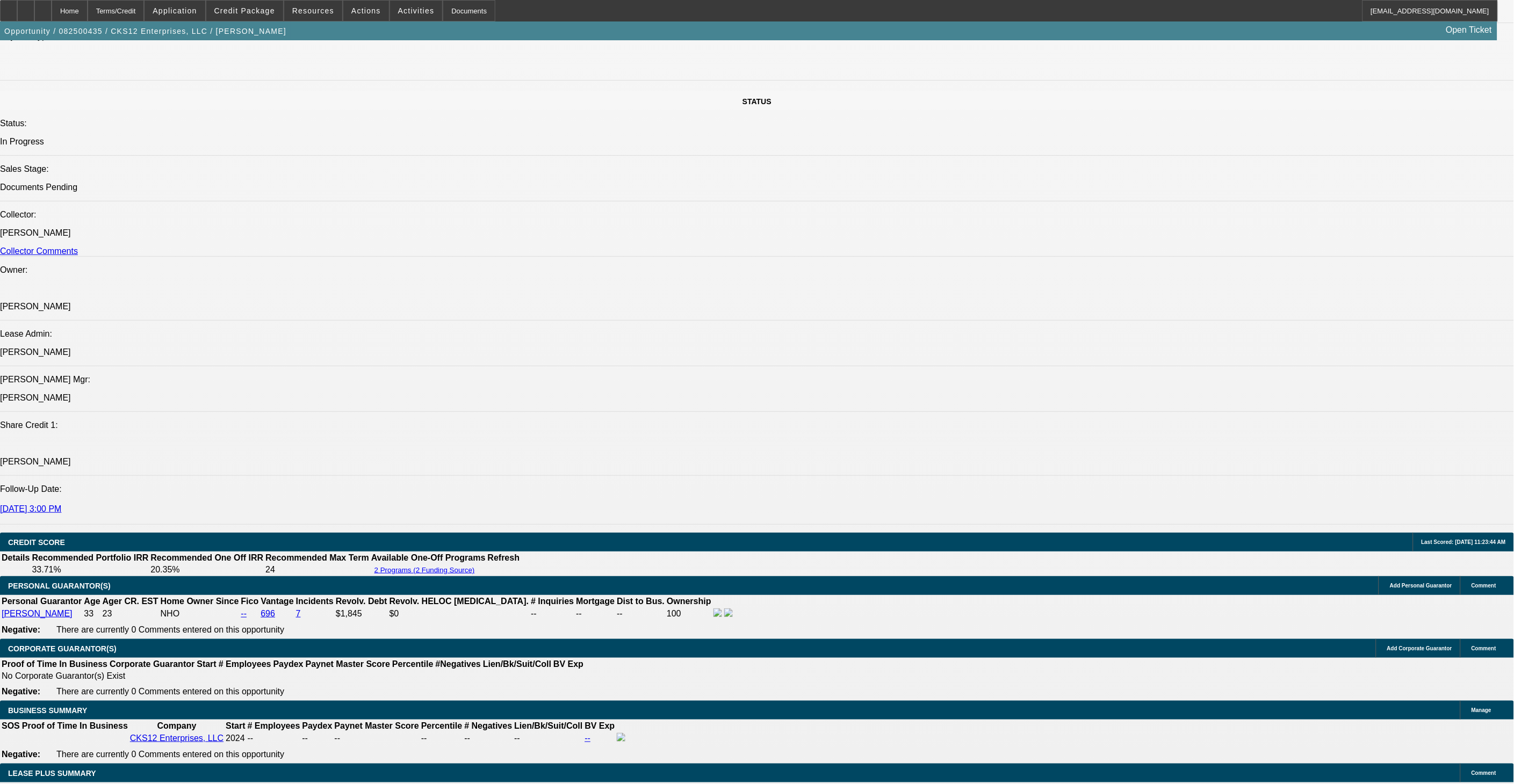
select select "2"
select select "4"
select select "1"
select select "2"
select select "4"
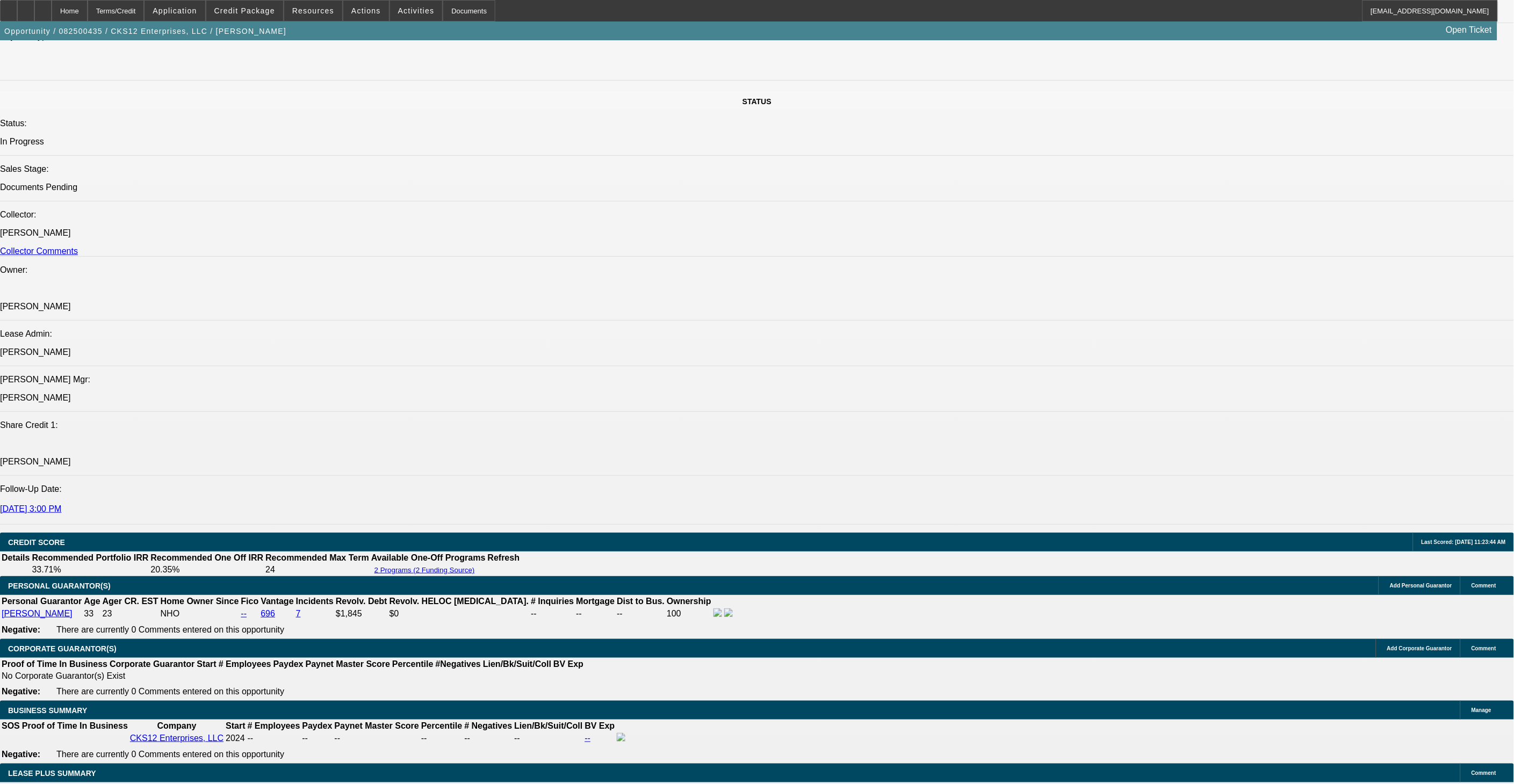
select select "1"
select select "2"
select select "4"
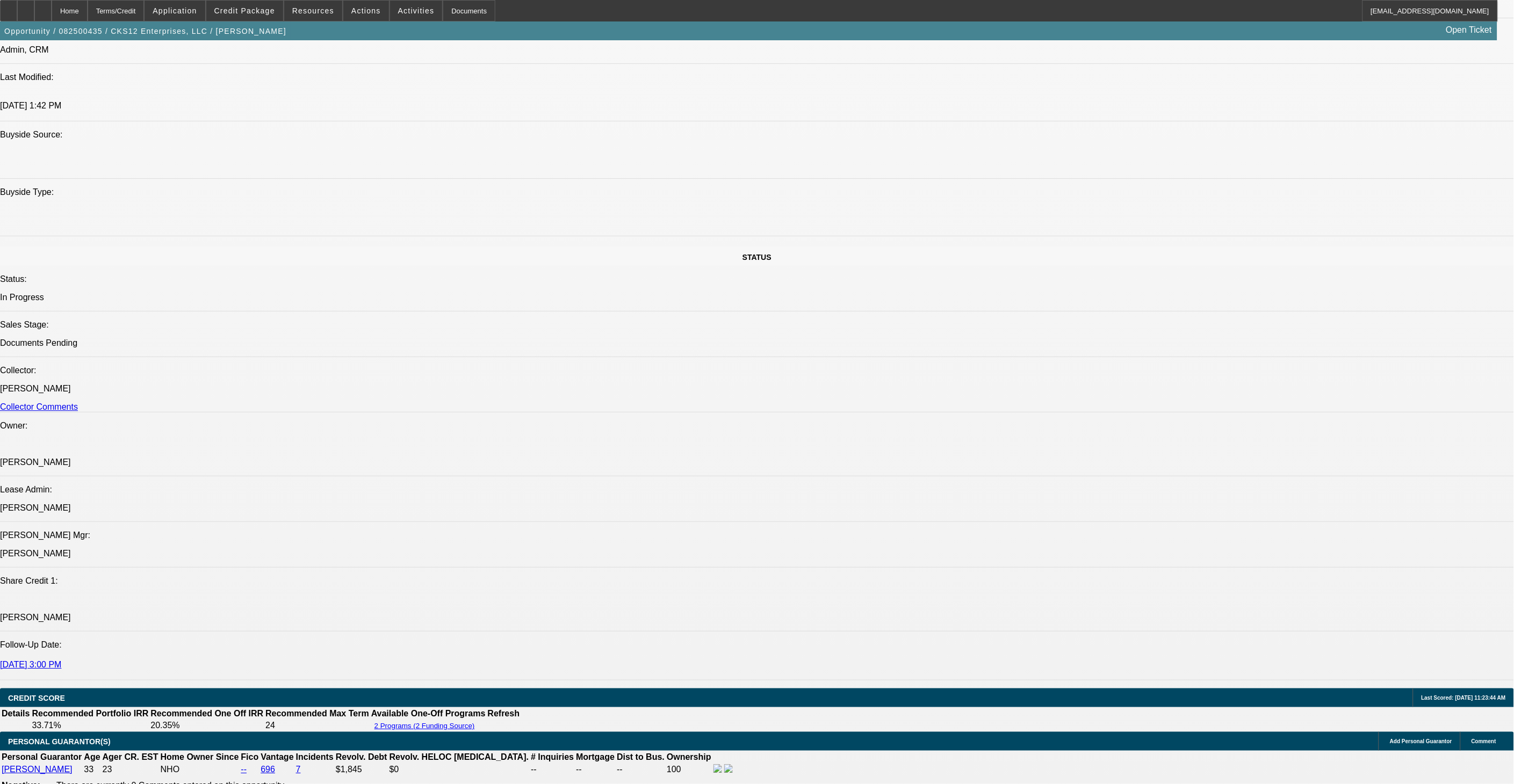
scroll to position [846, 0]
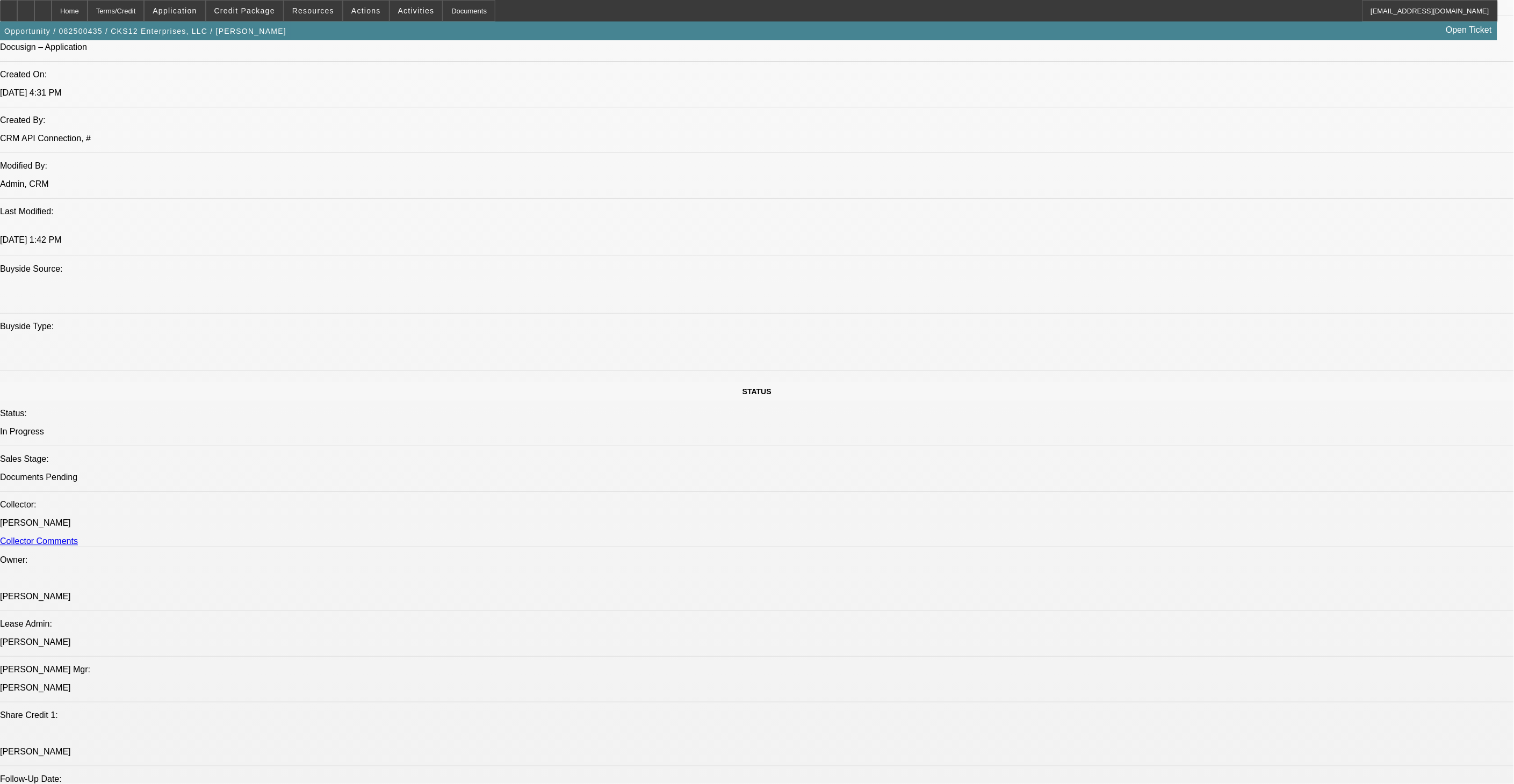
click at [241, 9] on span "Credit Package" at bounding box center [244, 11] width 61 height 9
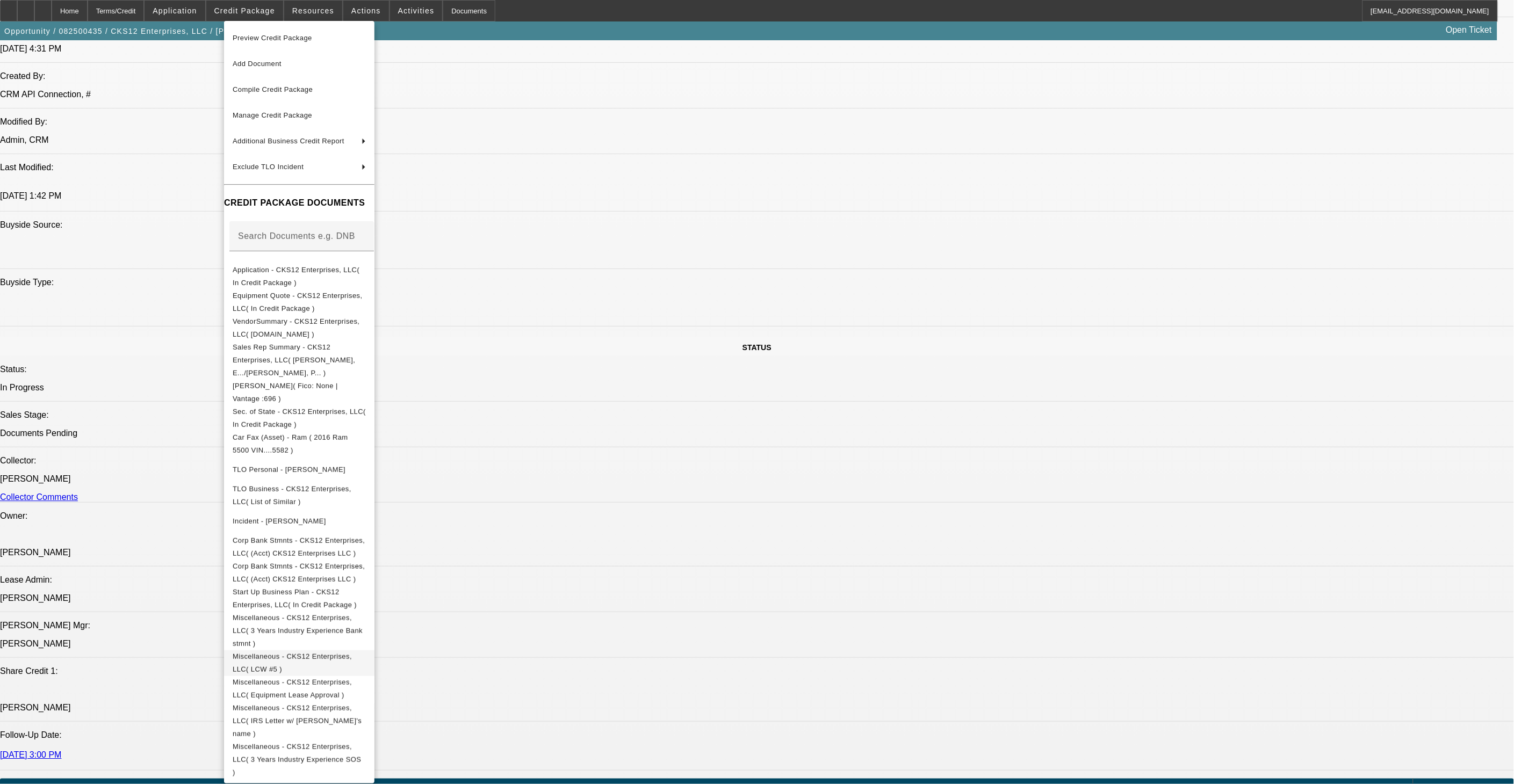
scroll to position [1026, 0]
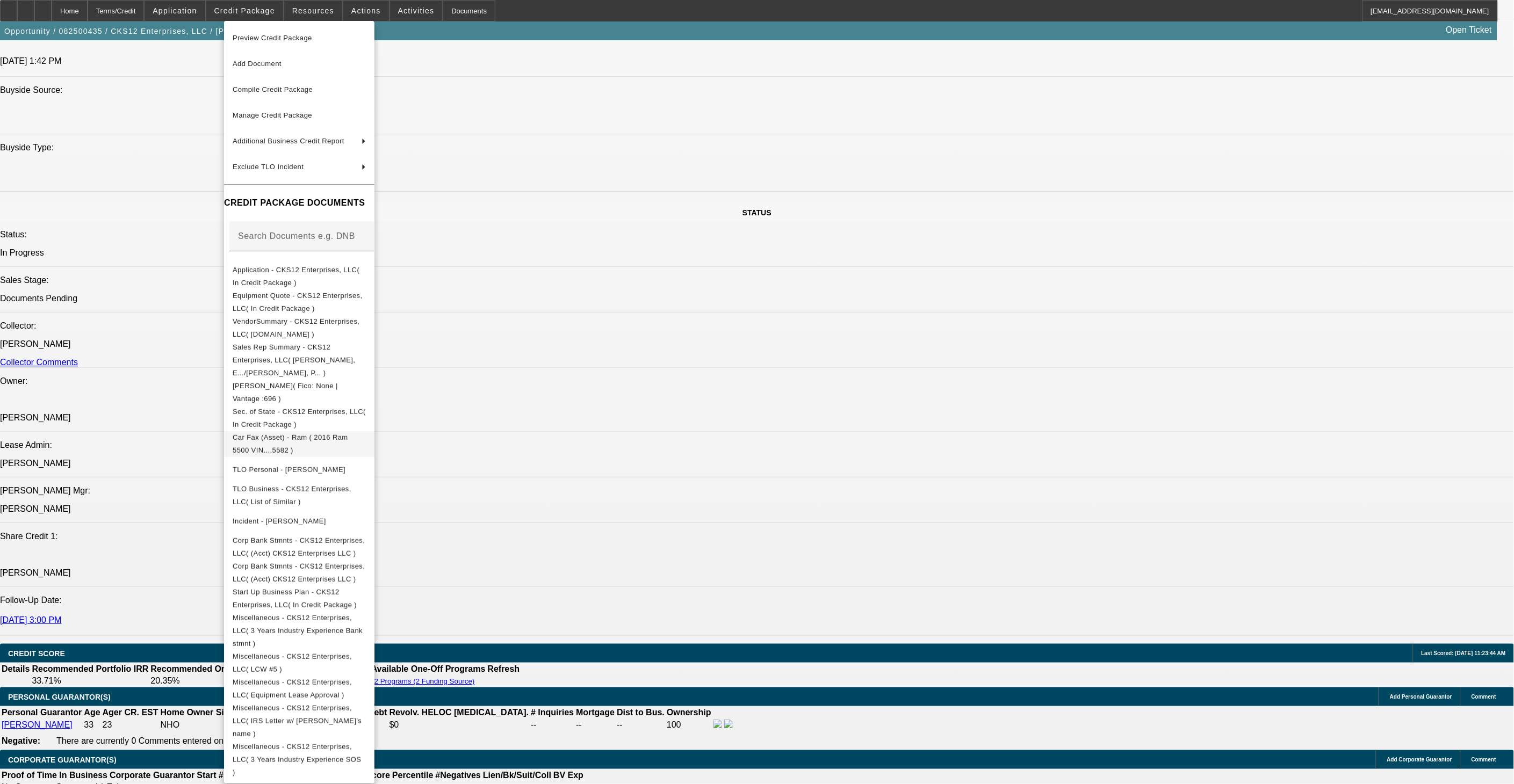
click at [375, 436] on button "Car Fax (Asset) - Ram ( 2016 Ram 5500 VIN....5582 )" at bounding box center [299, 443] width 150 height 26
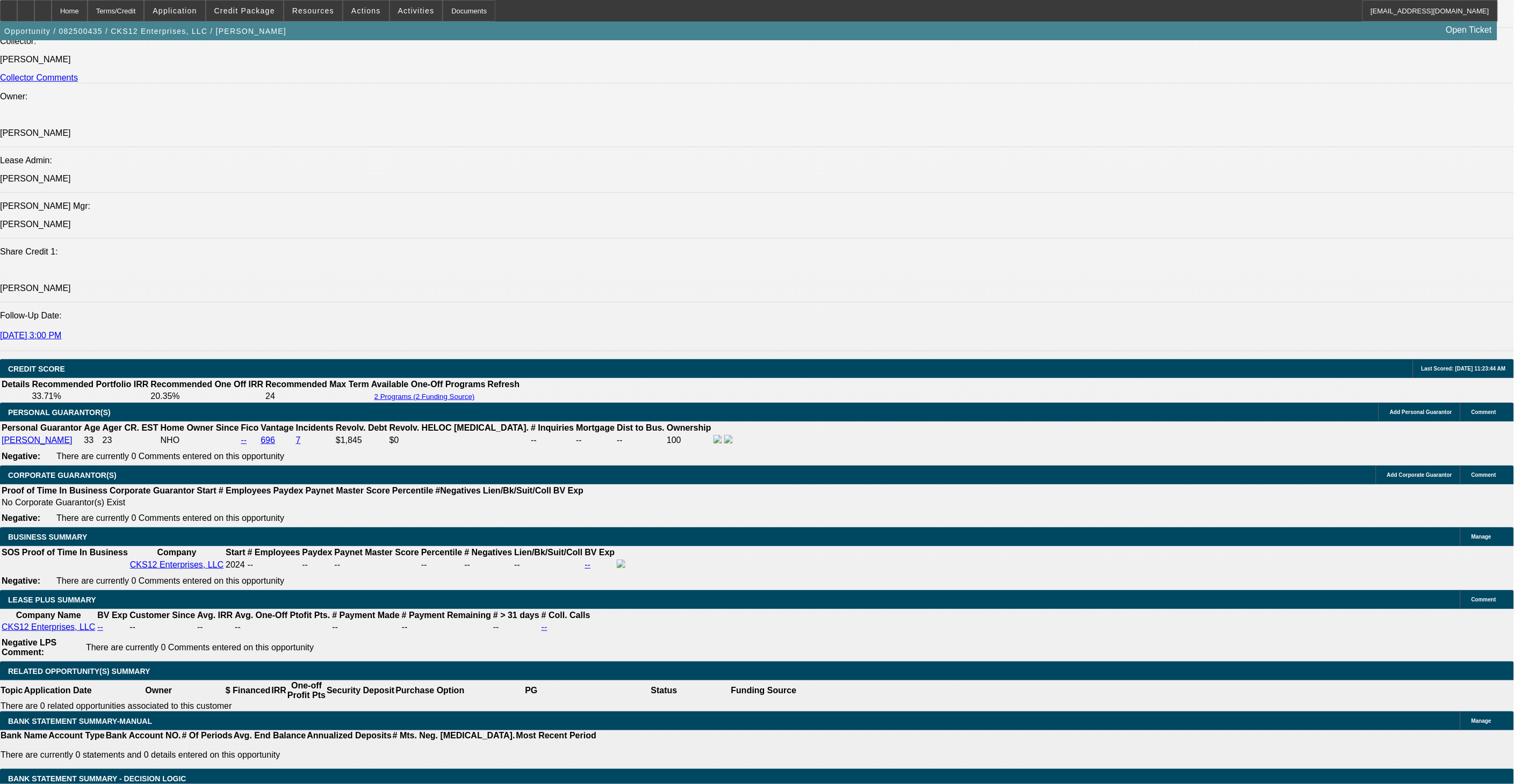
scroll to position [1431, 0]
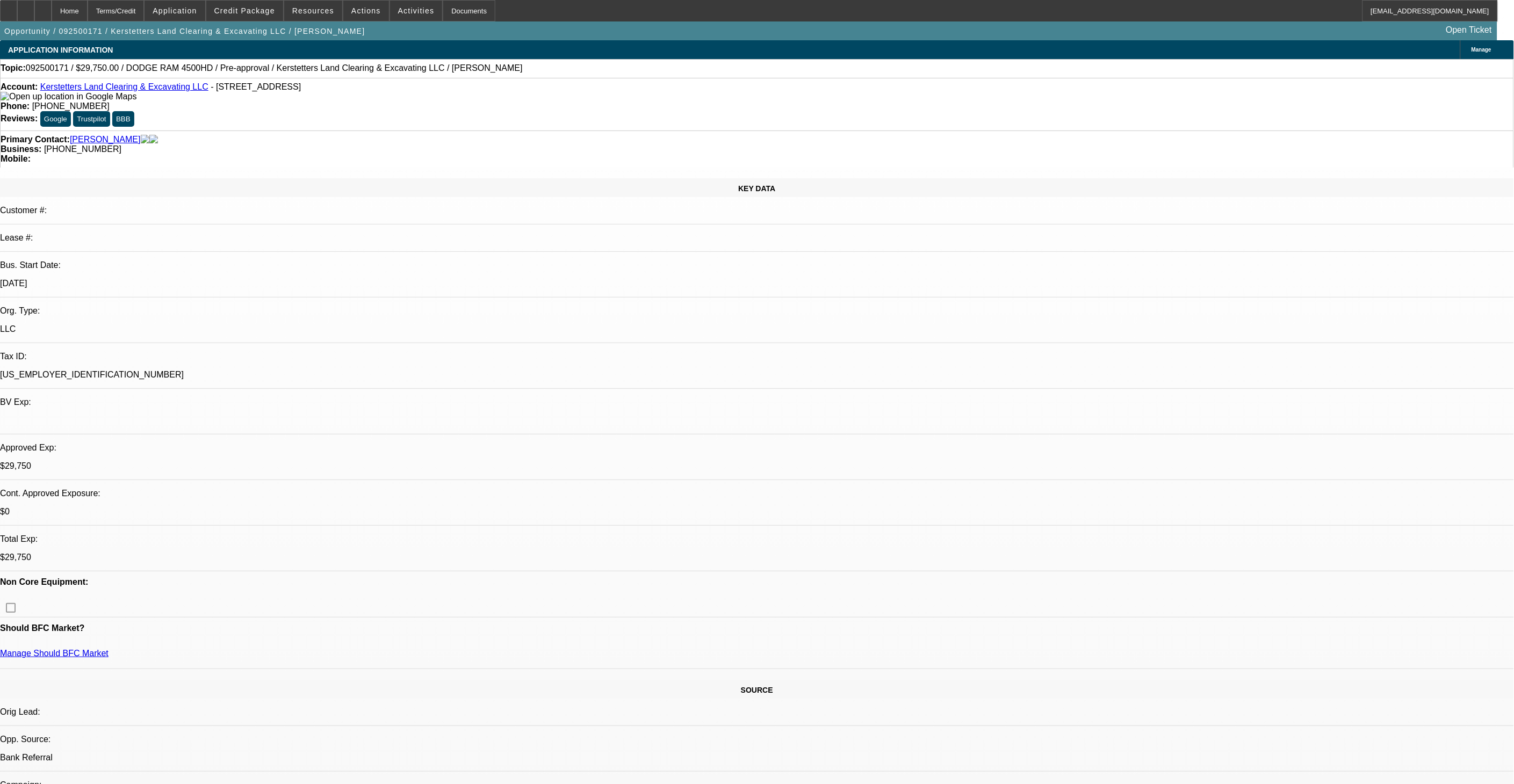
select select "0.15"
select select "2"
select select "0"
select select "0.15"
select select "2"
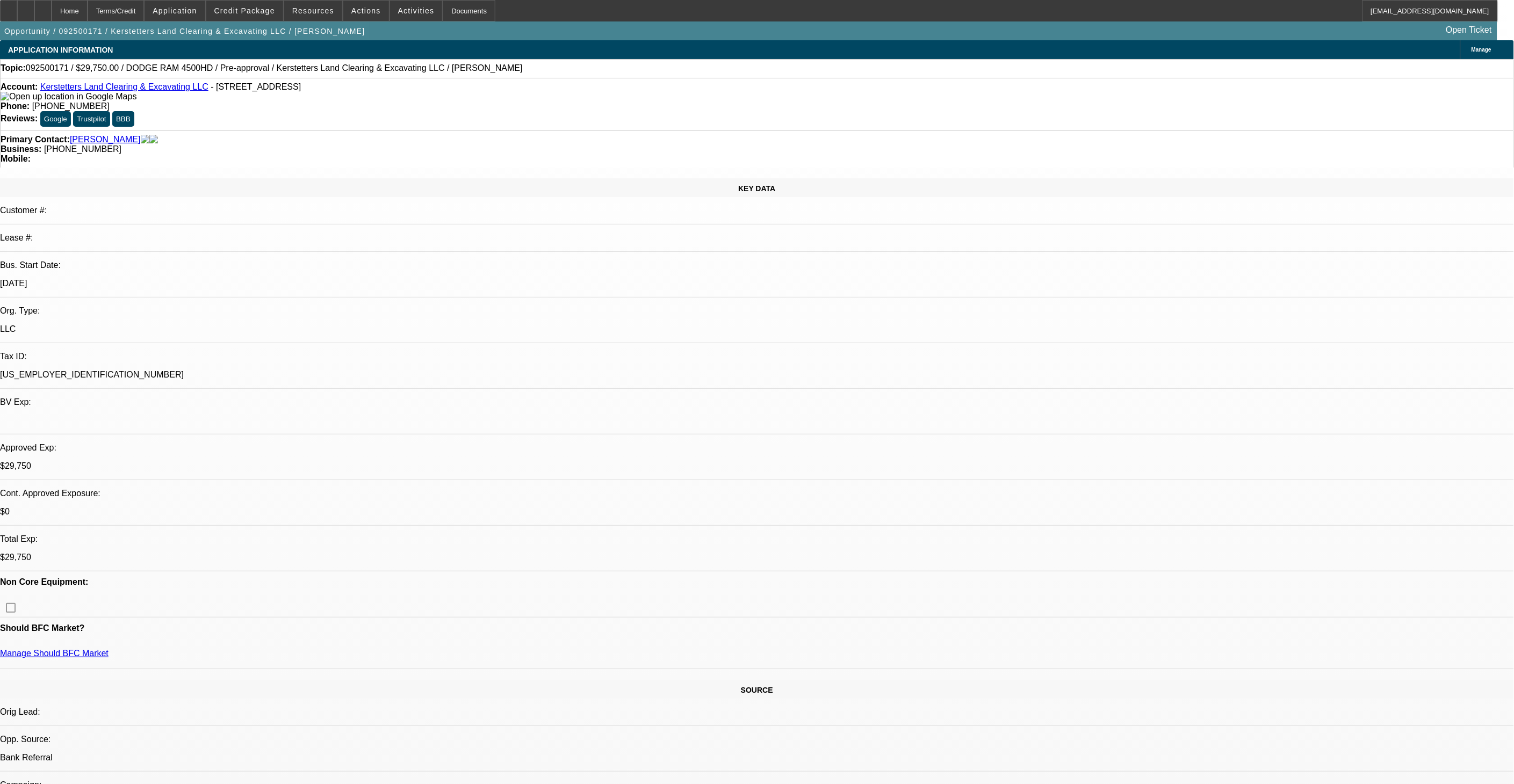
select select "0"
select select "1"
select select "2"
select select "6"
select select "1"
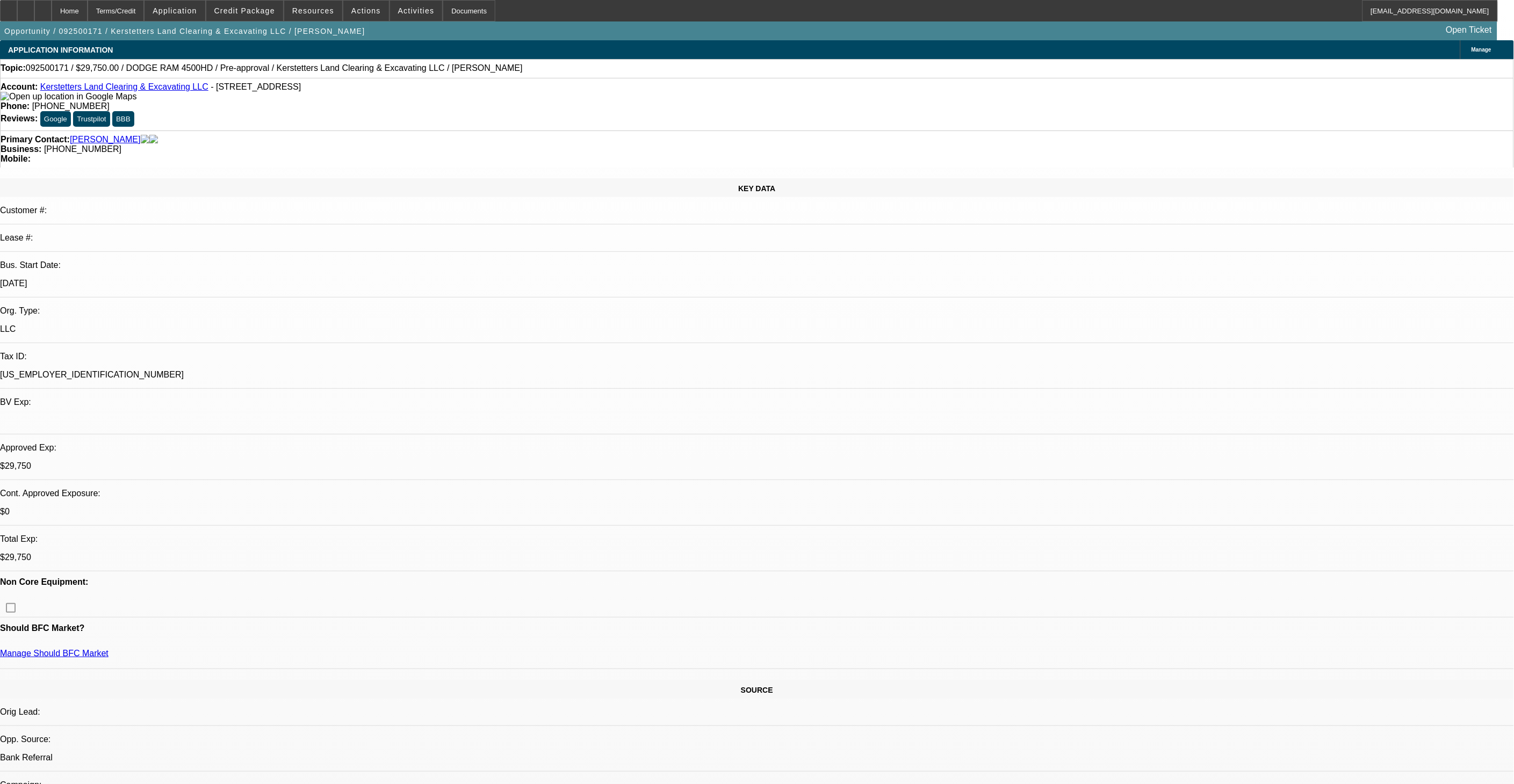
select select "2"
select select "6"
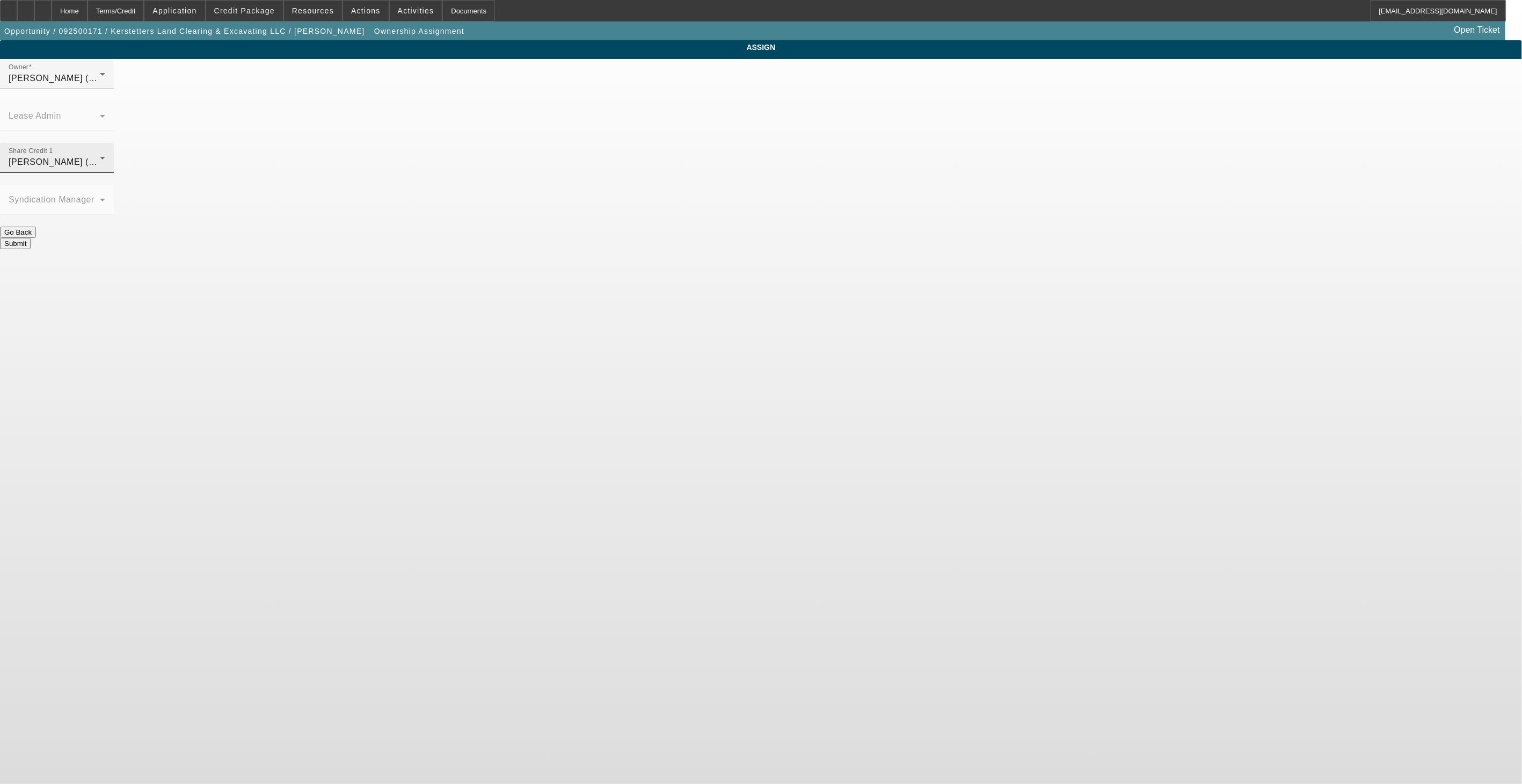
click at [116, 157] on span "[PERSON_NAME] (Lvl 19)" at bounding box center [62, 162] width 107 height 9
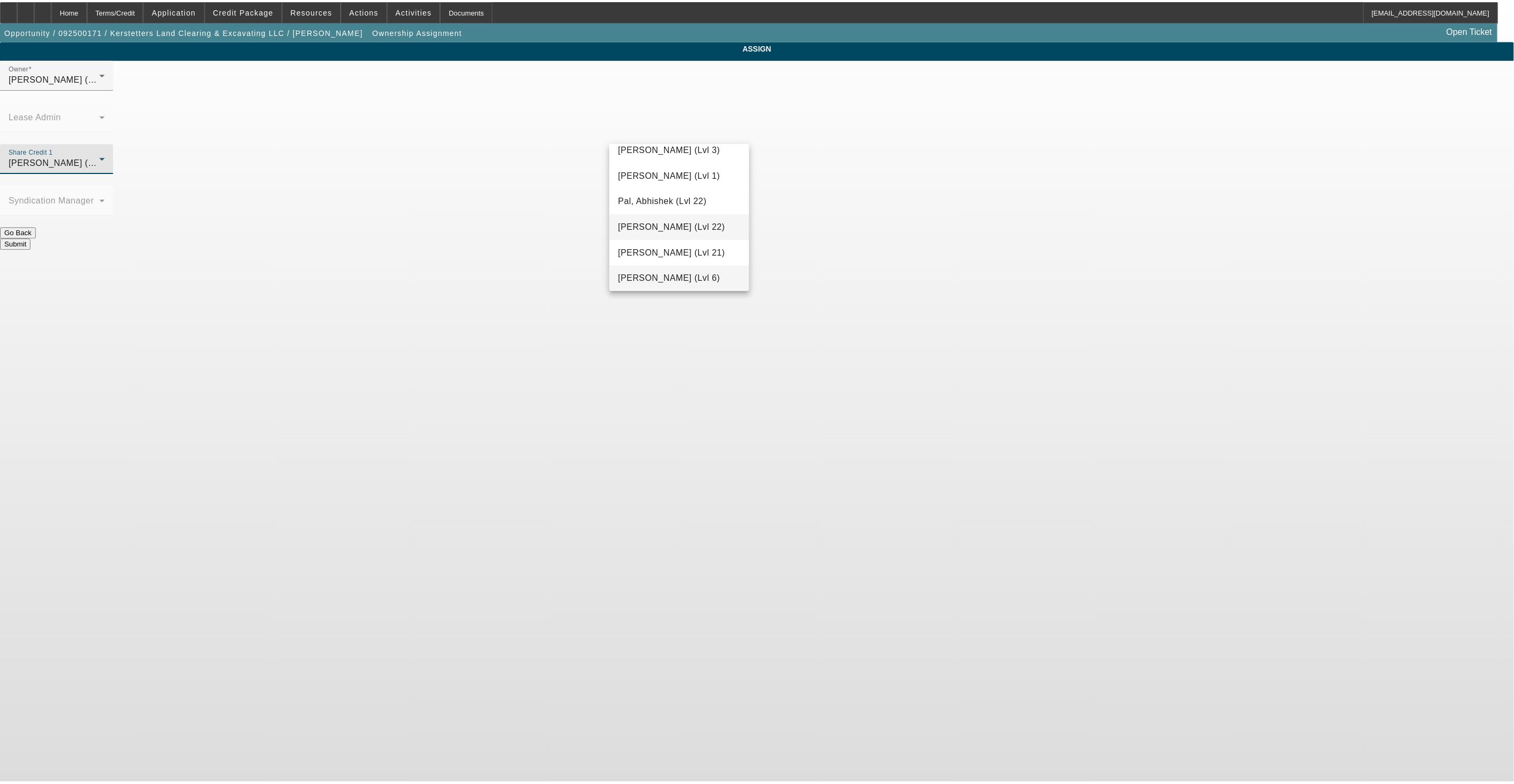
scroll to position [1101, 0]
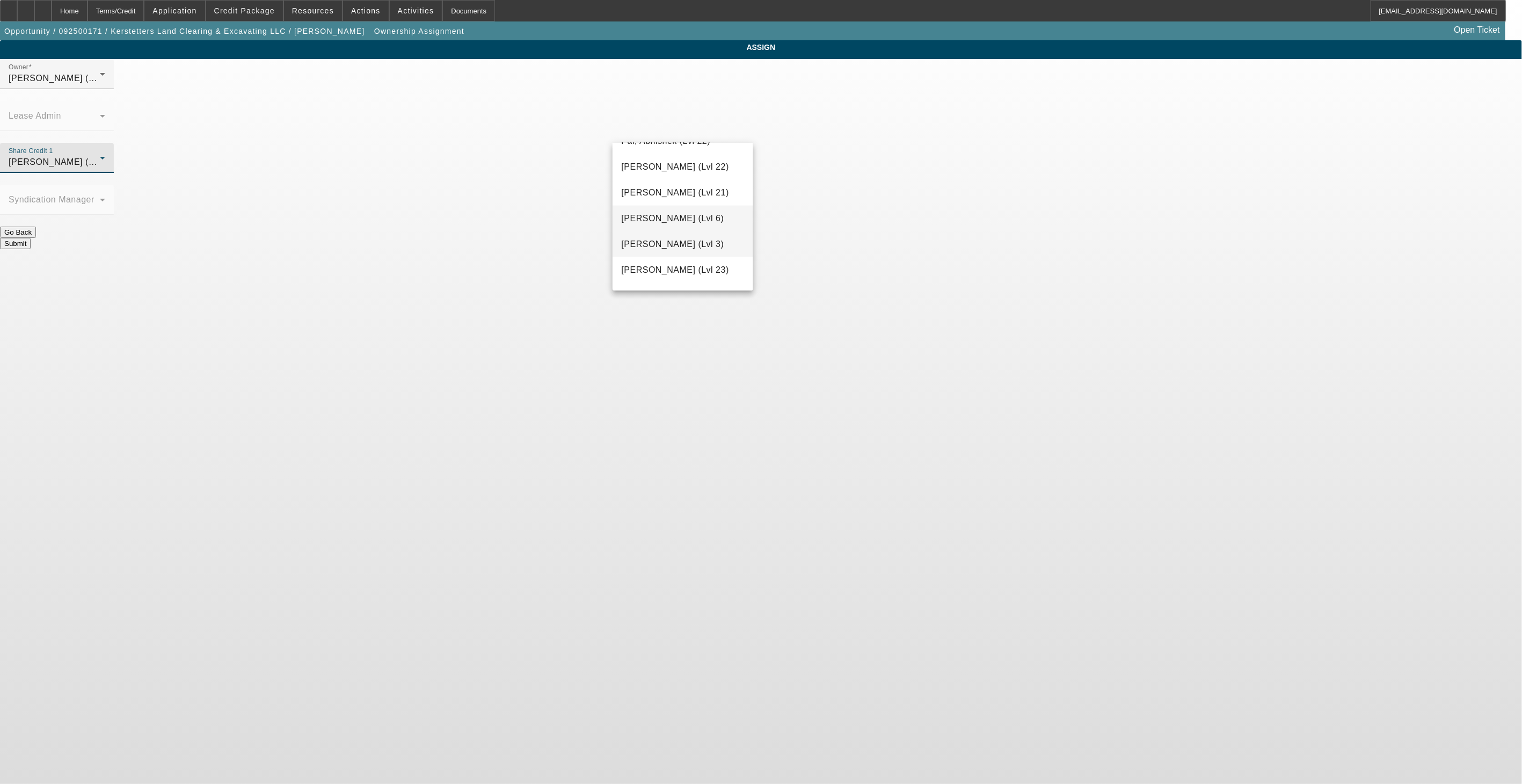
click at [677, 247] on span "[PERSON_NAME] (Lvl 3)" at bounding box center [672, 244] width 102 height 13
click at [797, 238] on div "Submit" at bounding box center [761, 244] width 1522 height 11
click at [30, 238] on button "Submit" at bounding box center [15, 244] width 30 height 11
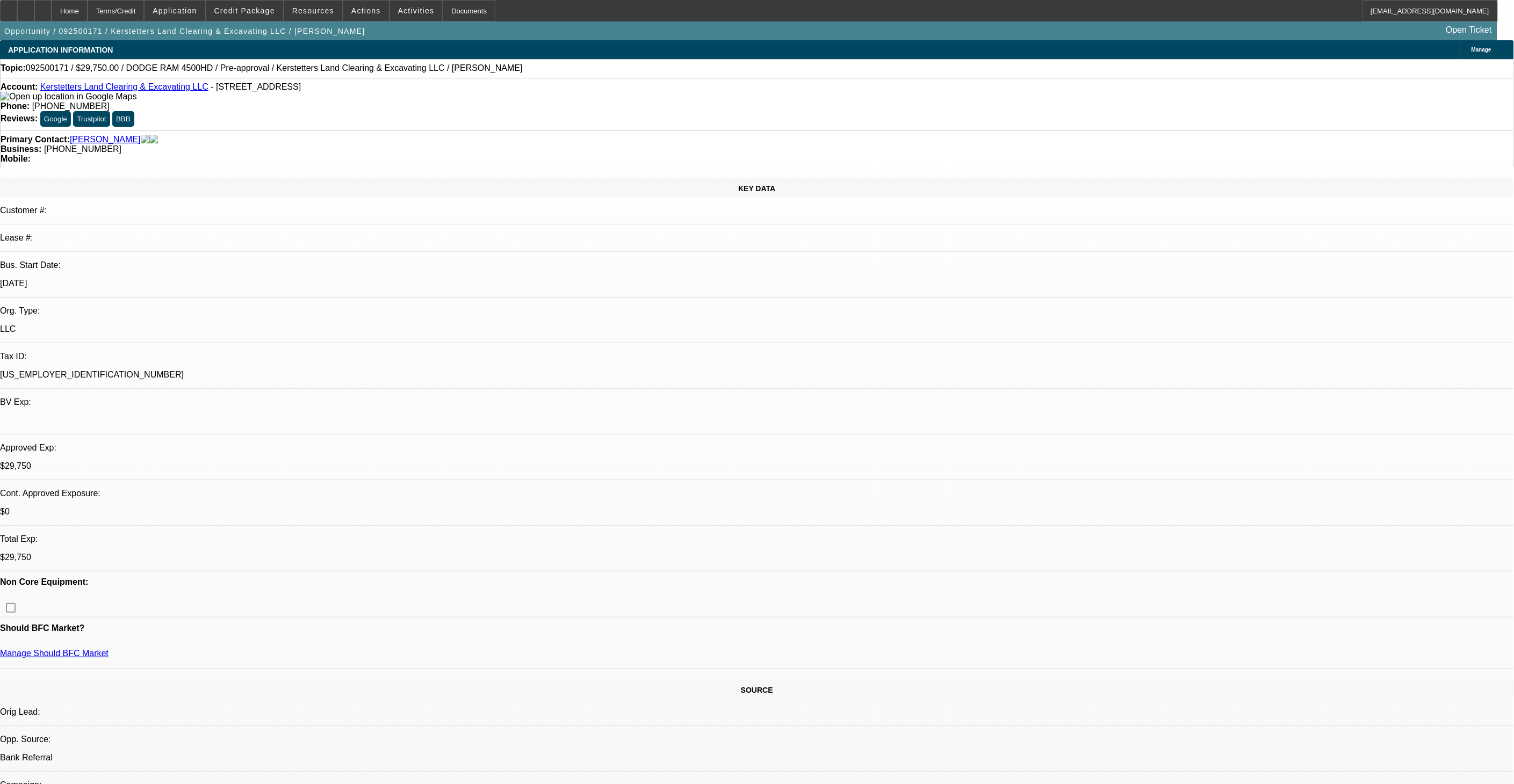
select select "0.15"
select select "2"
select select "0"
select select "6"
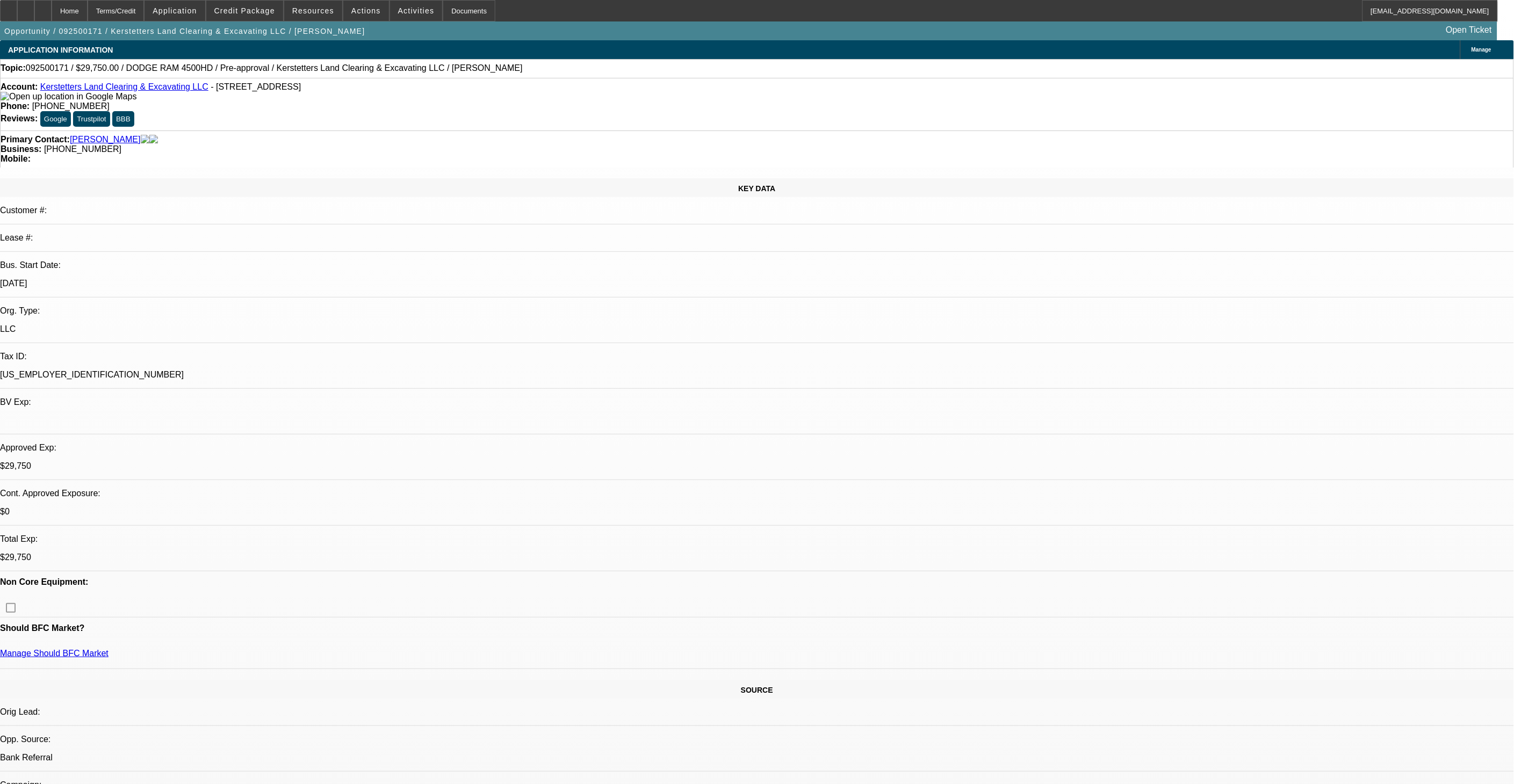
select select "0.15"
select select "2"
select select "0"
select select "6"
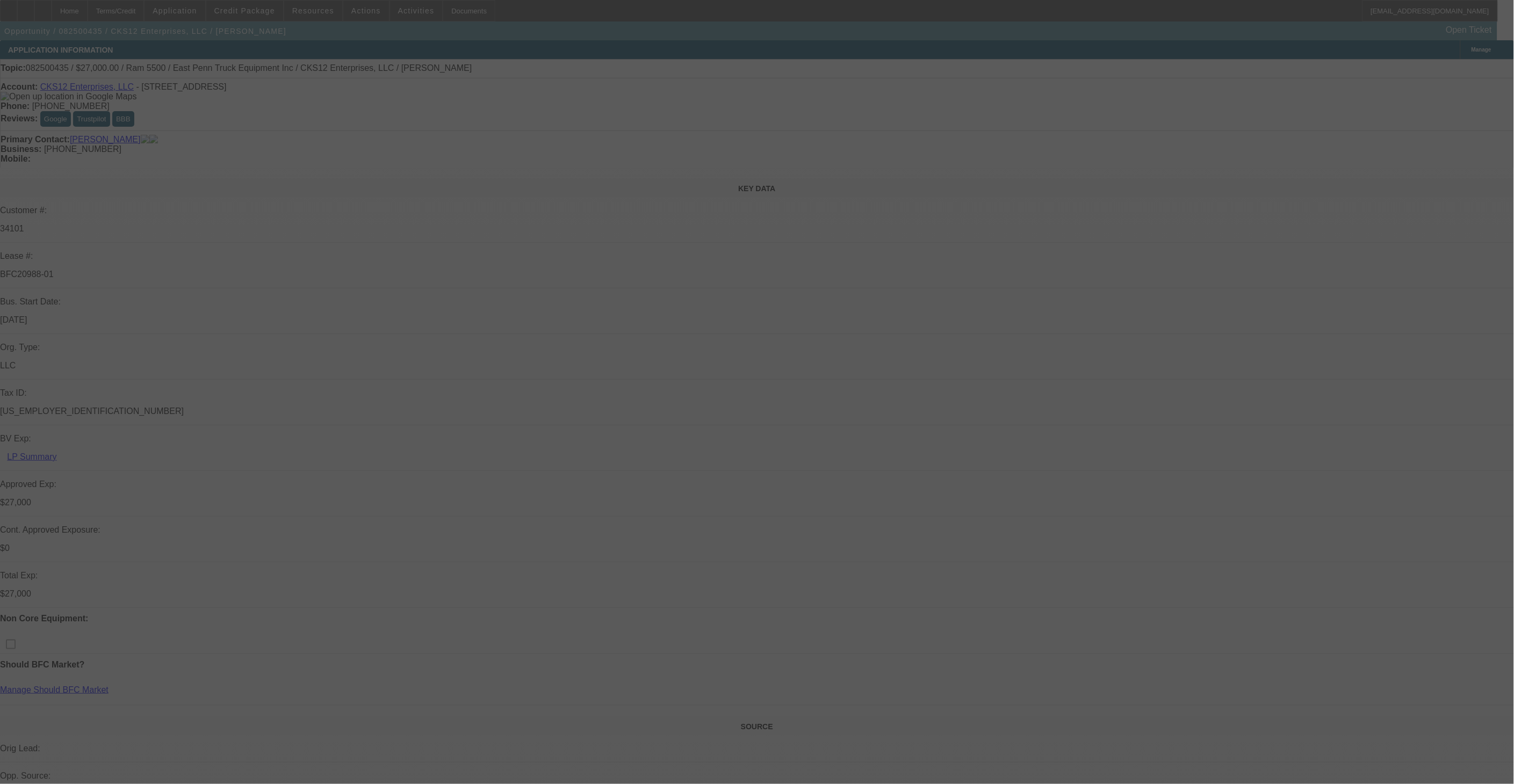
select select "0"
select select "2"
select select "0.1"
select select "0"
select select "2"
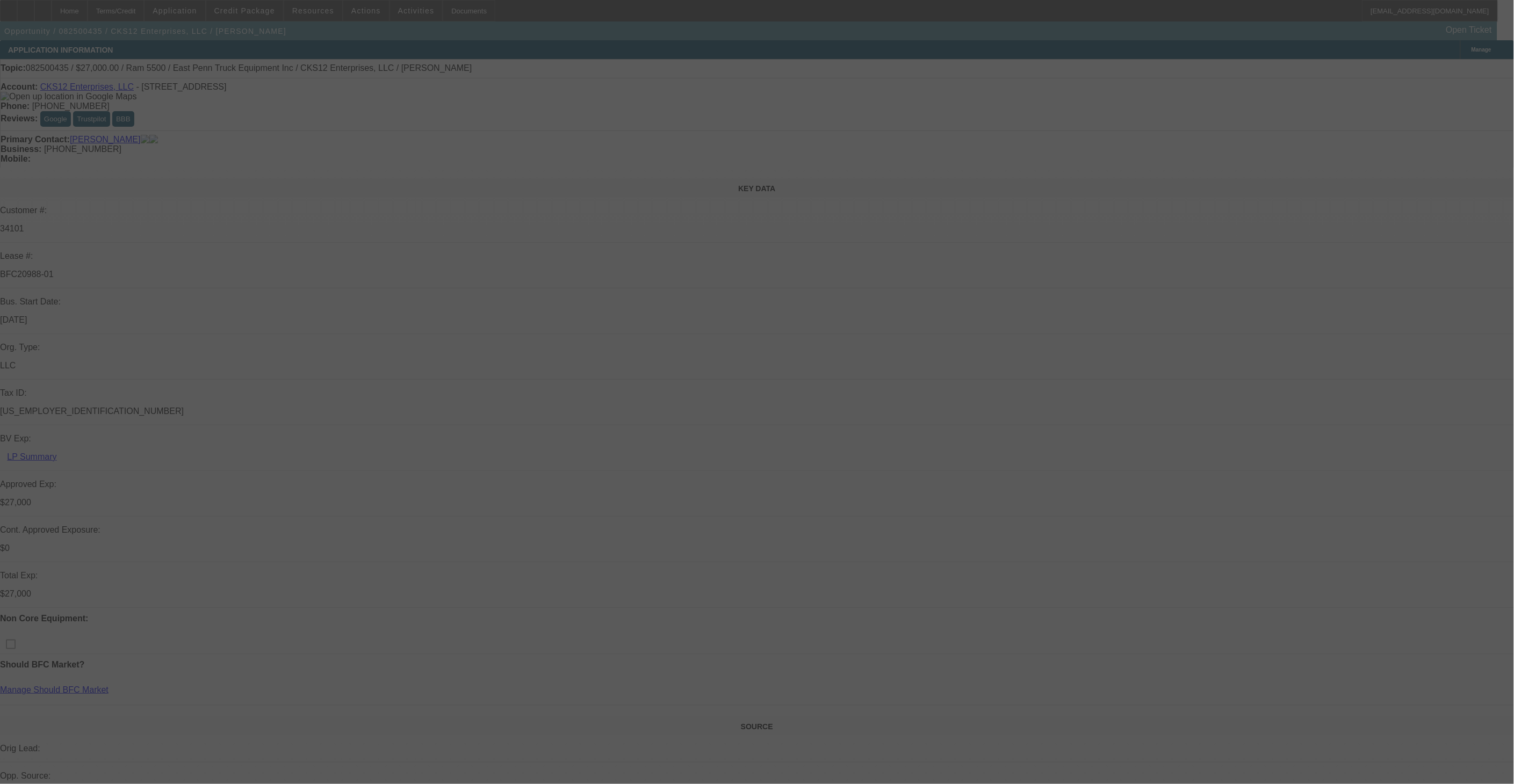
select select "0.1"
select select "0.15"
select select "0.1"
select select "0"
select select "2"
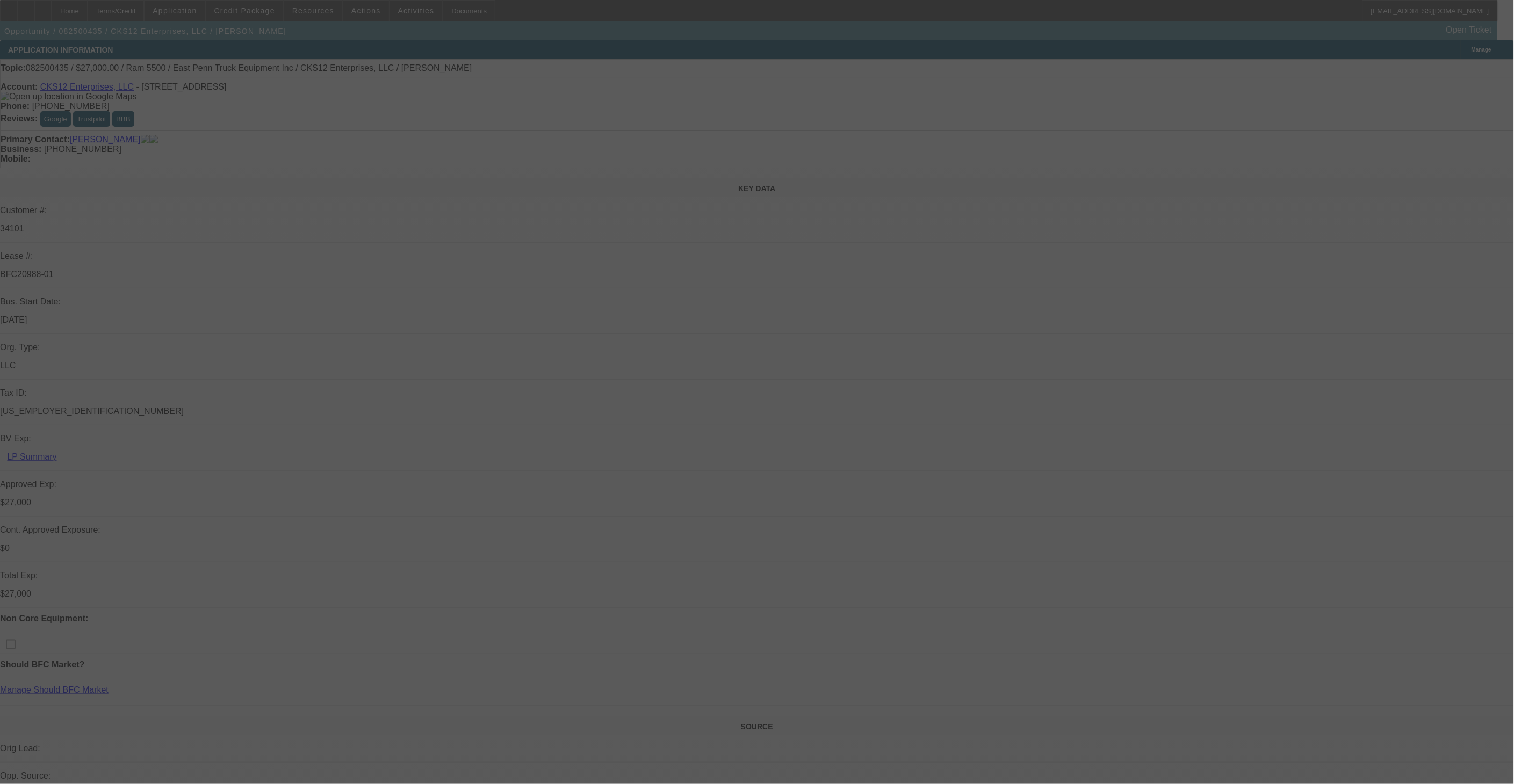
select select "0.1"
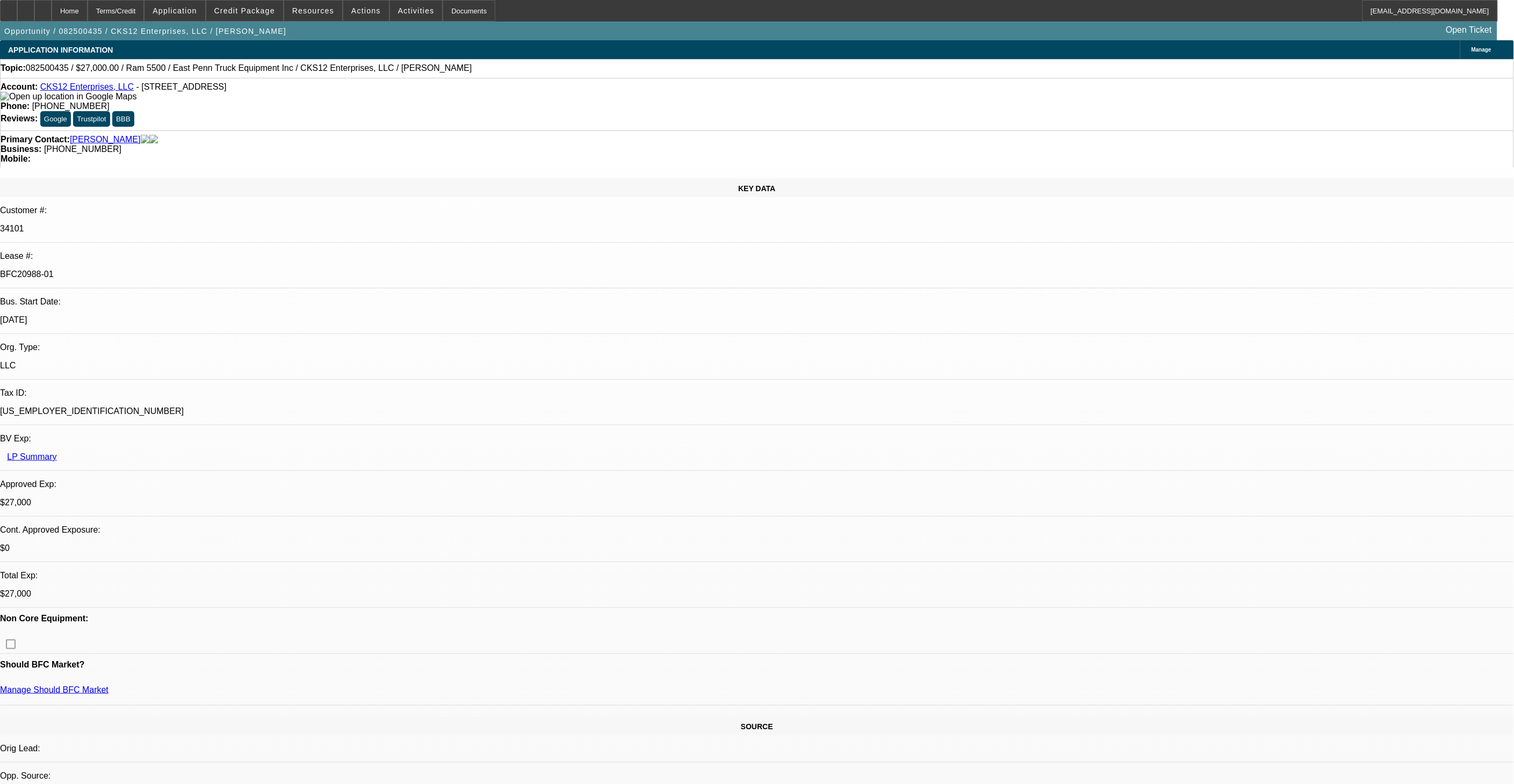
select select "1"
select select "2"
select select "4"
select select "1"
select select "2"
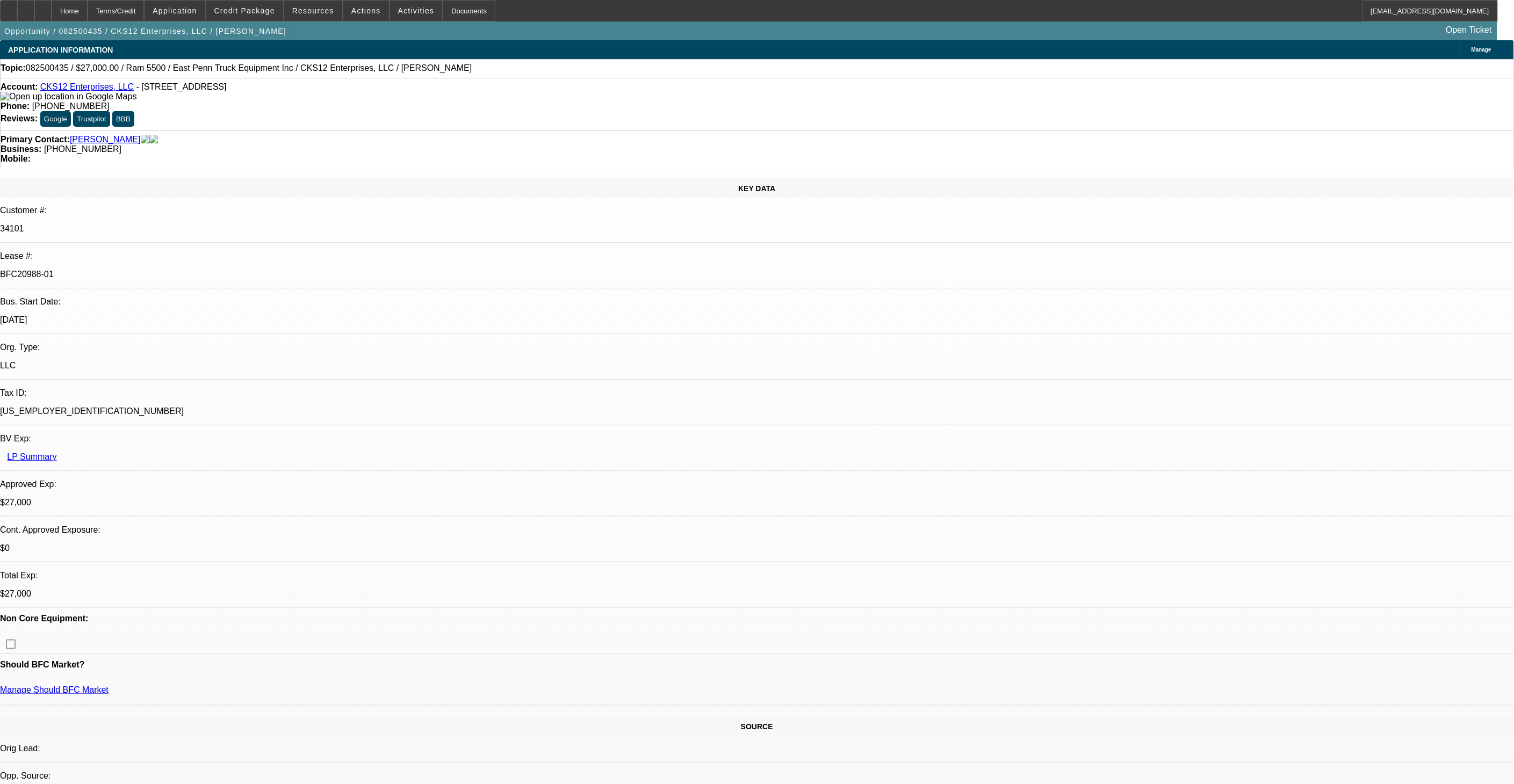
select select "4"
select select "1"
select select "2"
select select "4"
select select "1"
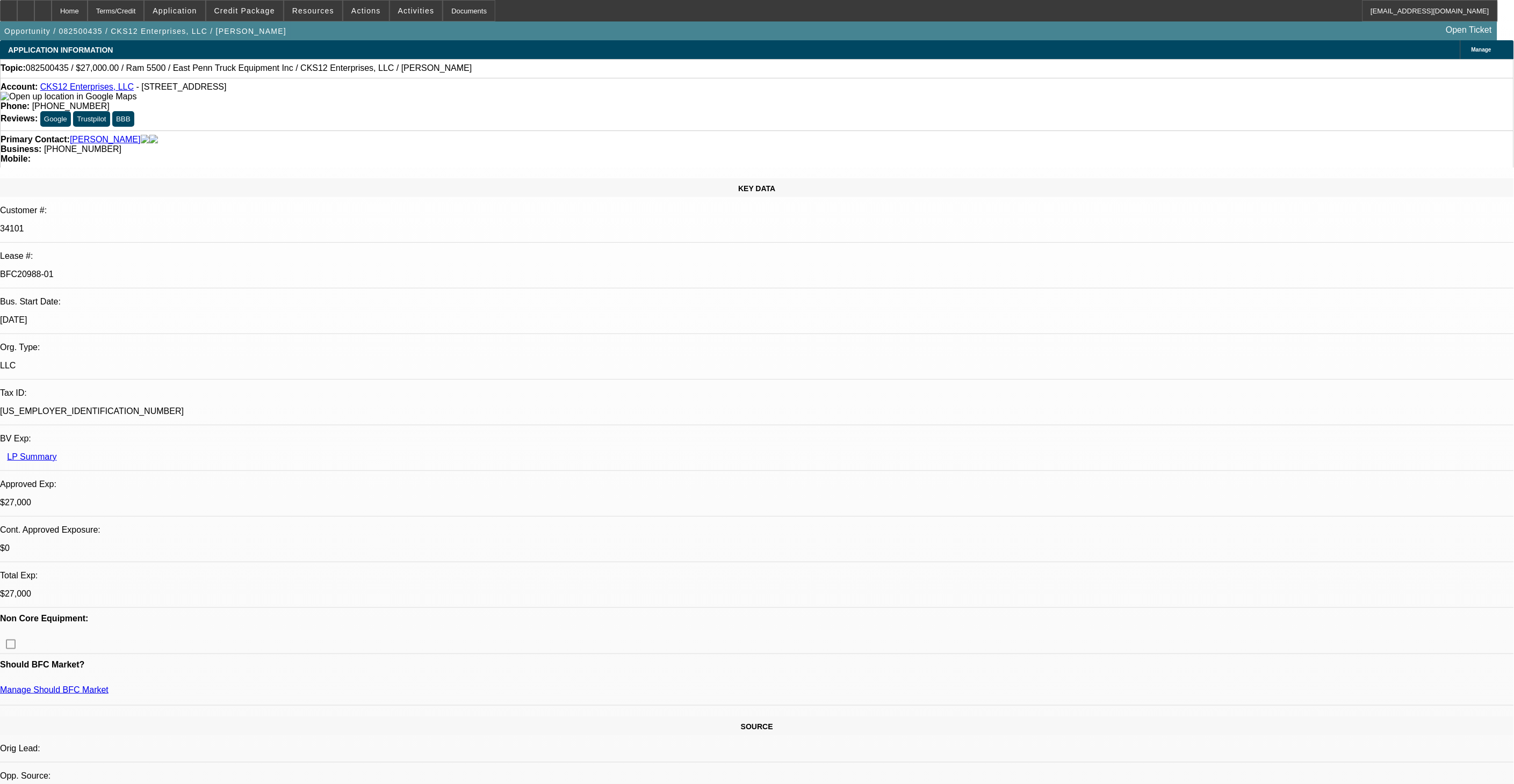
select select "2"
select select "4"
click at [253, 7] on span "Credit Package" at bounding box center [244, 11] width 61 height 9
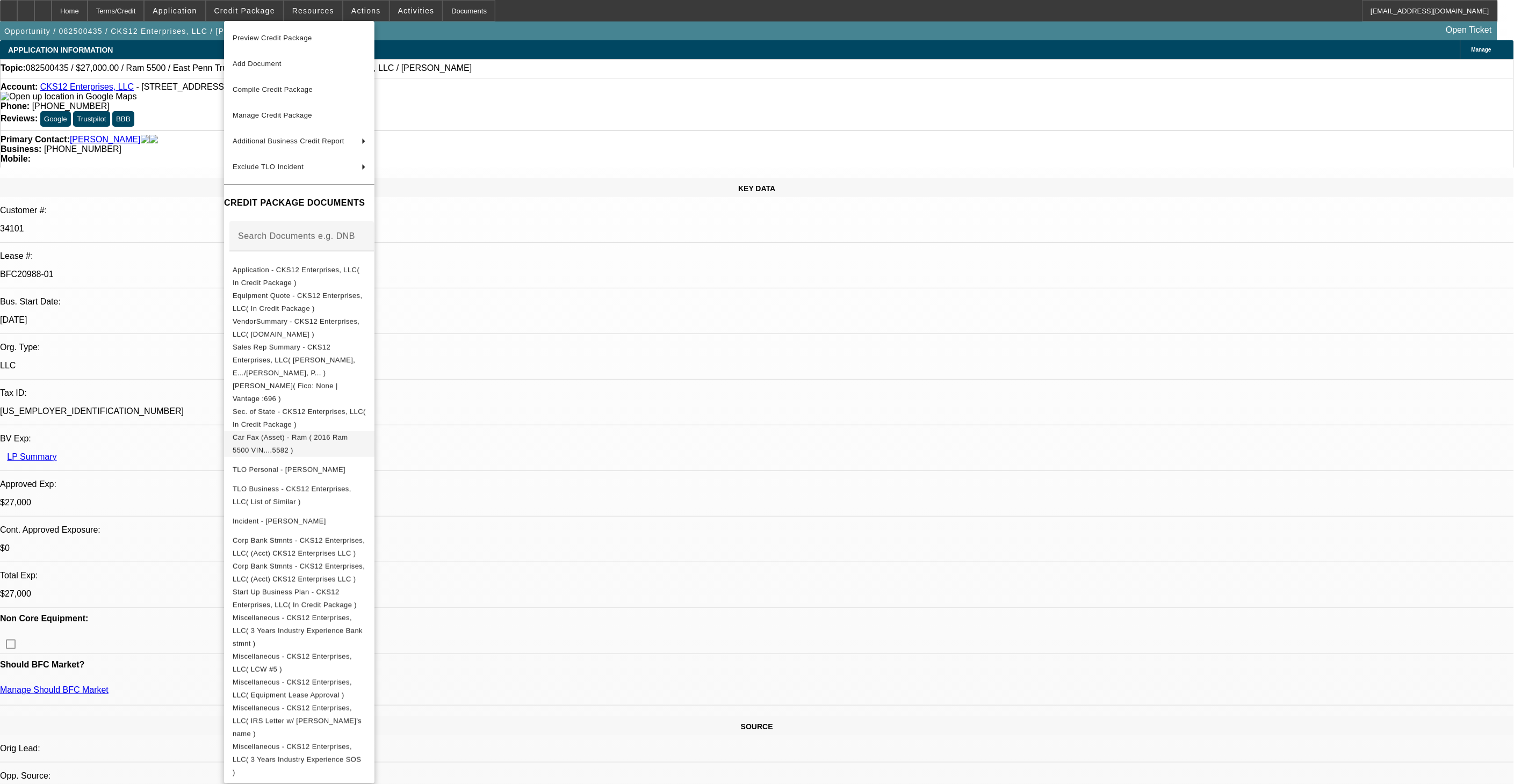
click at [304, 432] on span "Car Fax (Asset) - Ram ( 2016 Ram 5500 VIN....5582 )" at bounding box center [299, 443] width 133 height 26
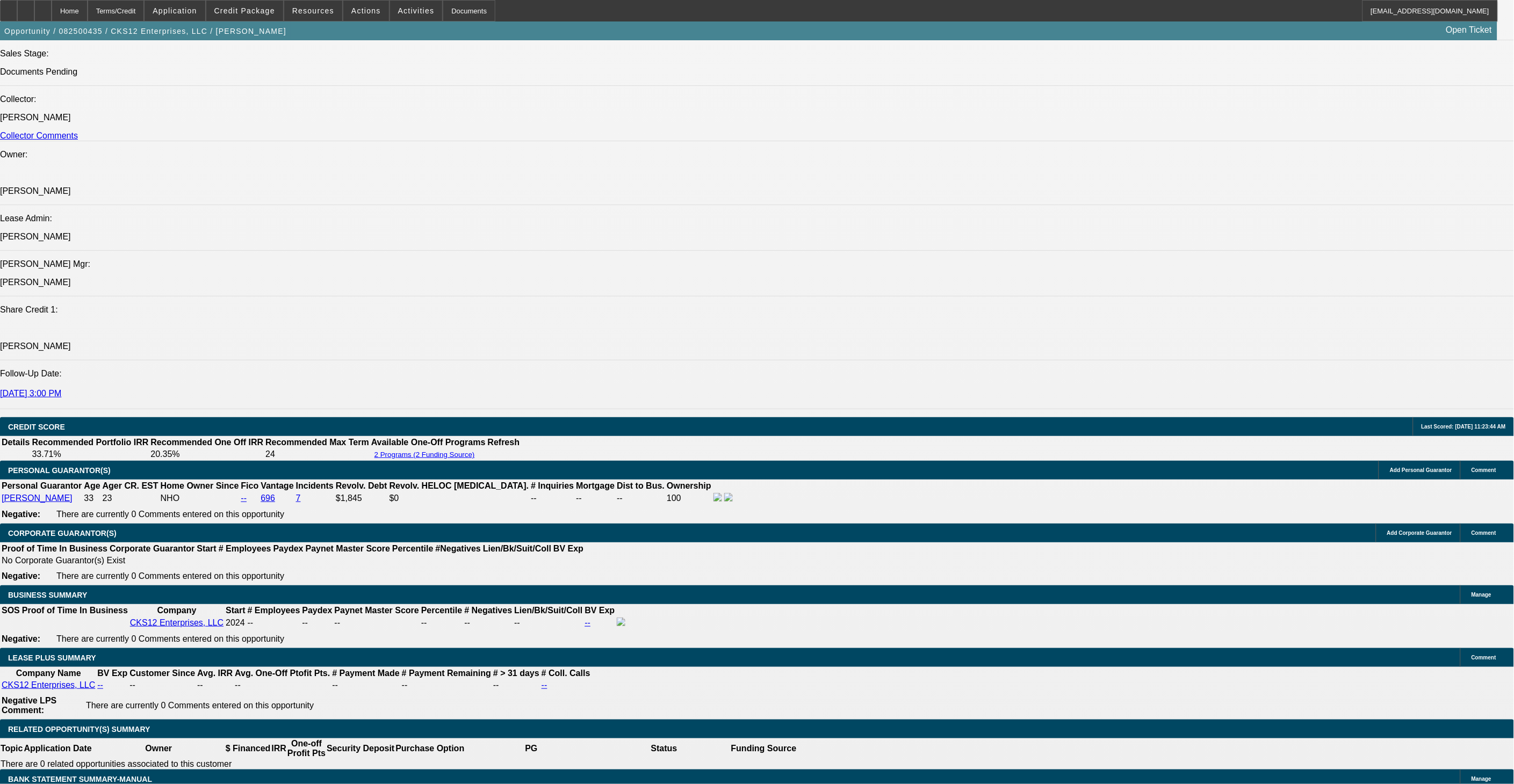
scroll to position [1193, 0]
